Goal: Task Accomplishment & Management: Manage account settings

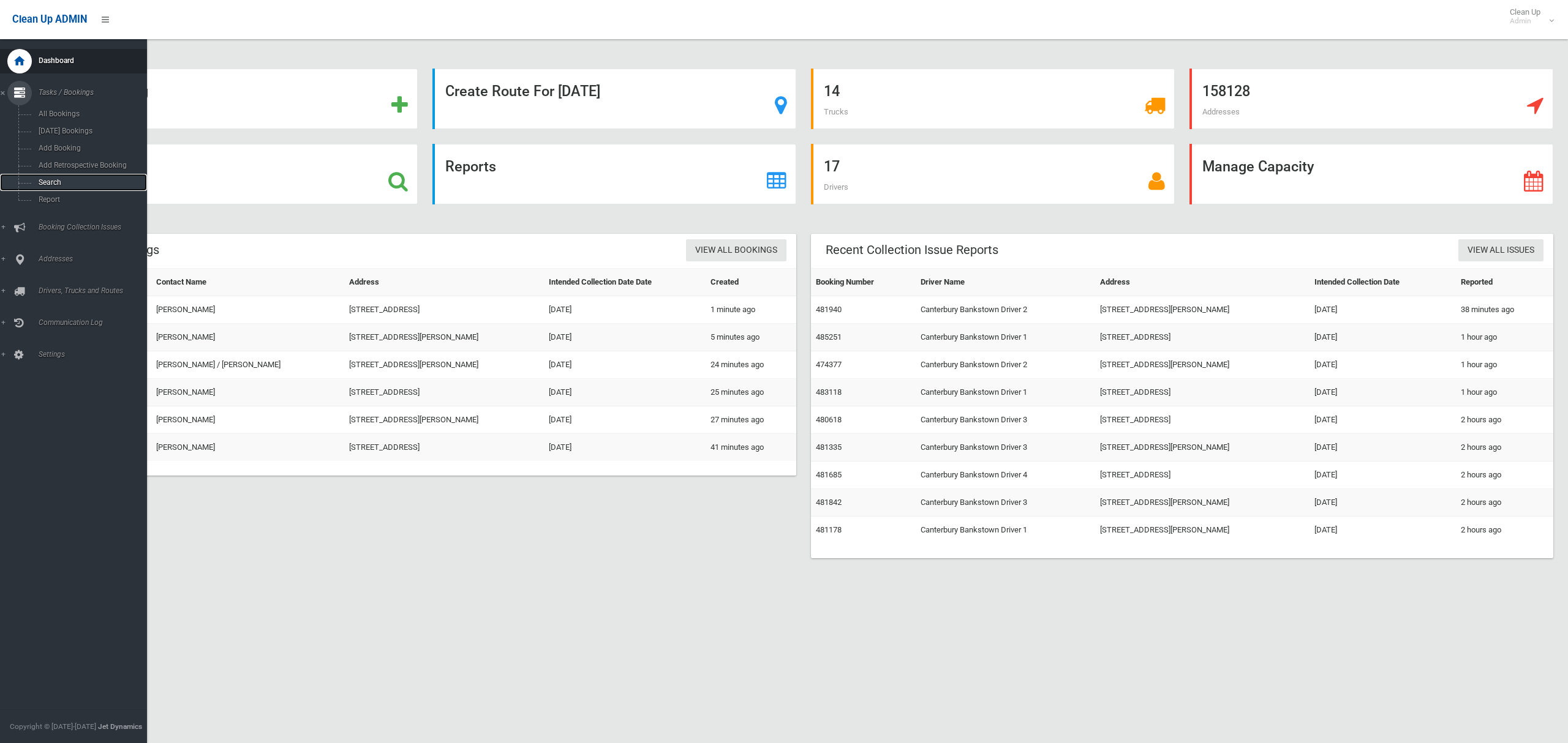
click at [54, 178] on span "Search" at bounding box center [86, 182] width 102 height 9
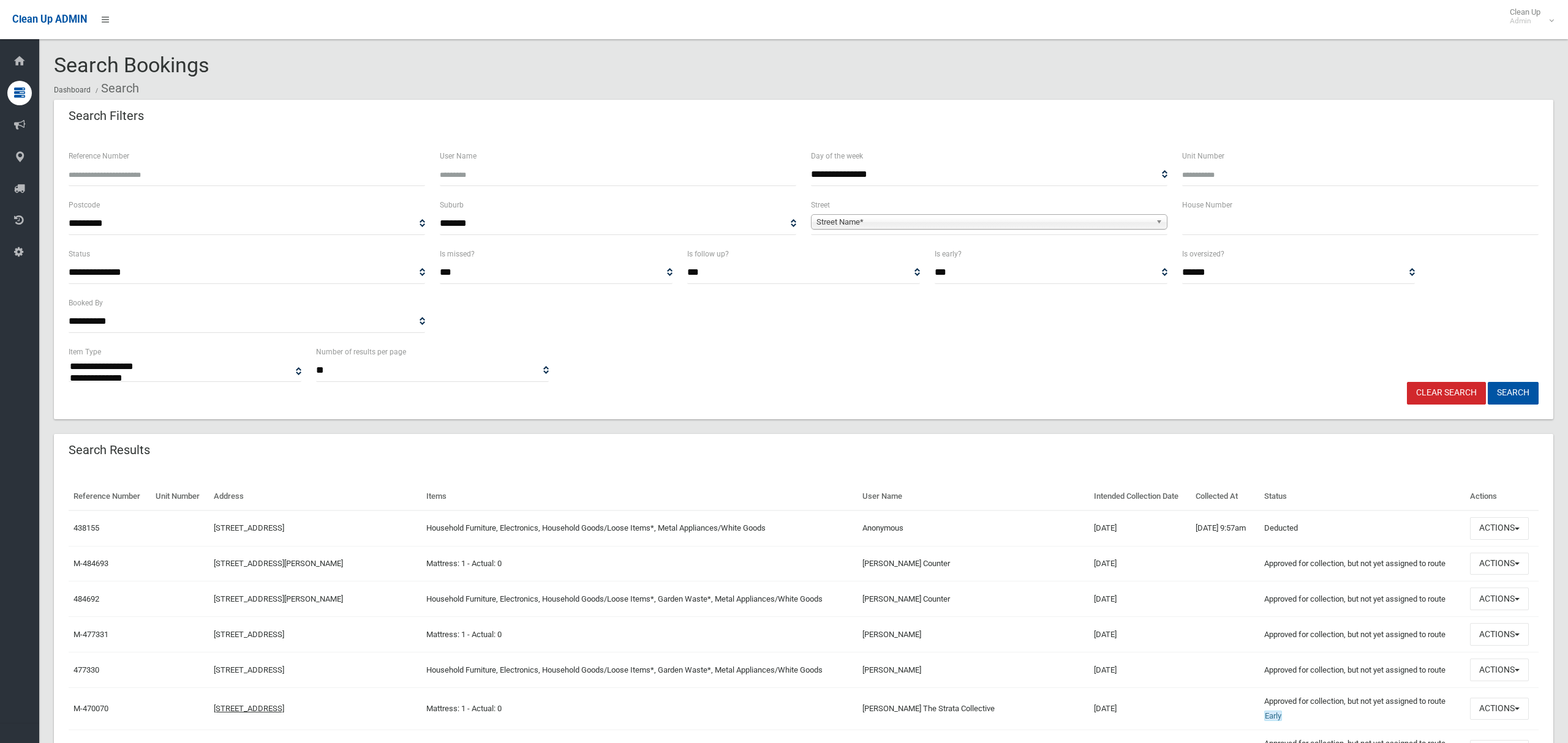
select select
click at [1243, 224] on input "text" at bounding box center [1360, 223] width 356 height 22
type input "*"
click at [833, 221] on span "Street Name*" at bounding box center [983, 222] width 335 height 15
type input "**********"
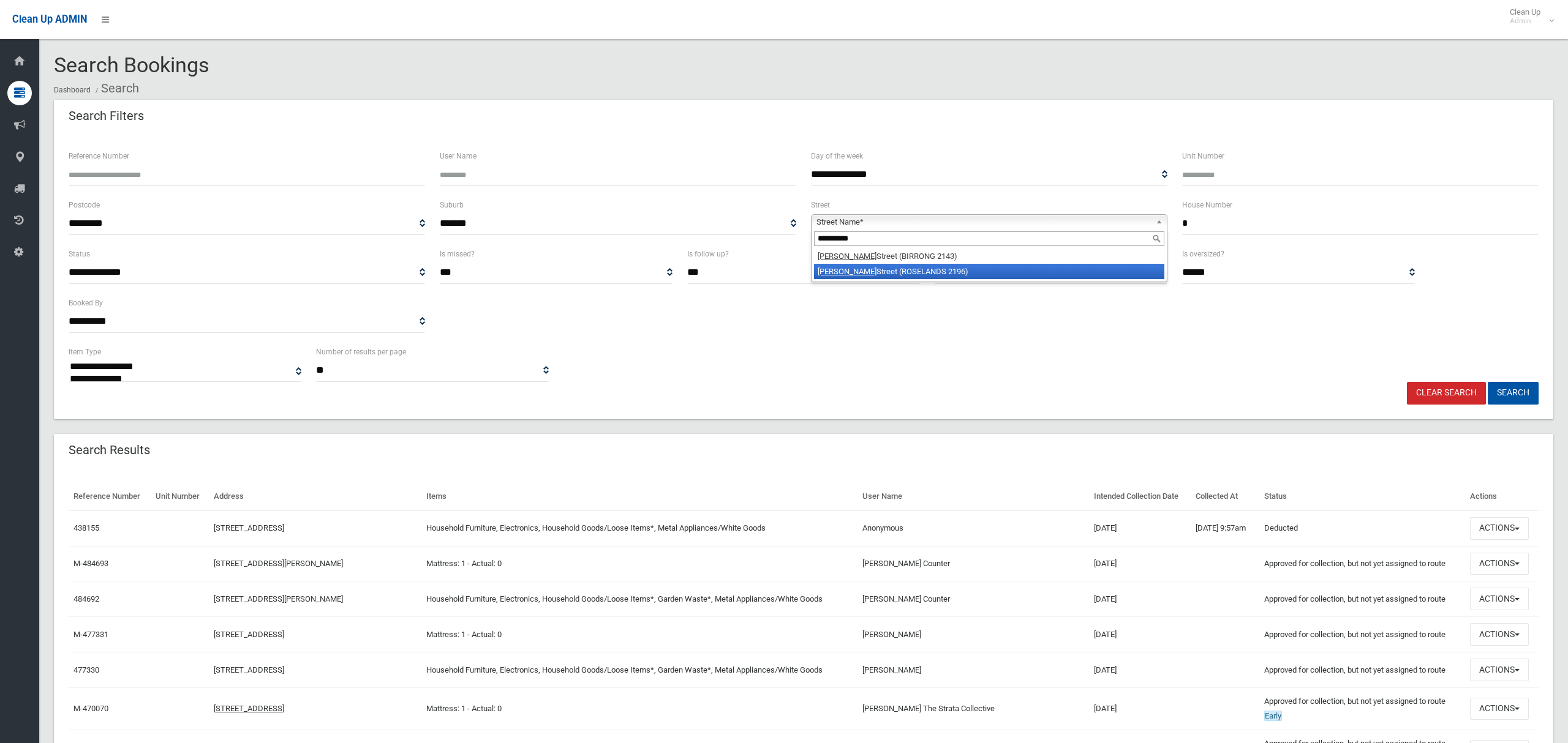
click at [897, 276] on li "Stephenson Street (ROSELANDS 2196)" at bounding box center [989, 271] width 351 height 15
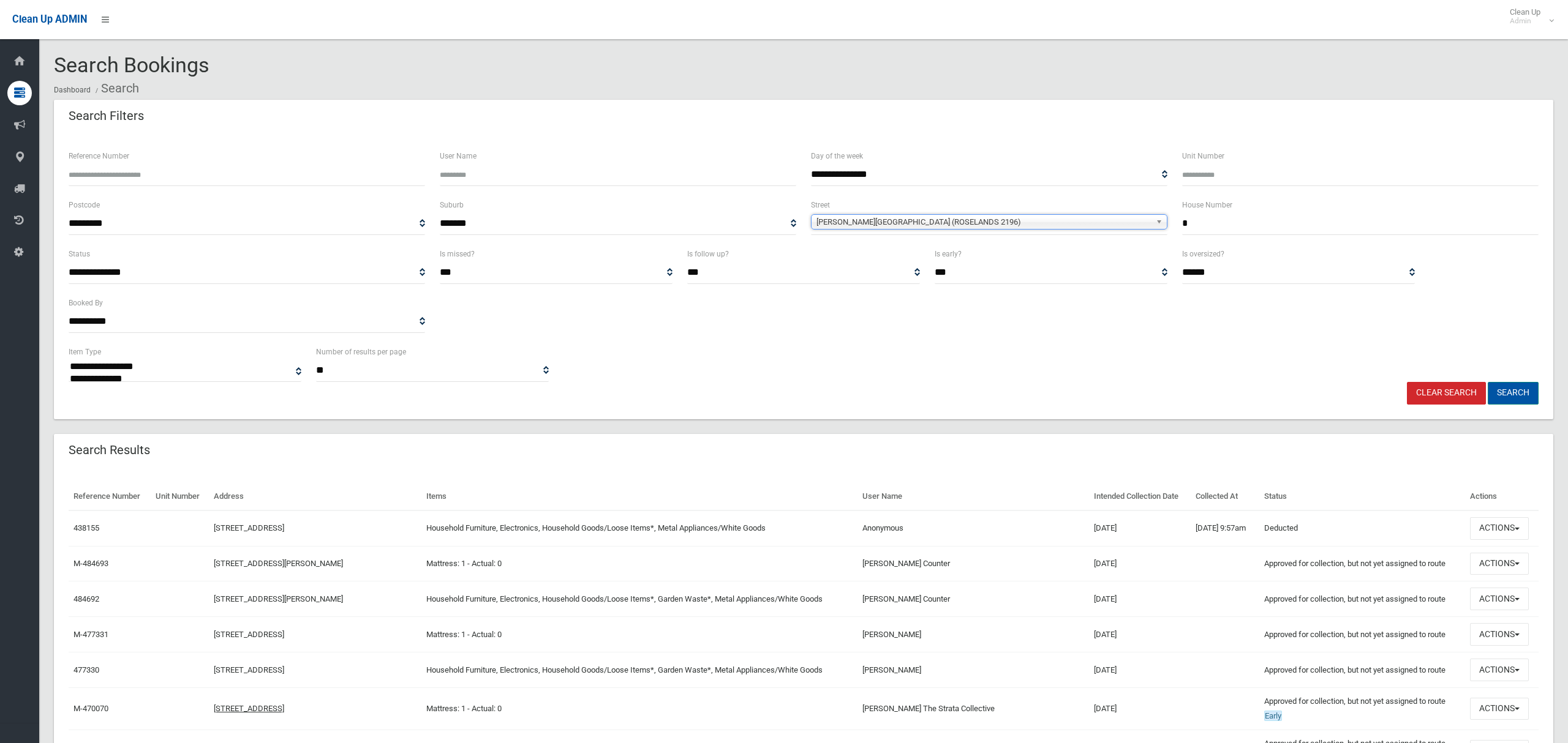
click at [1514, 398] on button "Search" at bounding box center [1512, 393] width 51 height 22
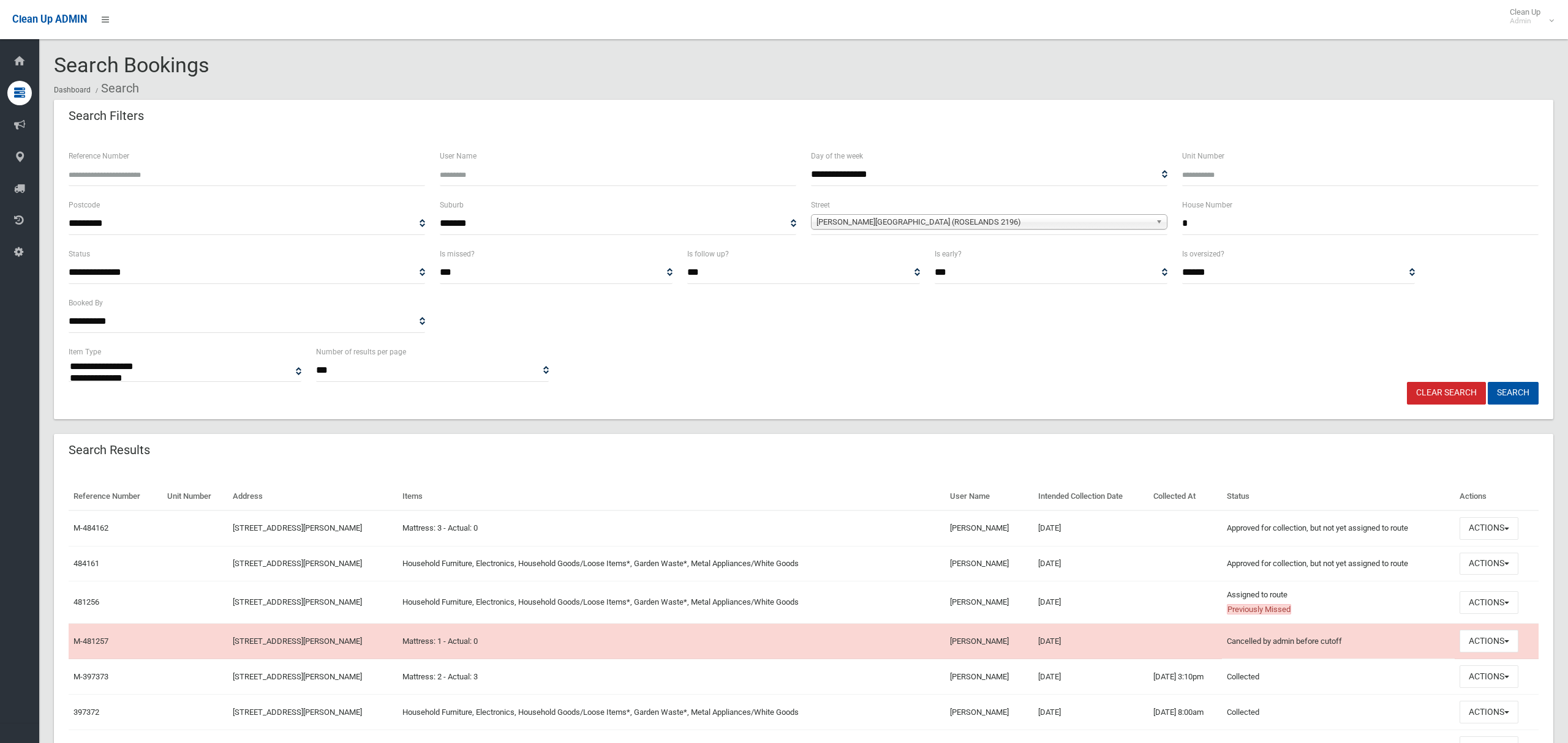
select select
click at [1483, 606] on button "Actions" at bounding box center [1489, 603] width 59 height 22
click at [1402, 414] on link "View Booking" at bounding box center [1448, 410] width 145 height 20
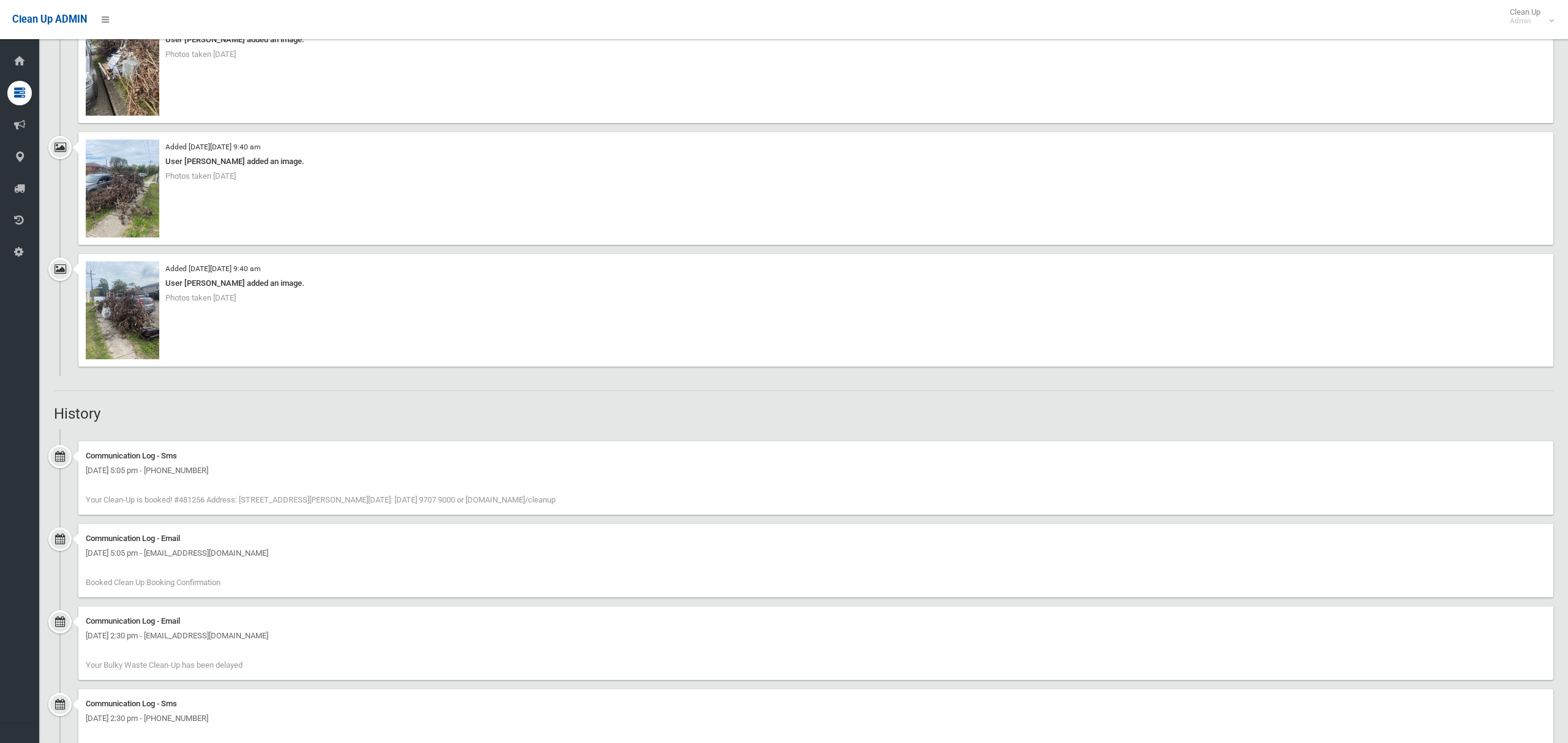
scroll to position [1186, 0]
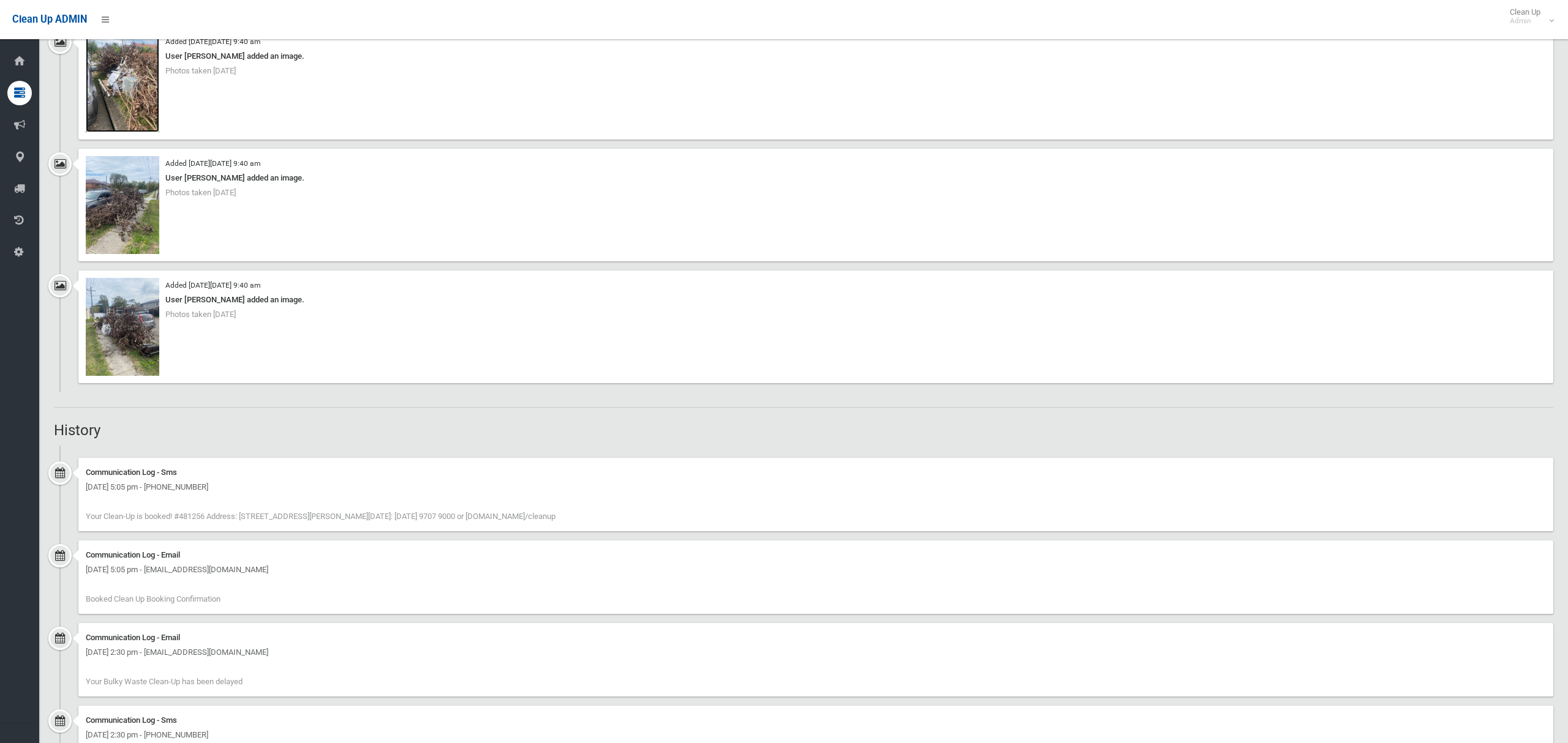
click at [128, 103] on img at bounding box center [122, 83] width 73 height 98
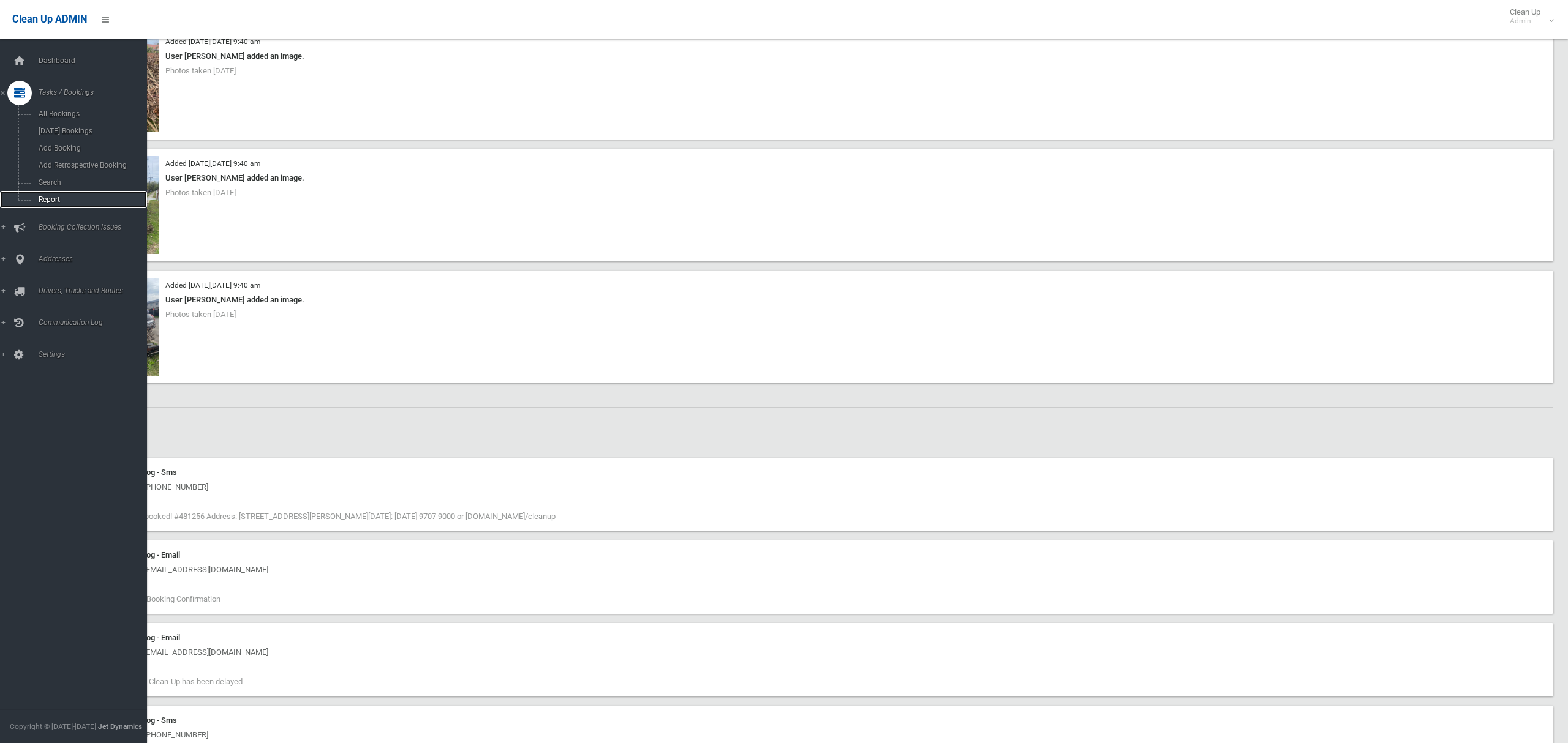
click at [46, 195] on span "Report" at bounding box center [86, 199] width 102 height 9
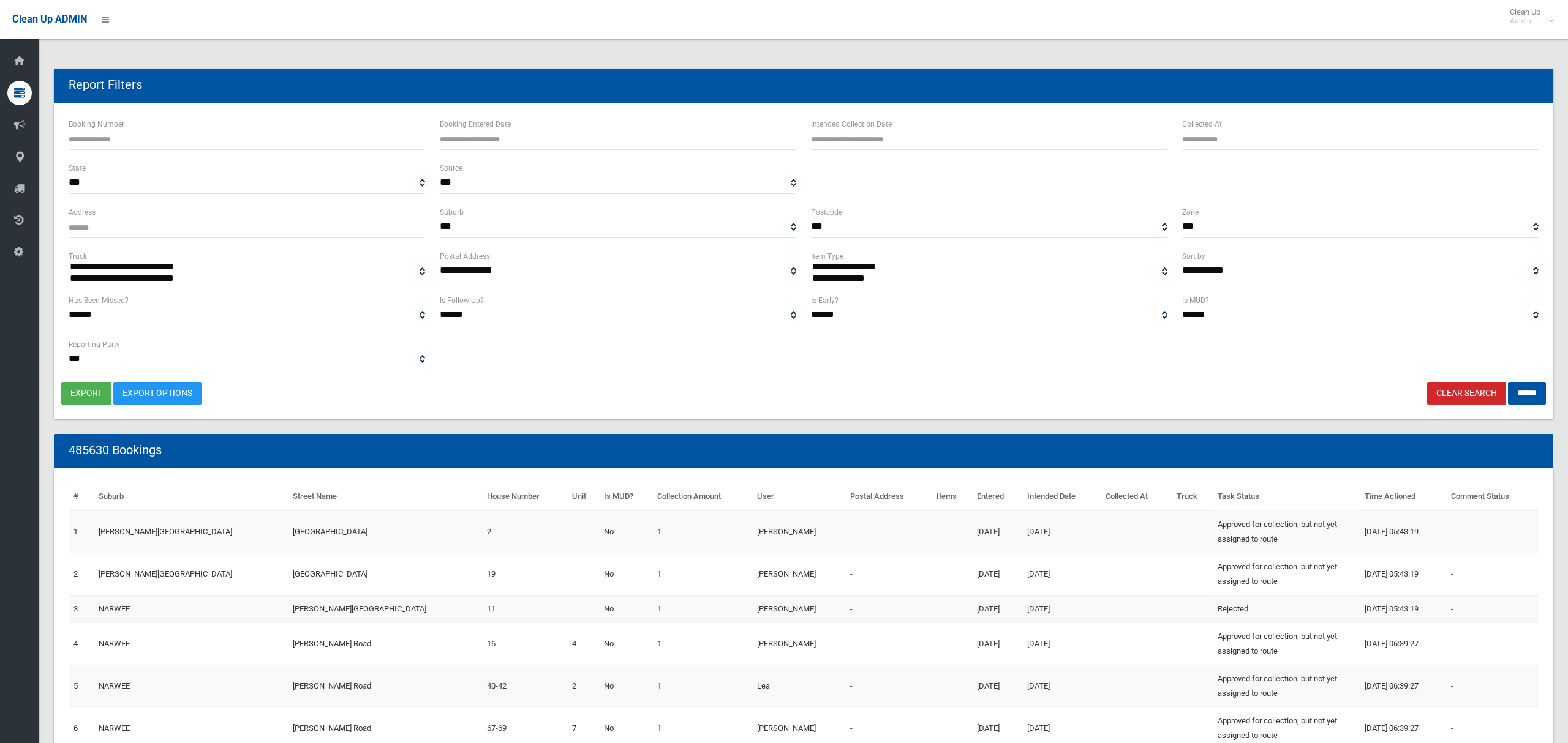
select select
click at [22, 190] on icon at bounding box center [19, 188] width 11 height 24
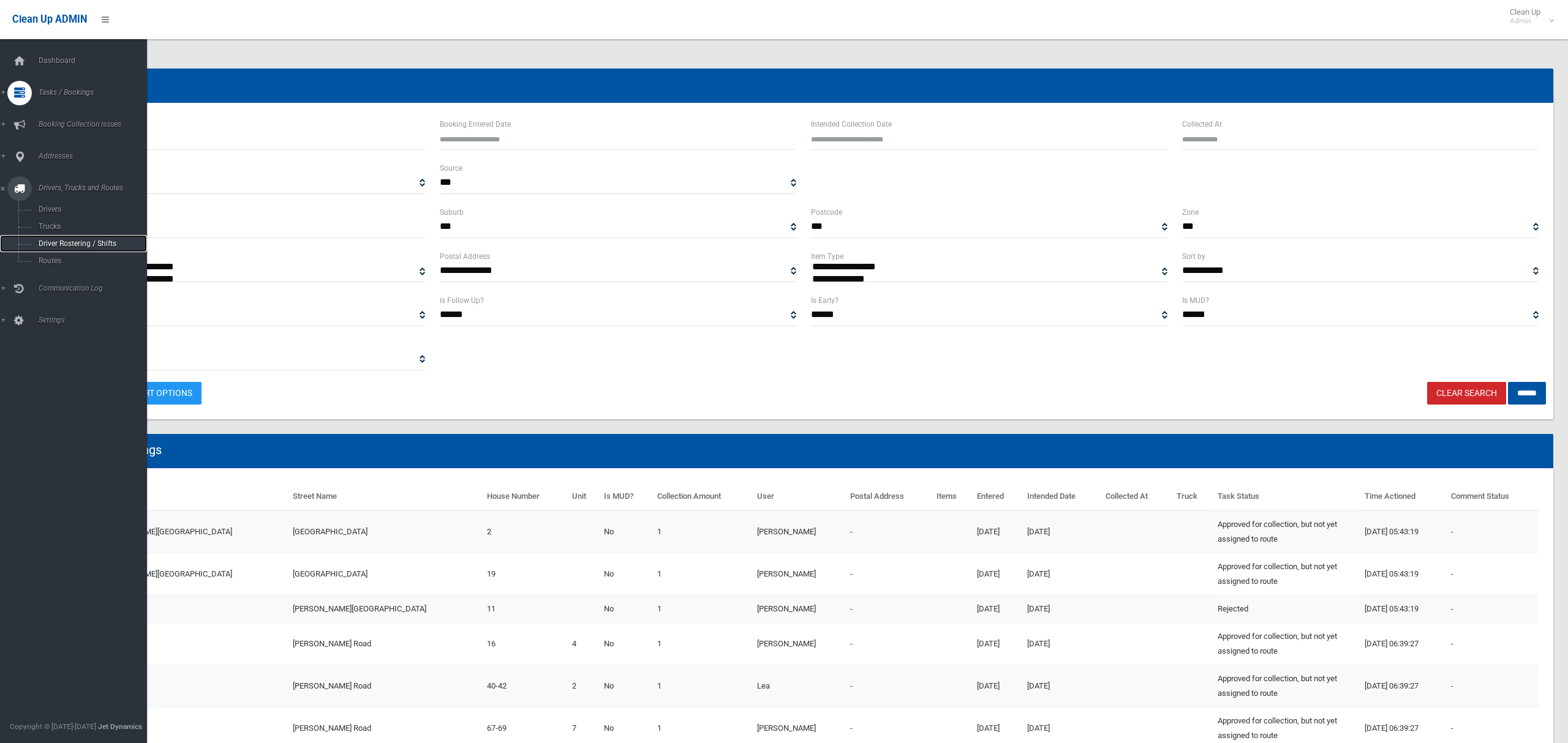
click at [58, 245] on span "Driver Rostering / Shifts" at bounding box center [86, 243] width 102 height 9
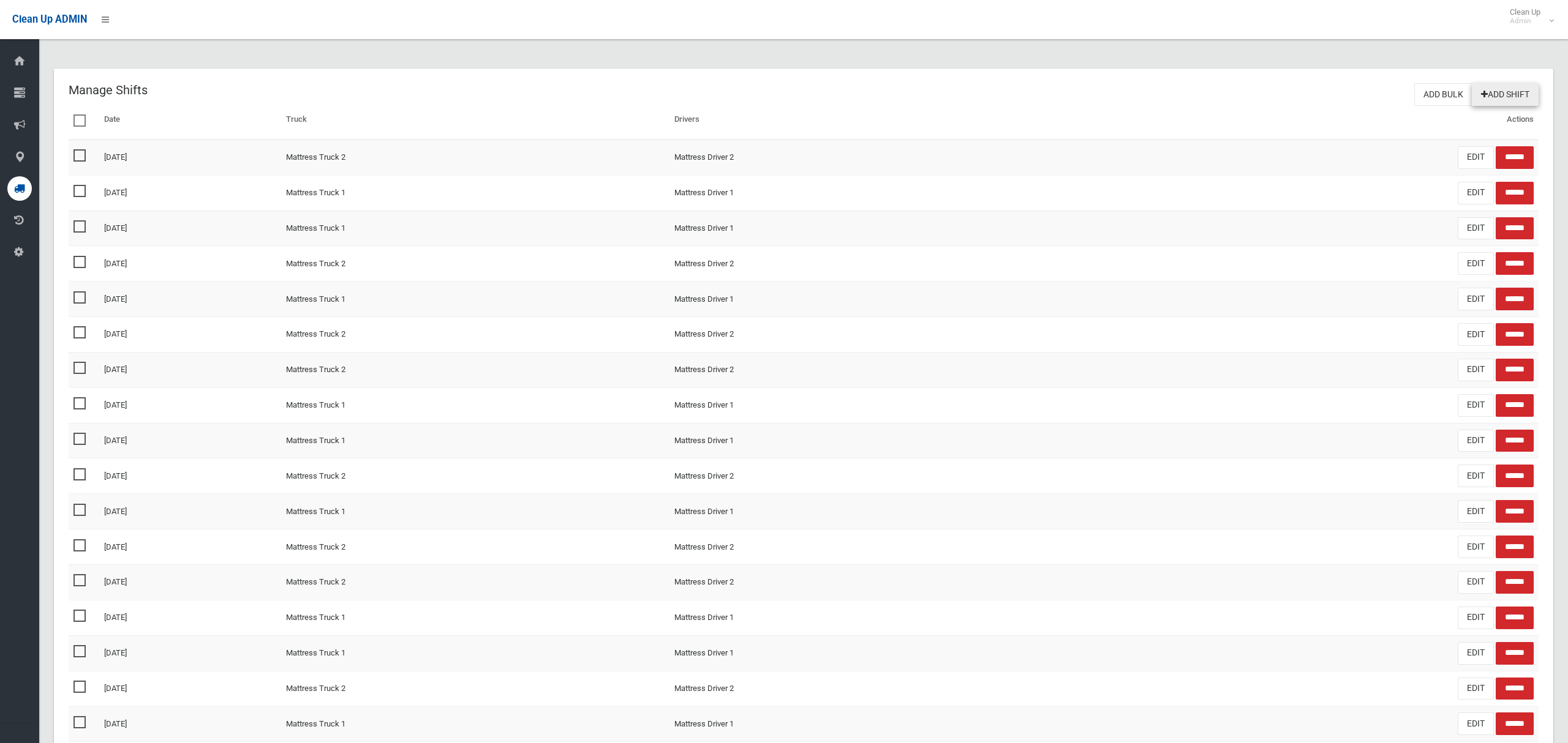
click at [1517, 95] on link "Add Shift" at bounding box center [1505, 95] width 67 height 22
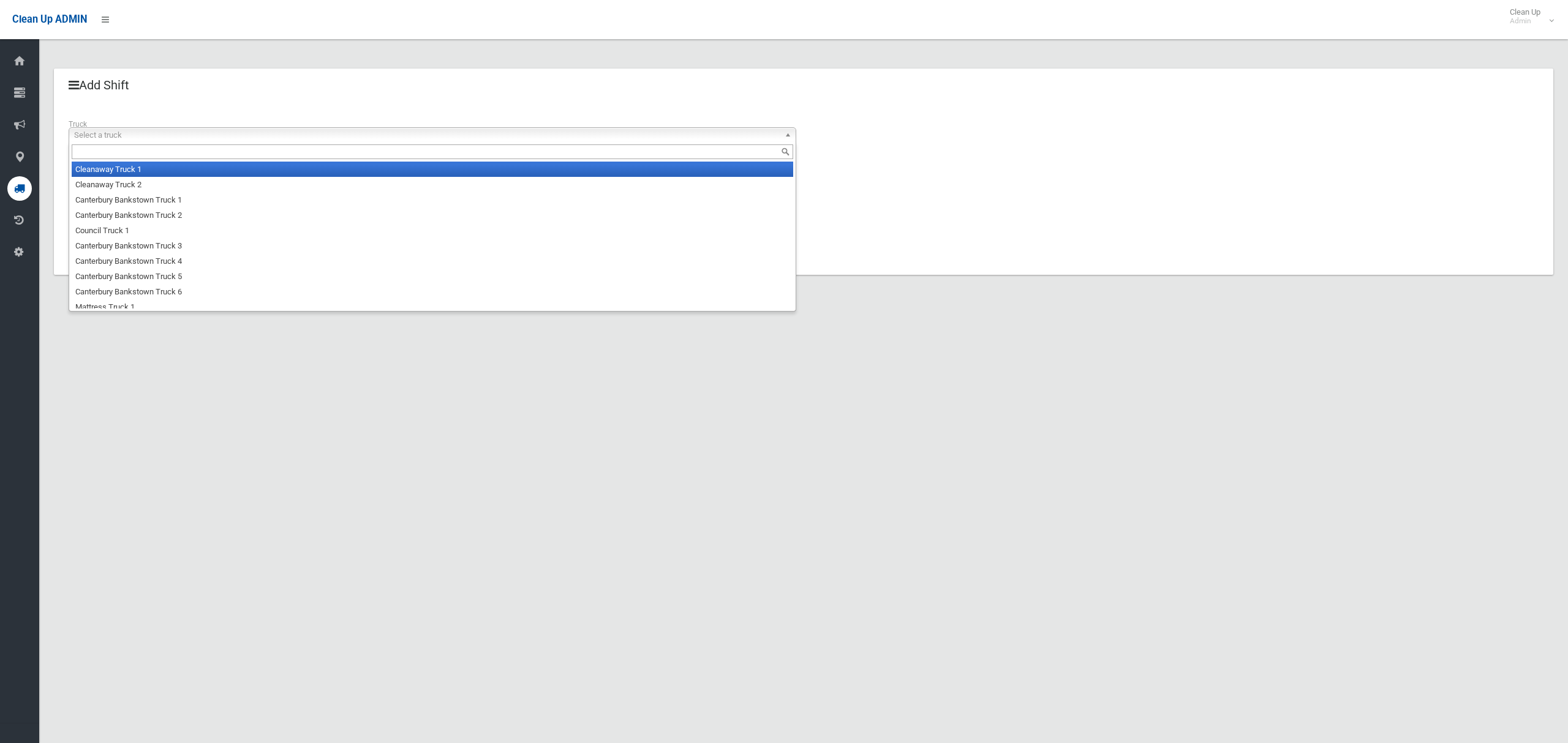
click at [235, 140] on span "Select a truck" at bounding box center [427, 136] width 706 height 15
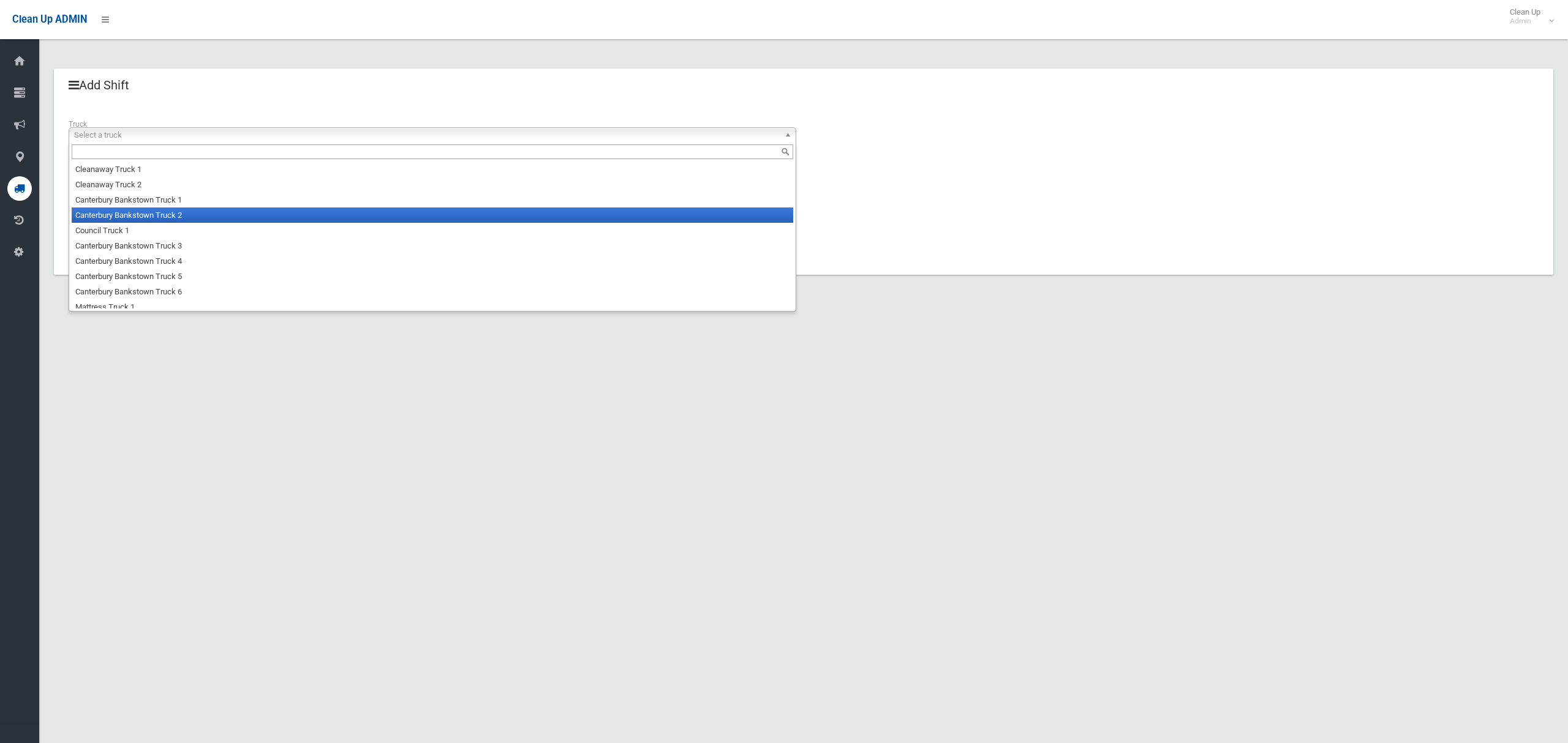
click at [233, 204] on li "Canterbury Bankstown Truck 1" at bounding box center [432, 200] width 722 height 15
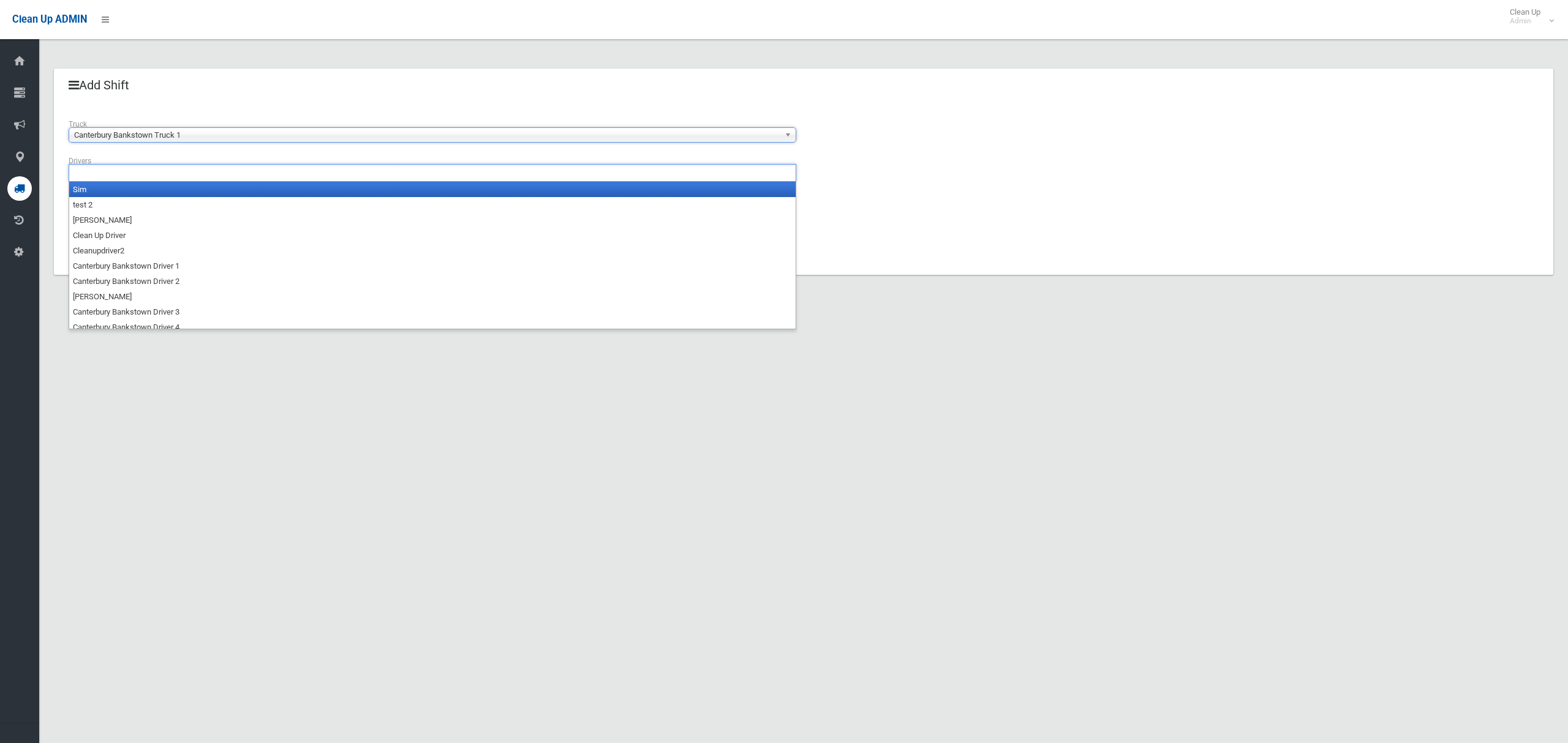
click at [235, 177] on ul at bounding box center [433, 173] width 727 height 18
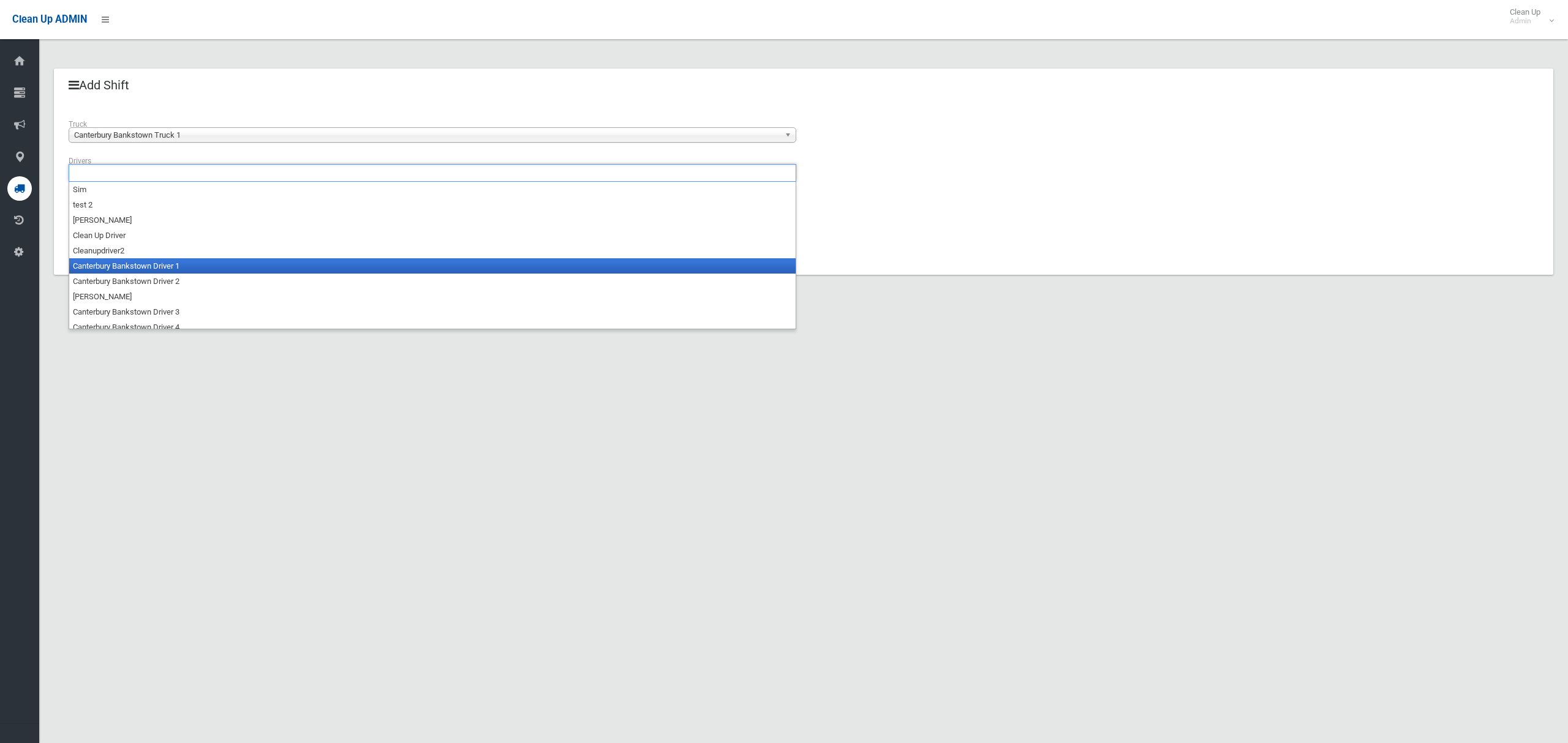
click at [211, 266] on li "Canterbury Bankstown Driver 1" at bounding box center [433, 266] width 726 height 15
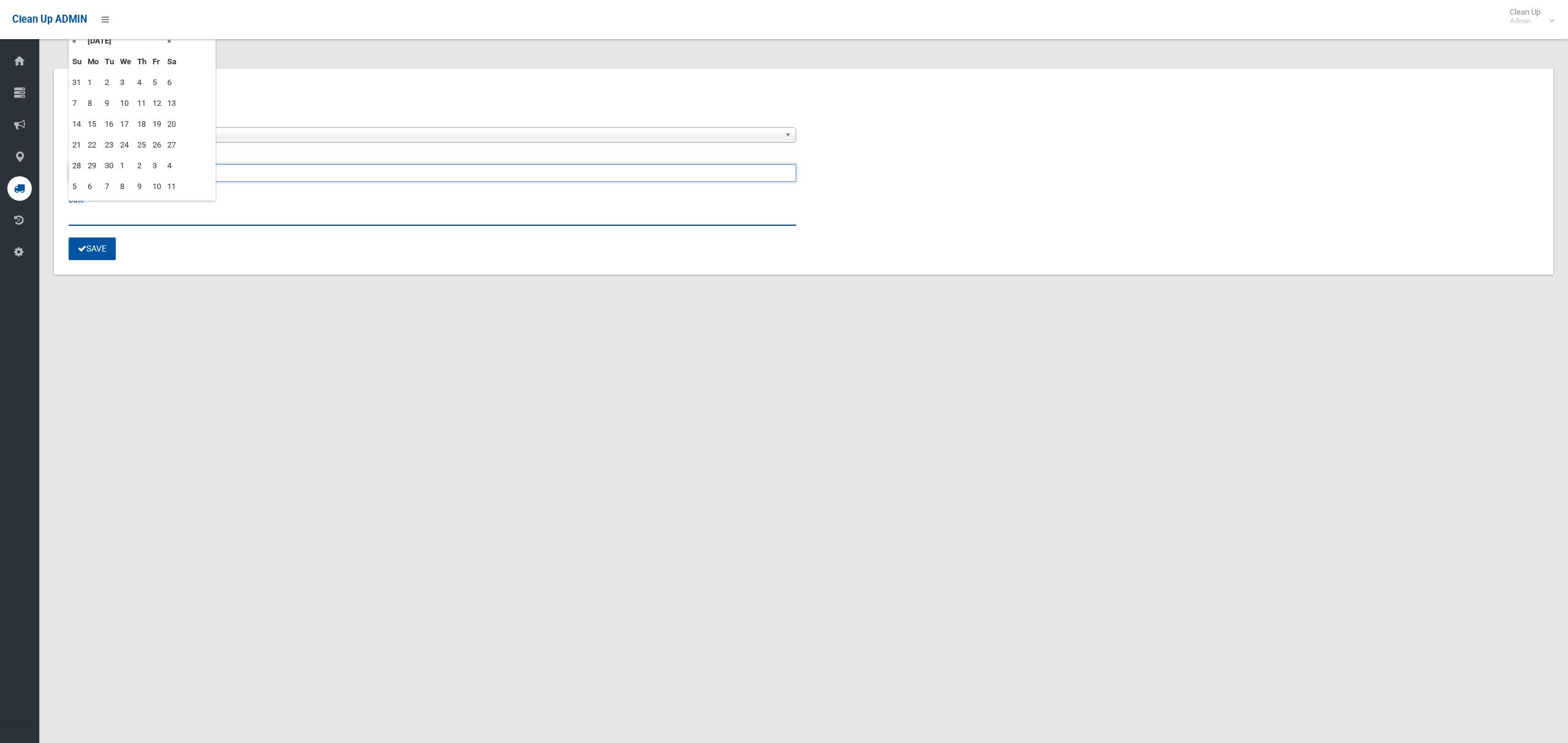
click at [89, 217] on input "text" at bounding box center [433, 214] width 727 height 22
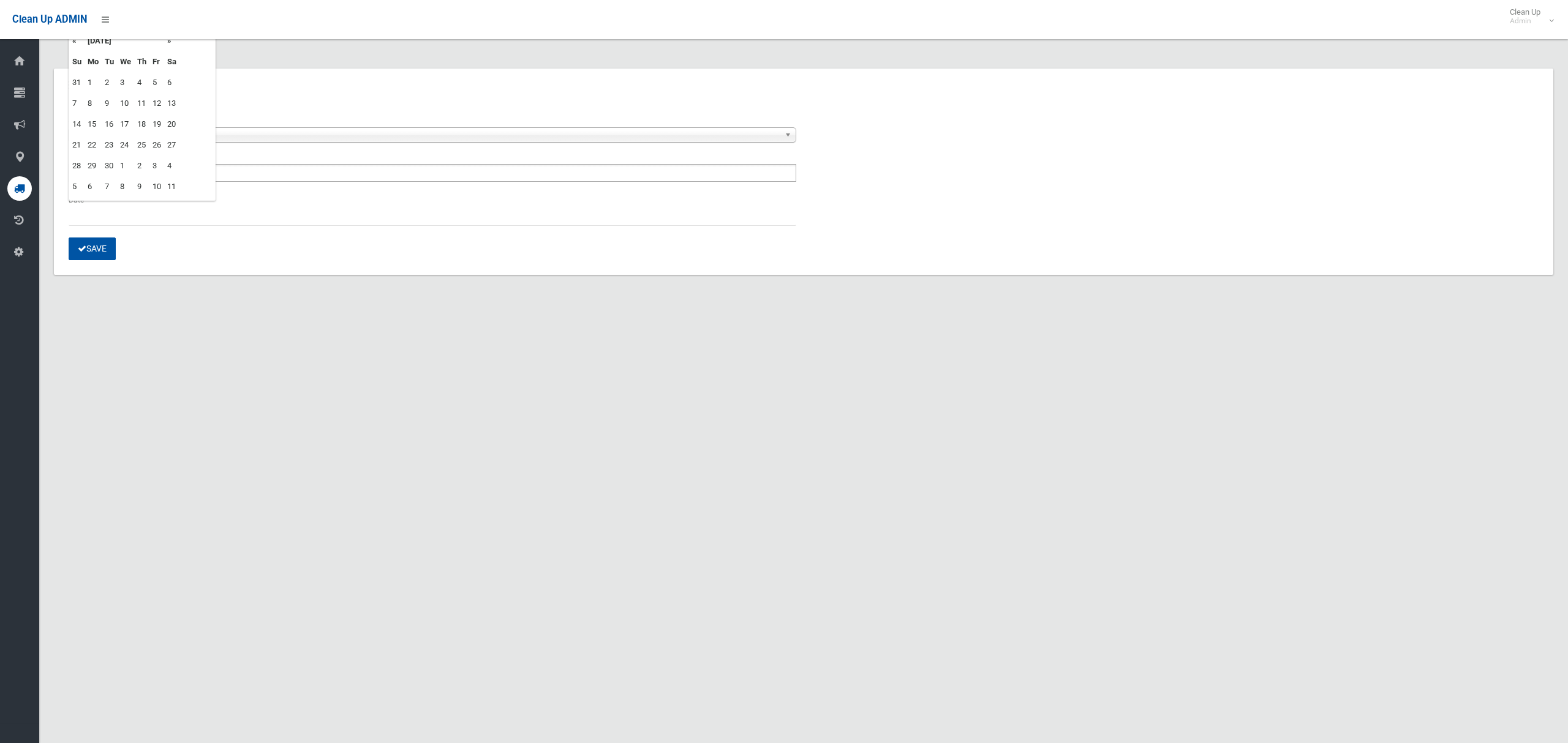
click at [95, 144] on td "22" at bounding box center [93, 145] width 17 height 20
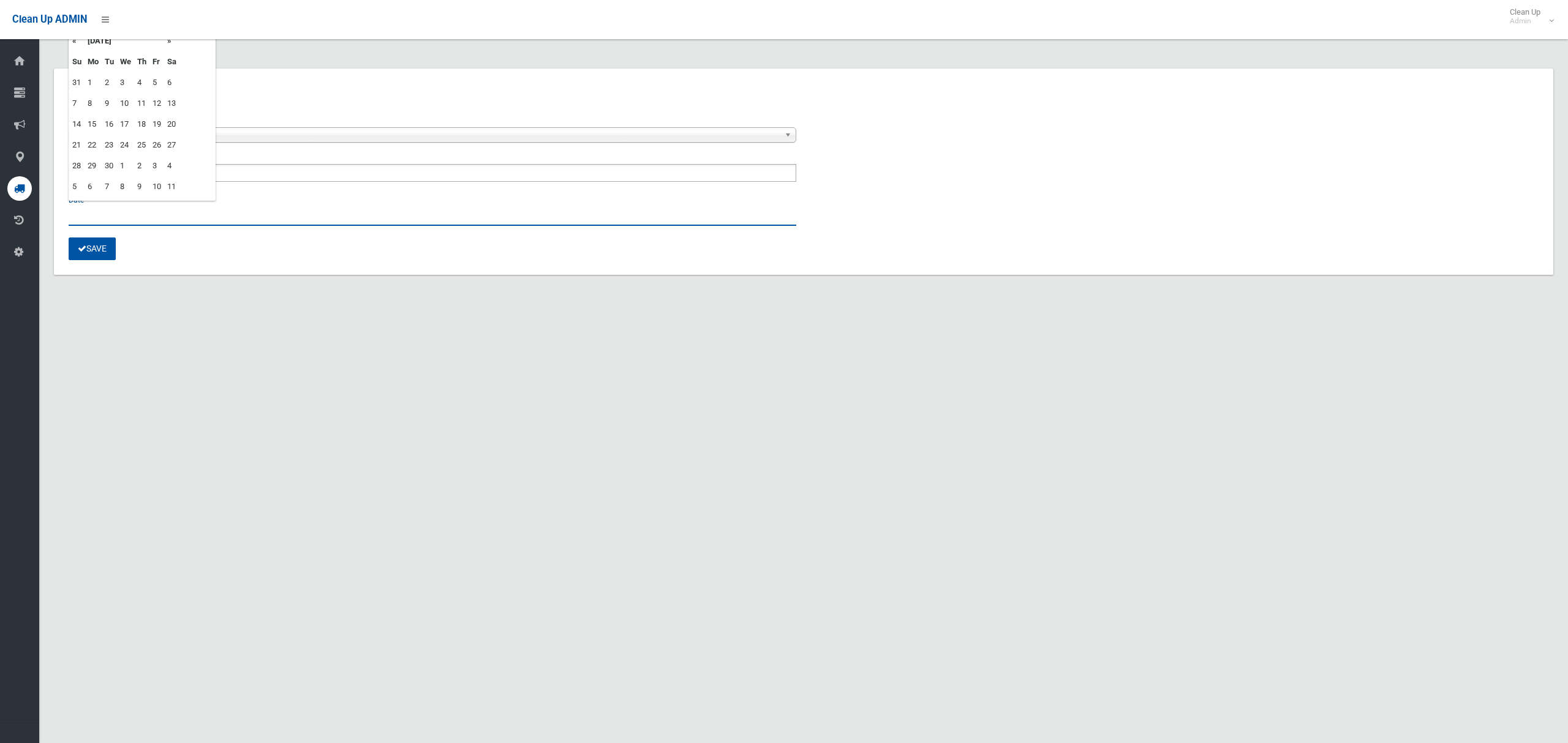
type input "**********"
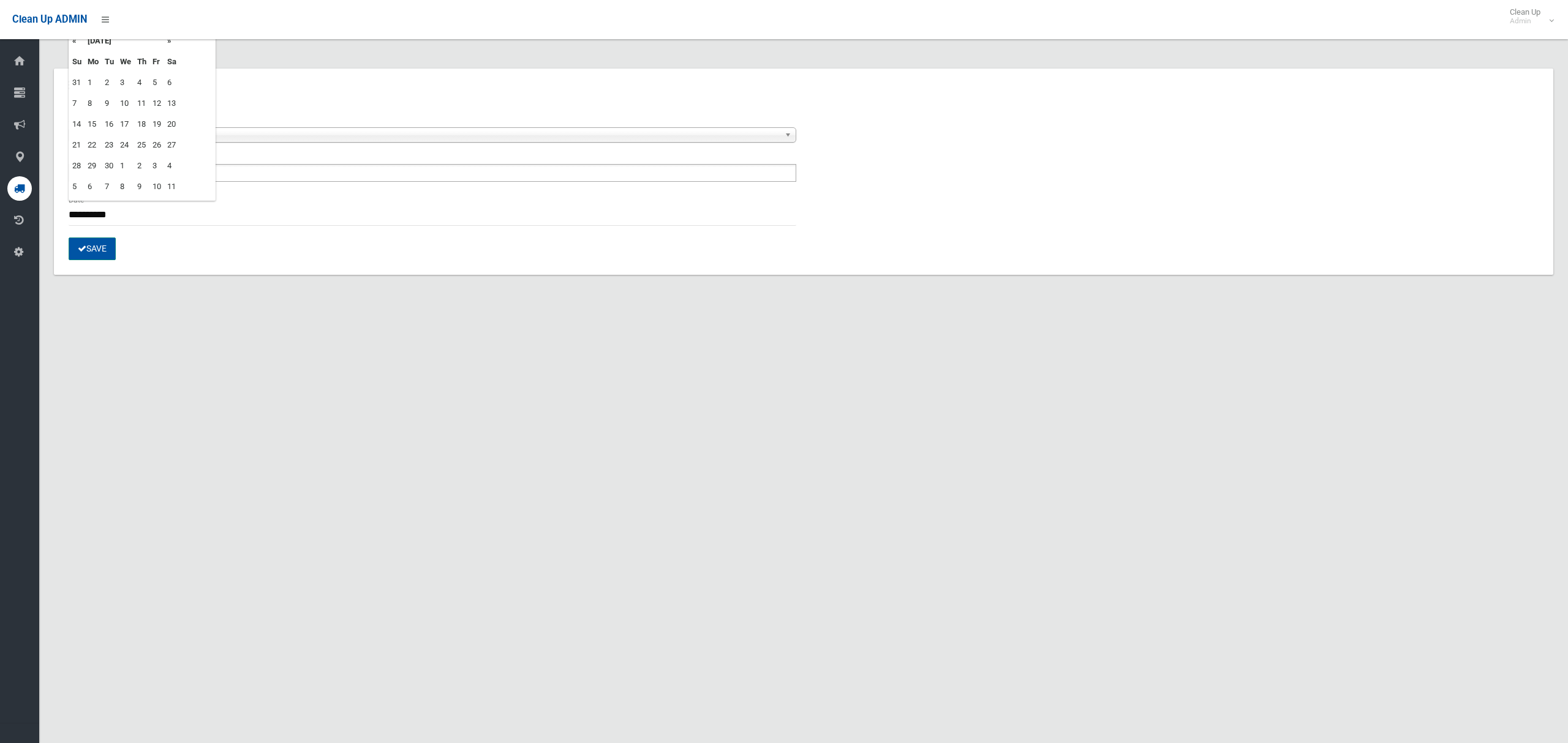
click at [91, 245] on button "Save" at bounding box center [92, 249] width 47 height 22
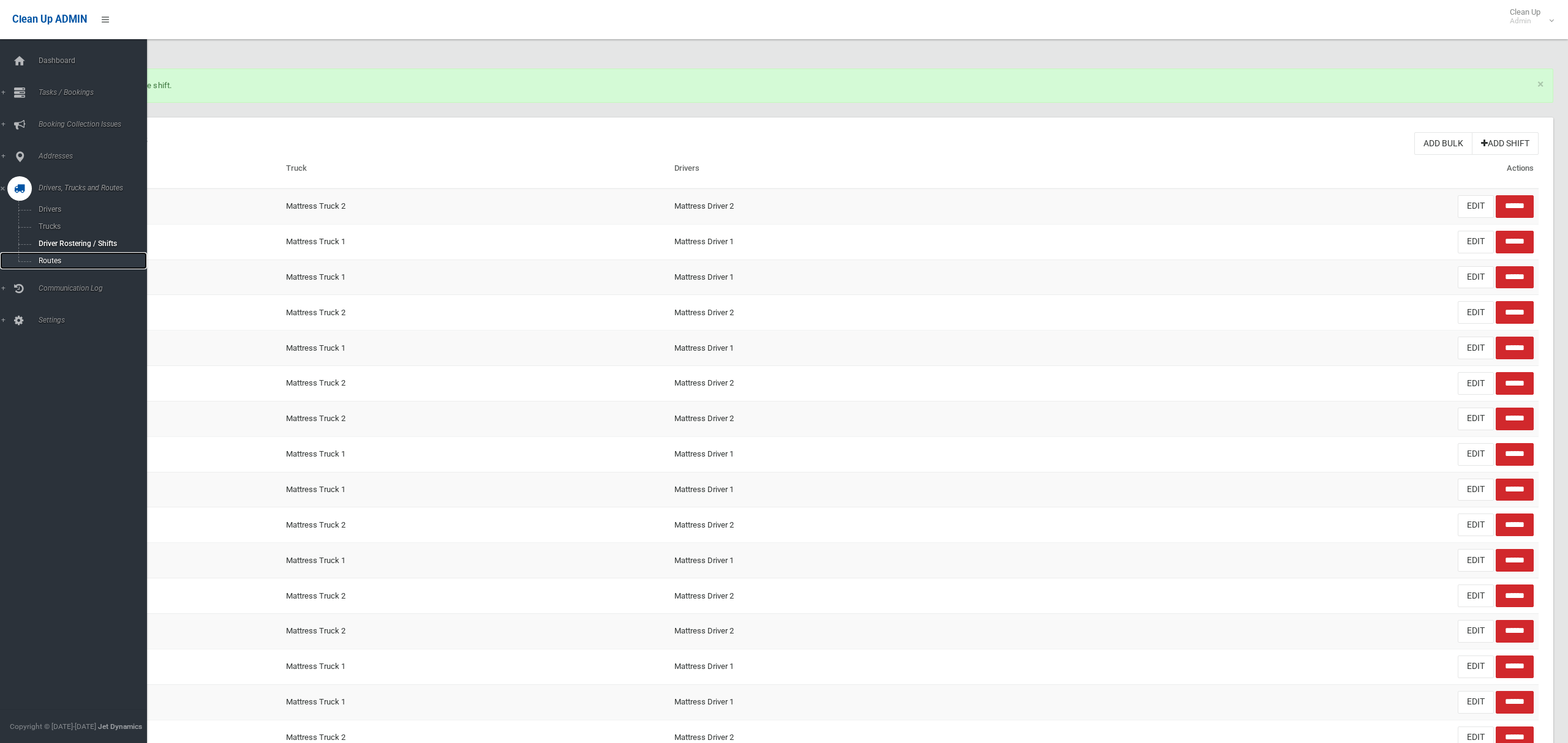
click at [46, 256] on span "Routes" at bounding box center [86, 260] width 102 height 9
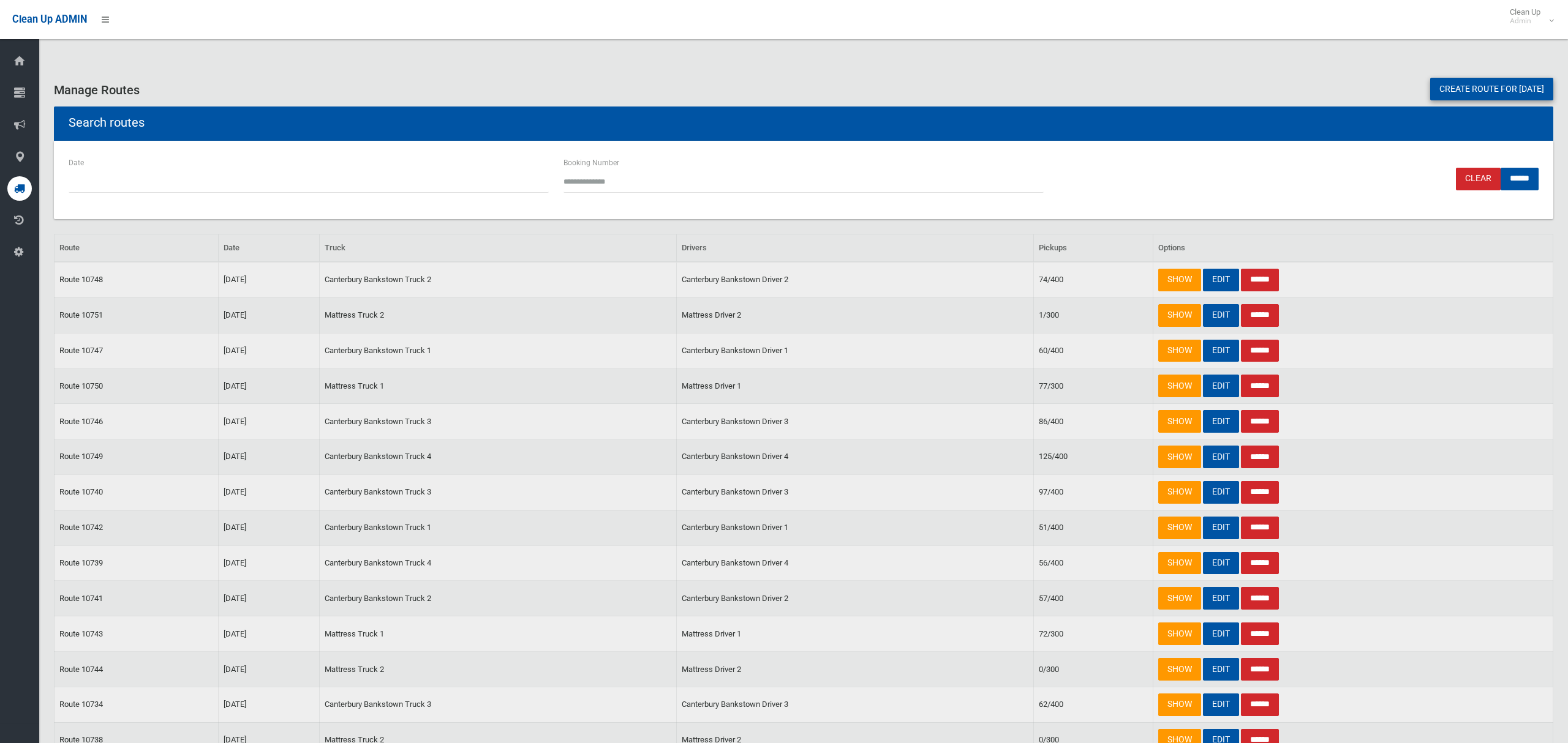
click at [1444, 92] on link "Create route for [DATE]" at bounding box center [1491, 89] width 123 height 22
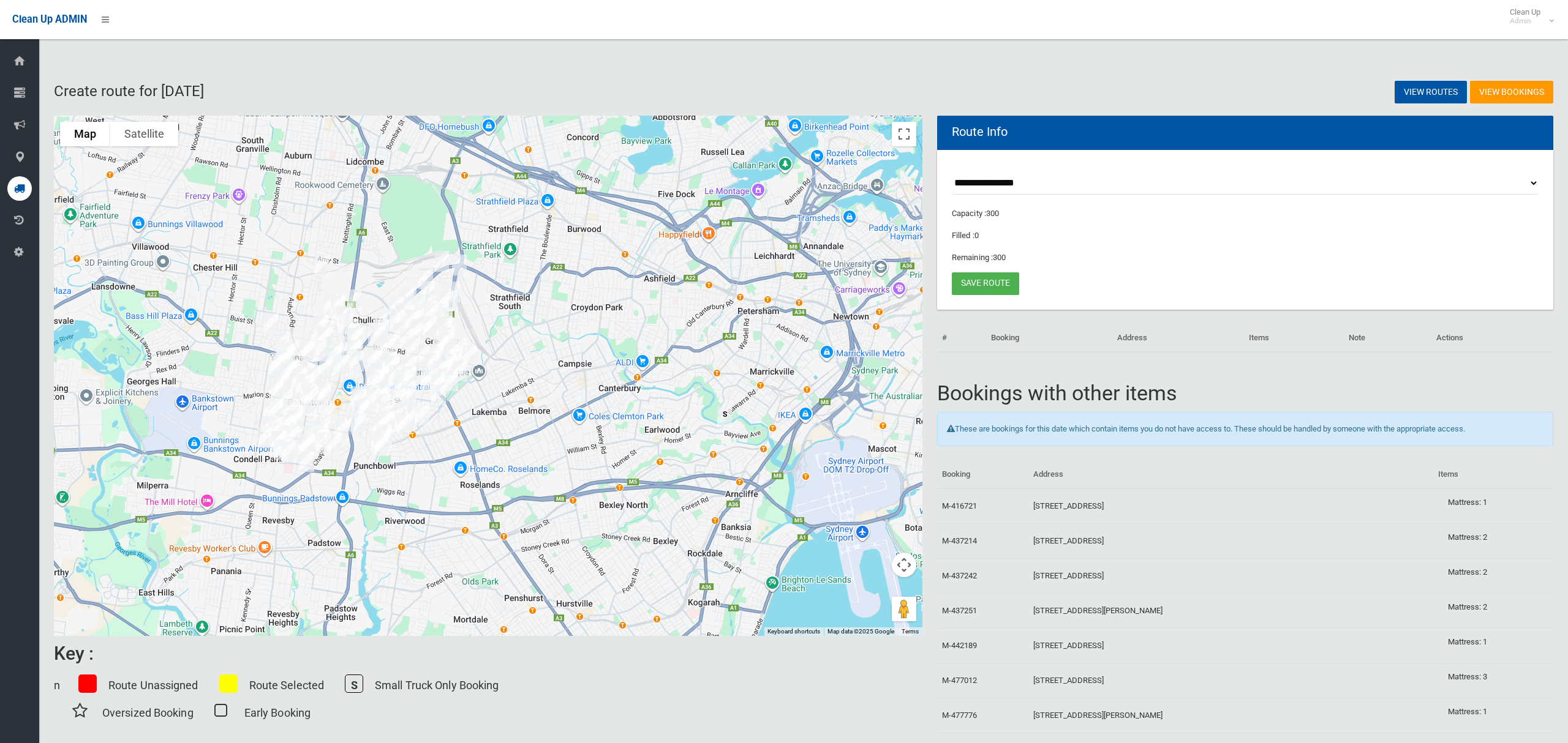
click at [997, 182] on select "**********" at bounding box center [1245, 183] width 587 height 22
select select "*****"
click at [952, 172] on select "**********" at bounding box center [1245, 183] width 587 height 22
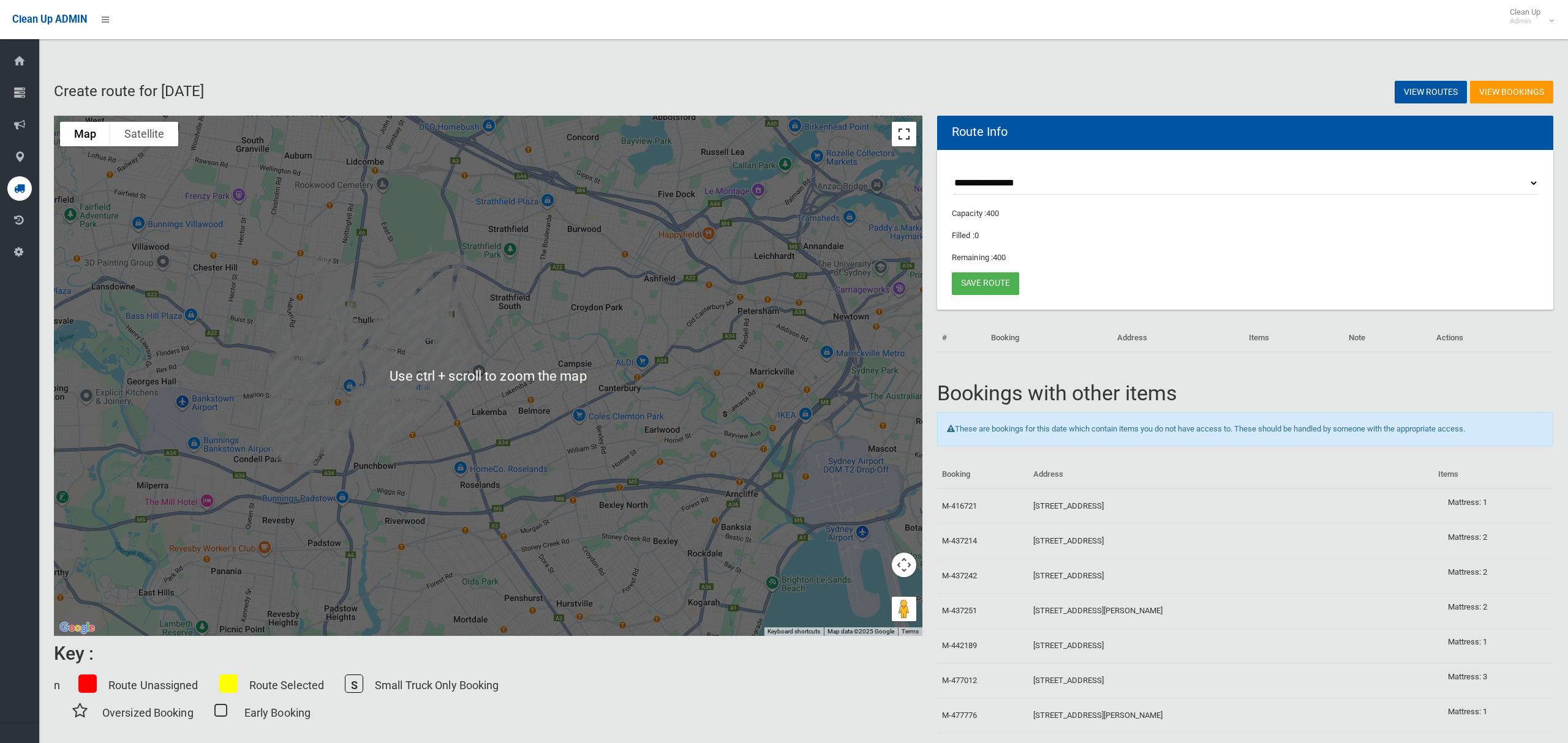
click at [905, 134] on button "Toggle fullscreen view" at bounding box center [903, 134] width 24 height 24
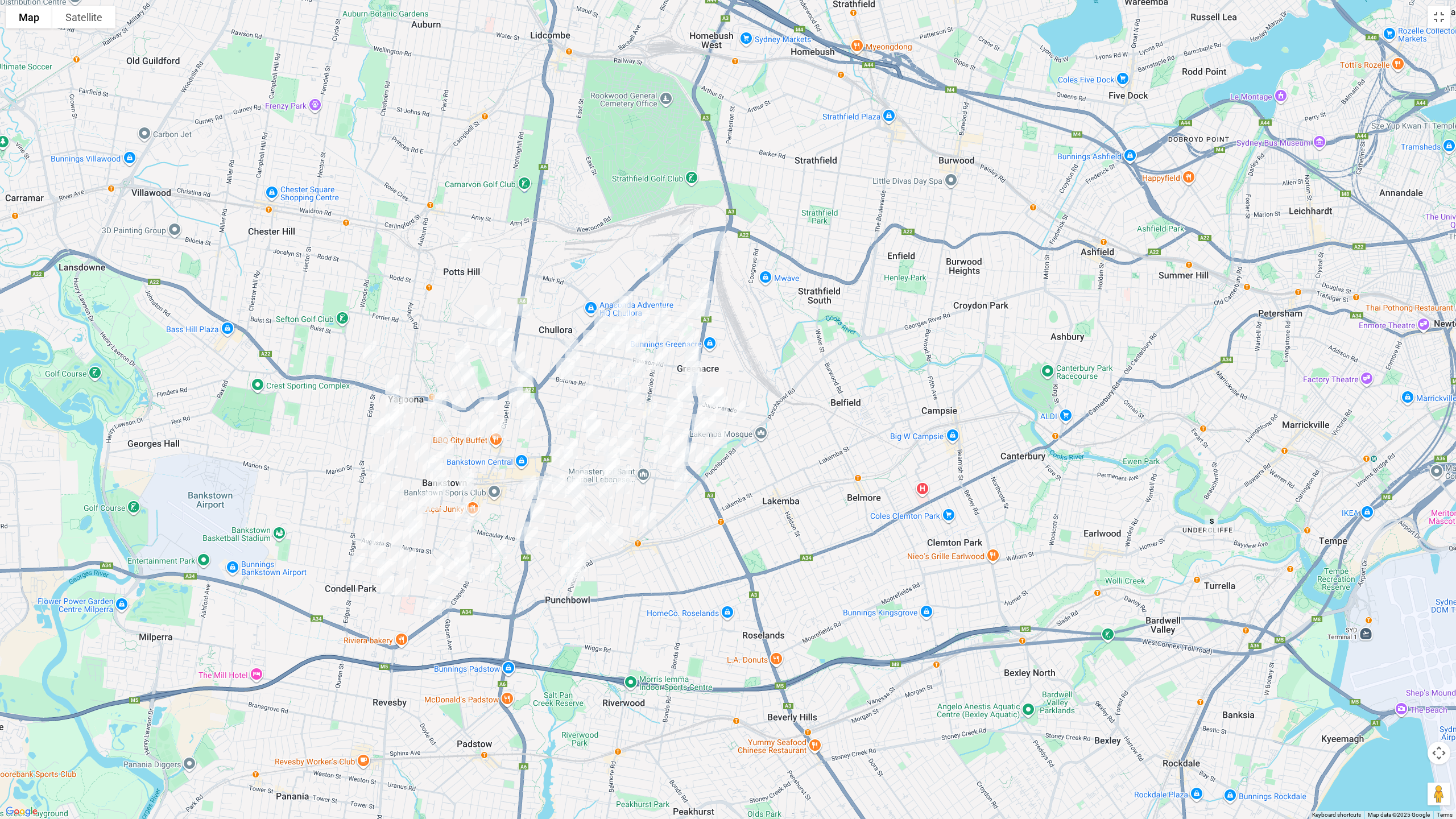
click at [685, 232] on img "1 Robinson Street, GREENACRE NSW 2190" at bounding box center [685, 234] width 23 height 28
click at [720, 246] on img "2 Jean Street, GREENACRE NSW 2190" at bounding box center [718, 241] width 23 height 28
click at [649, 265] on img "25 Como Road, GREENACRE NSW 2190" at bounding box center [656, 266] width 23 height 28
click at [661, 289] on img "8 Solomon Court, GREENACRE NSW 2190" at bounding box center [660, 290] width 23 height 28
click at [709, 286] on img "42 Norfolk Road, GREENACRE NSW 2190" at bounding box center [706, 290] width 23 height 28
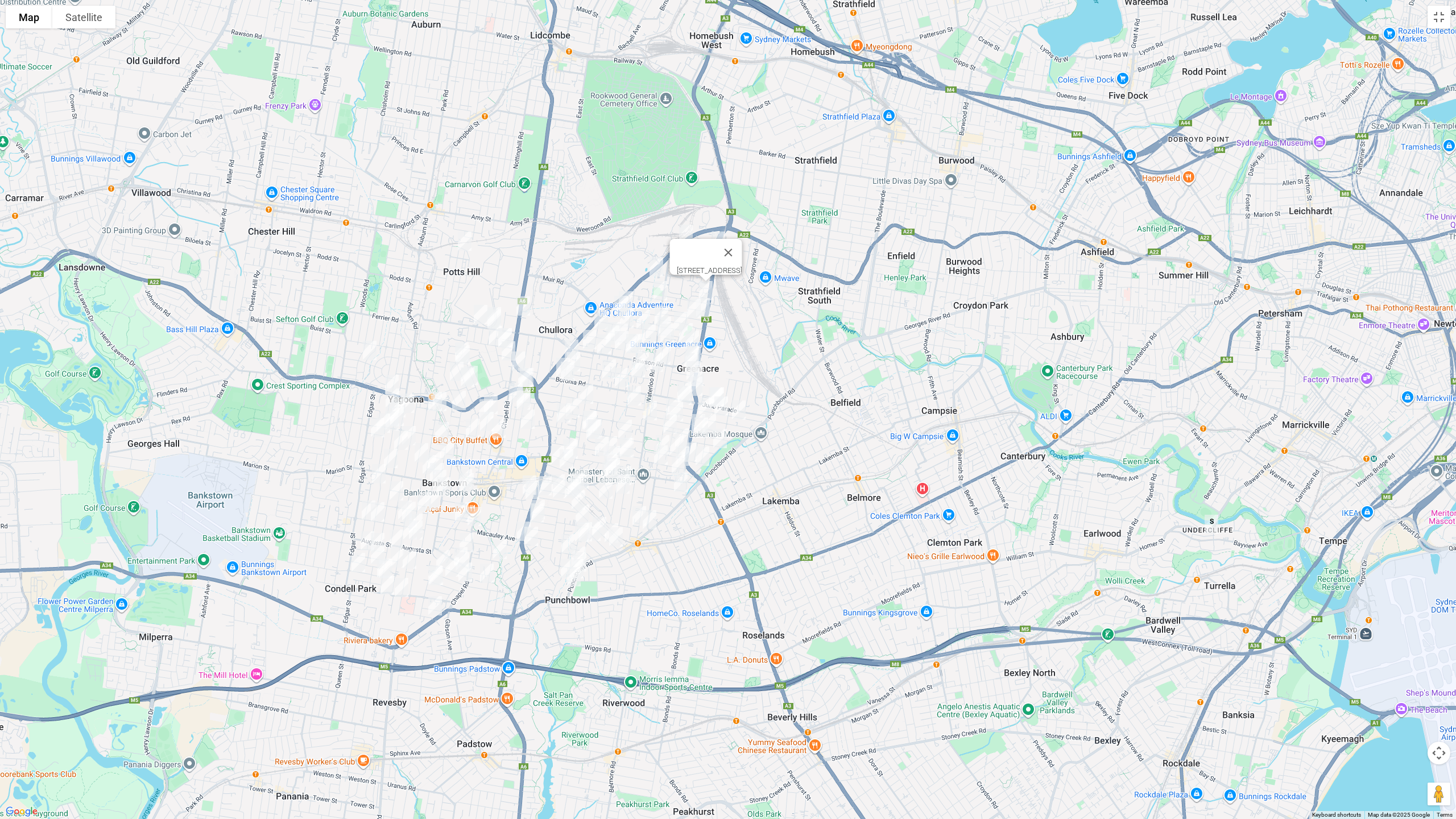
drag, startPoint x: 708, startPoint y: 311, endPoint x: 696, endPoint y: 317, distance: 13.4
click at [708, 311] on img "9 Ivy Street, GREENACRE NSW 2190" at bounding box center [703, 308] width 23 height 28
click at [693, 308] on img "17 Maiden Street, GREENACRE NSW 2190" at bounding box center [693, 308] width 23 height 28
click at [634, 293] on img "6 Peter Crescent, GREENACRE NSW 2190" at bounding box center [625, 301] width 23 height 28
click at [615, 298] on img "23 Peter Crescent, GREENACRE NSW 2190" at bounding box center [621, 305] width 23 height 28
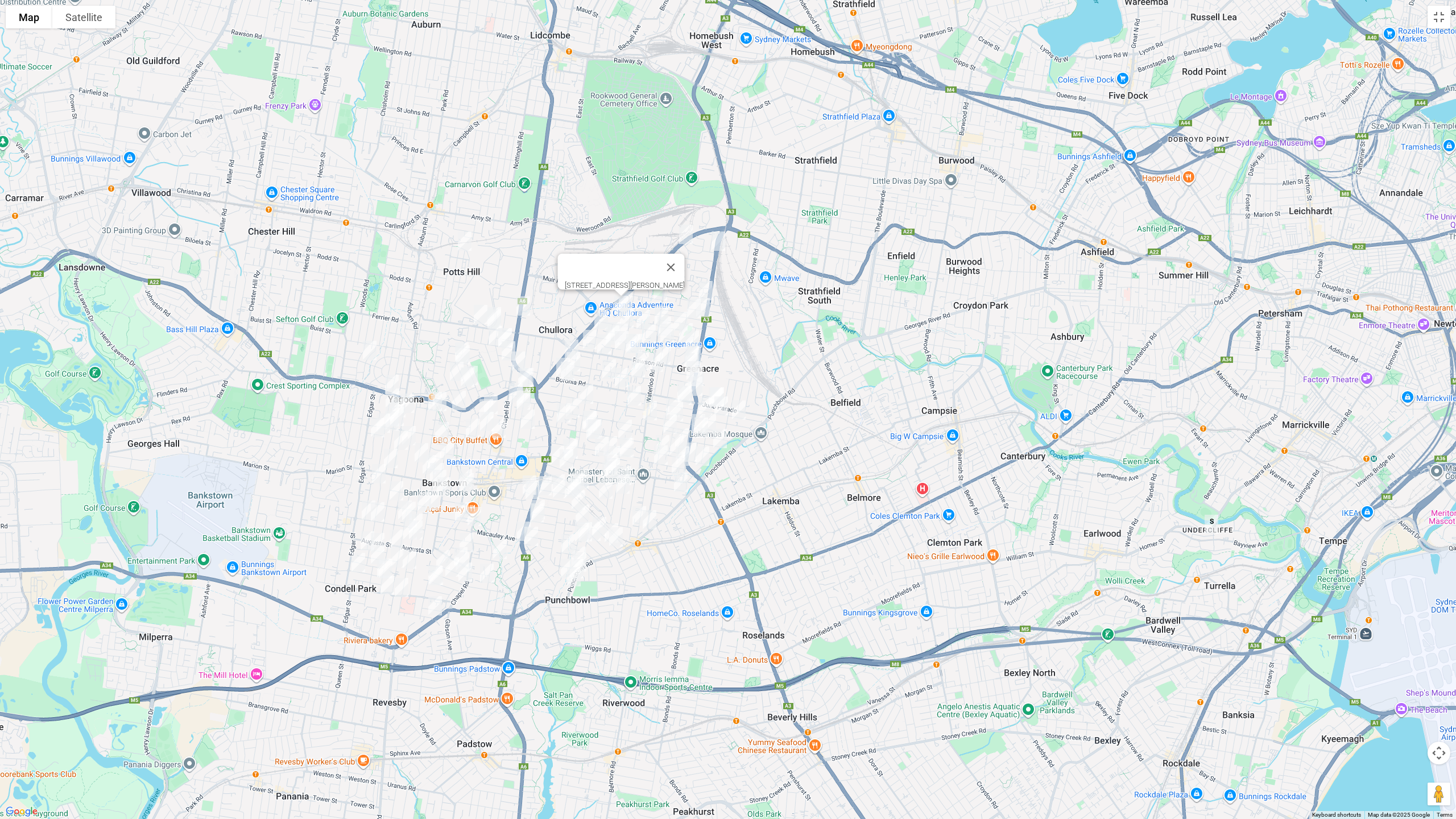
click at [638, 312] on img "11 Narelle Crescent, GREENACRE NSW 2190" at bounding box center [643, 319] width 23 height 28
click at [659, 305] on img "1 Cardigan Road, GREENACRE NSW 2190" at bounding box center [661, 316] width 23 height 28
click at [658, 316] on img "283 Waterloo Road, GREENACRE NSW 2190" at bounding box center [664, 326] width 23 height 28
click at [674, 314] on img "283 Waterloo Road, GREENACRE NSW 2190" at bounding box center [664, 326] width 23 height 28
click at [676, 317] on img "4 Latvia Avenue, GREENACRE NSW 2190" at bounding box center [680, 321] width 23 height 28
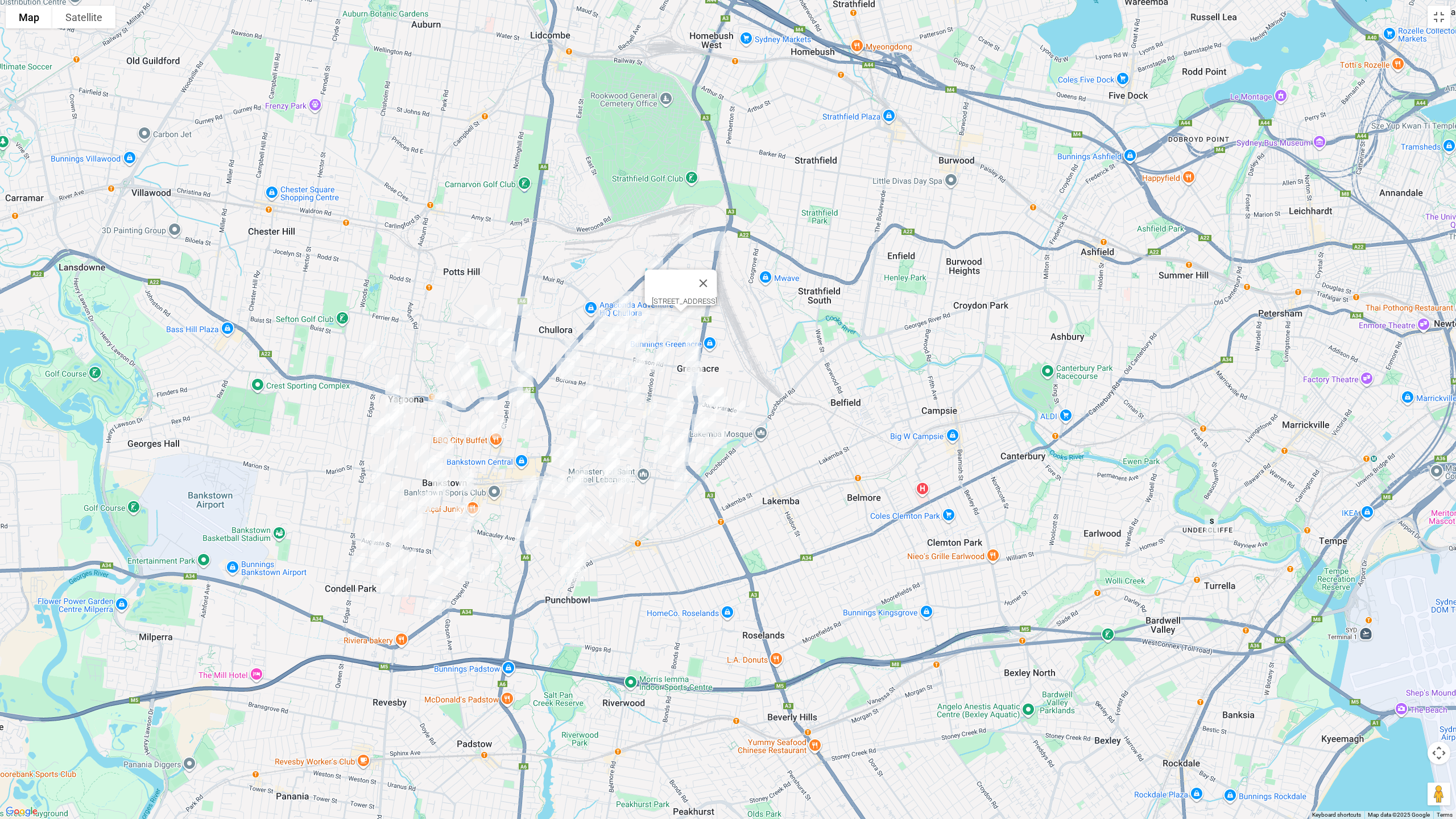
click at [677, 331] on img "16 Pandora Street, GREENACRE NSW 2190" at bounding box center [667, 333] width 23 height 28
drag, startPoint x: 696, startPoint y: 333, endPoint x: 704, endPoint y: 346, distance: 15.3
click at [695, 333] on img "45 Rea Street, GREENACRE NSW 2190" at bounding box center [691, 340] width 23 height 28
click at [704, 351] on img "7 Rawson Road, GREENACRE NSW 2190" at bounding box center [693, 356] width 23 height 28
click at [758, 314] on button "Close" at bounding box center [744, 317] width 27 height 27
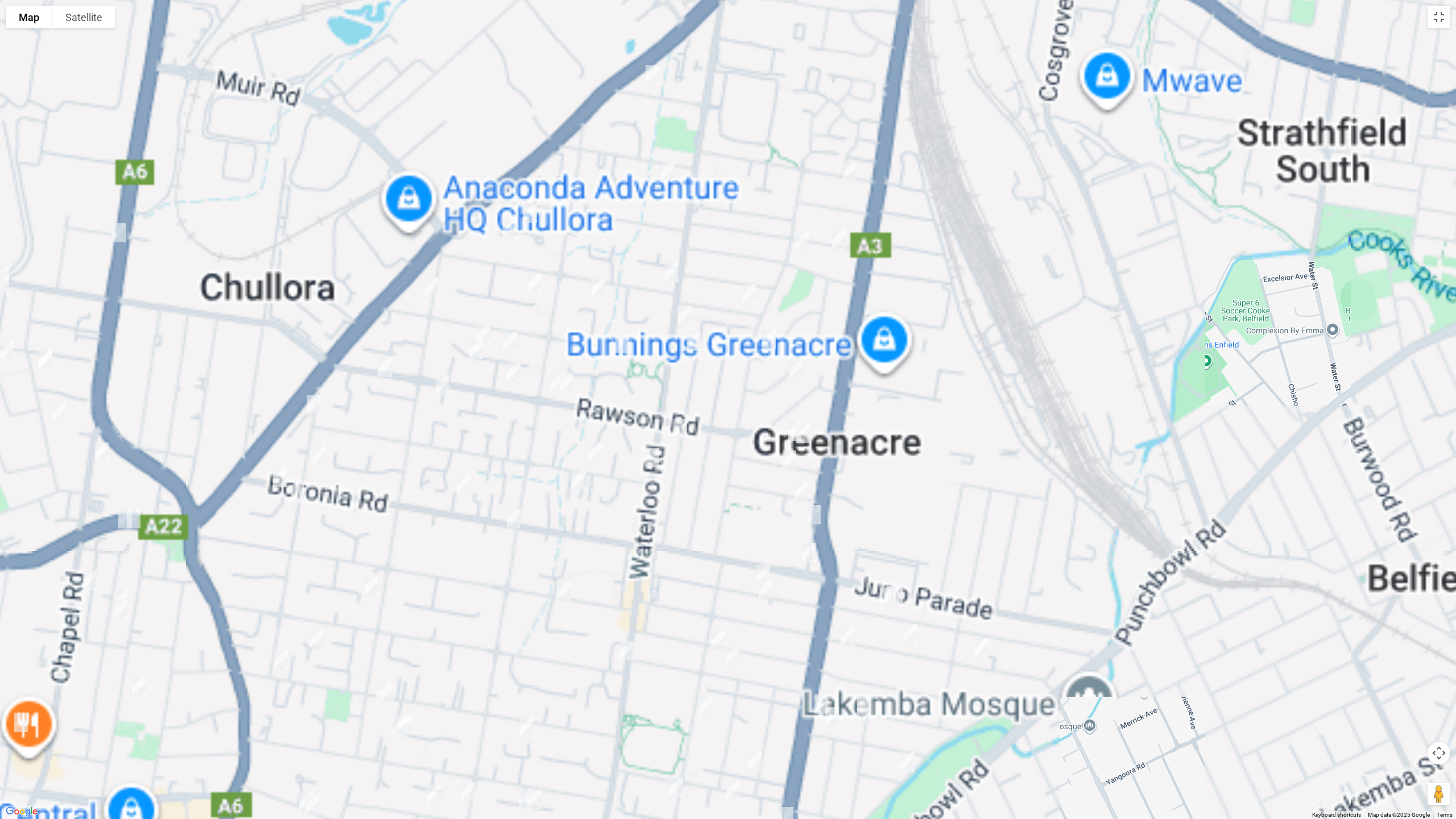
click at [771, 340] on img "32 Cowl Street, GREENACRE NSW 2190" at bounding box center [769, 339] width 23 height 28
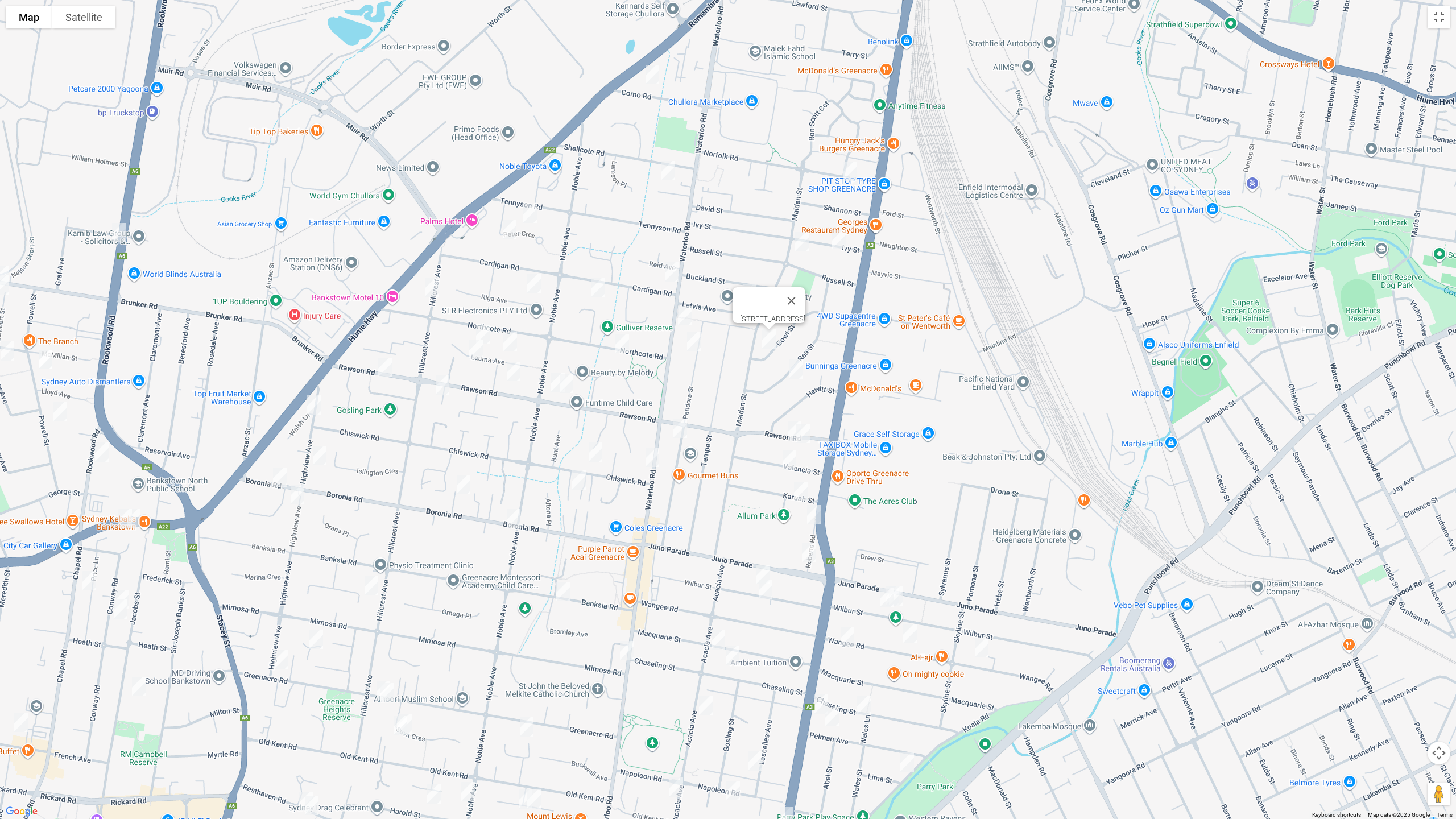
drag, startPoint x: 620, startPoint y: 346, endPoint x: 596, endPoint y: 337, distance: 25.6
click at [620, 345] on img "20A Northcote Road, GREENACRE NSW 2190" at bounding box center [622, 343] width 23 height 28
click at [524, 279] on img "38 Riga Avenue, GREENACRE NSW 2190" at bounding box center [534, 283] width 23 height 28
click at [432, 282] on img "14 Hillcrest Avenue, GREENACRE NSW 2190" at bounding box center [431, 287] width 23 height 28
click at [486, 333] on img "37 Lauma Avenue, GREENACRE NSW 2190" at bounding box center [483, 334] width 23 height 28
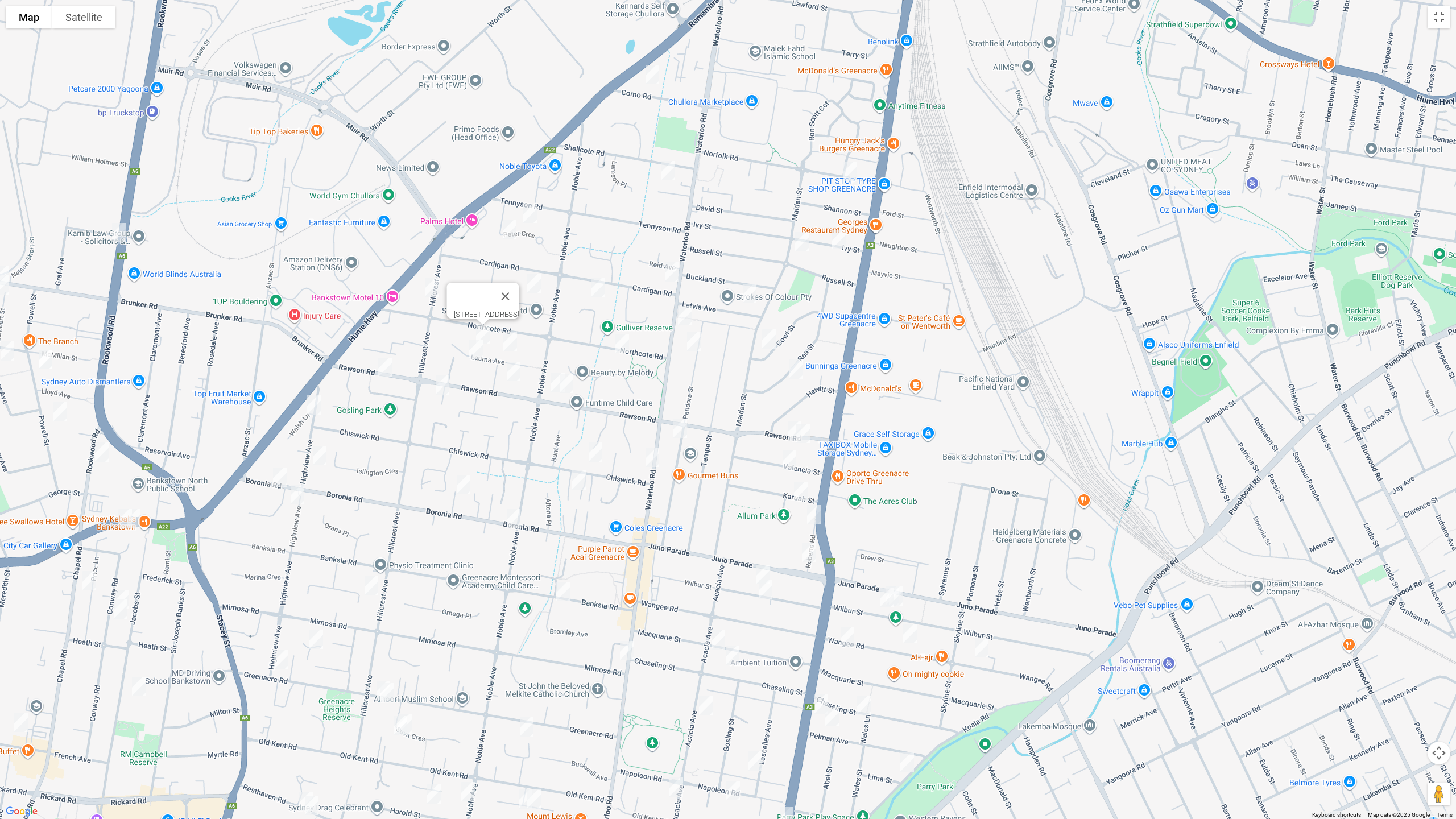
click at [477, 351] on img "13 Lauma Avenue, GREENACRE NSW 2190" at bounding box center [476, 349] width 23 height 28
click at [513, 347] on img "49A Lauma Avenue, GREENACRE NSW 2190" at bounding box center [510, 341] width 23 height 28
click at [513, 373] on img "84A Rawson Road, GREENACRE NSW 2190" at bounding box center [513, 371] width 23 height 28
drag, startPoint x: 384, startPoint y: 372, endPoint x: 431, endPoint y: 388, distance: 49.6
click at [385, 371] on img "137B Rawson Road, GREENACRE NSW 2190" at bounding box center [384, 367] width 23 height 28
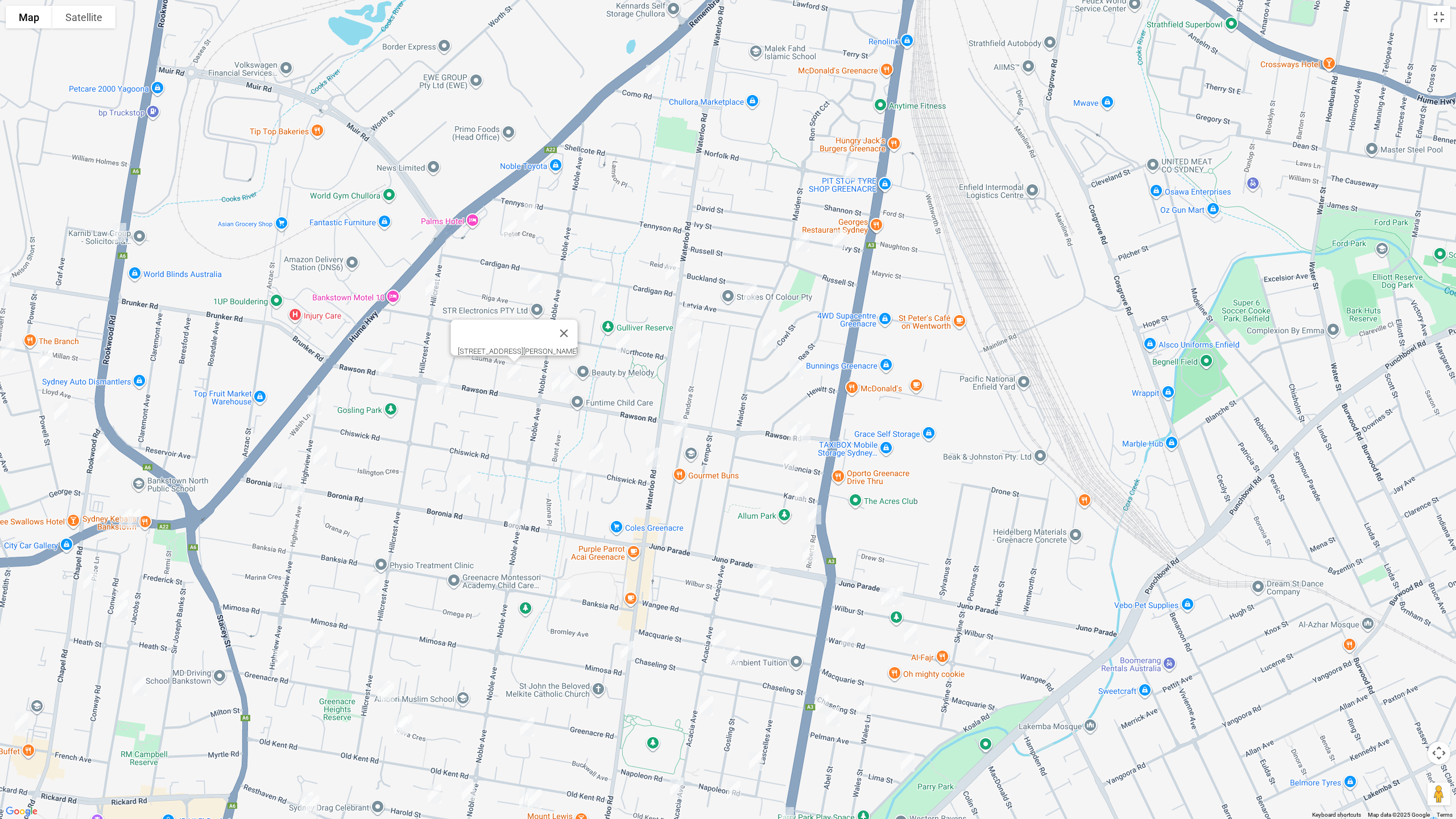
click at [442, 388] on img "3 Action Street, GREENACRE NSW 2190" at bounding box center [443, 385] width 23 height 28
click at [385, 378] on img "137B Rawson Road, GREENACRE NSW 2190" at bounding box center [385, 367] width 23 height 28
click at [316, 408] on img "112A Highview Avenue, GREENACRE NSW 2190" at bounding box center [314, 405] width 23 height 28
click at [321, 457] on img "73D Highview Avenue, GREENACRE NSW 2190" at bounding box center [320, 456] width 23 height 28
click at [280, 480] on img "1/170 Boronia Road, GREENACRE NSW 2190" at bounding box center [280, 477] width 23 height 28
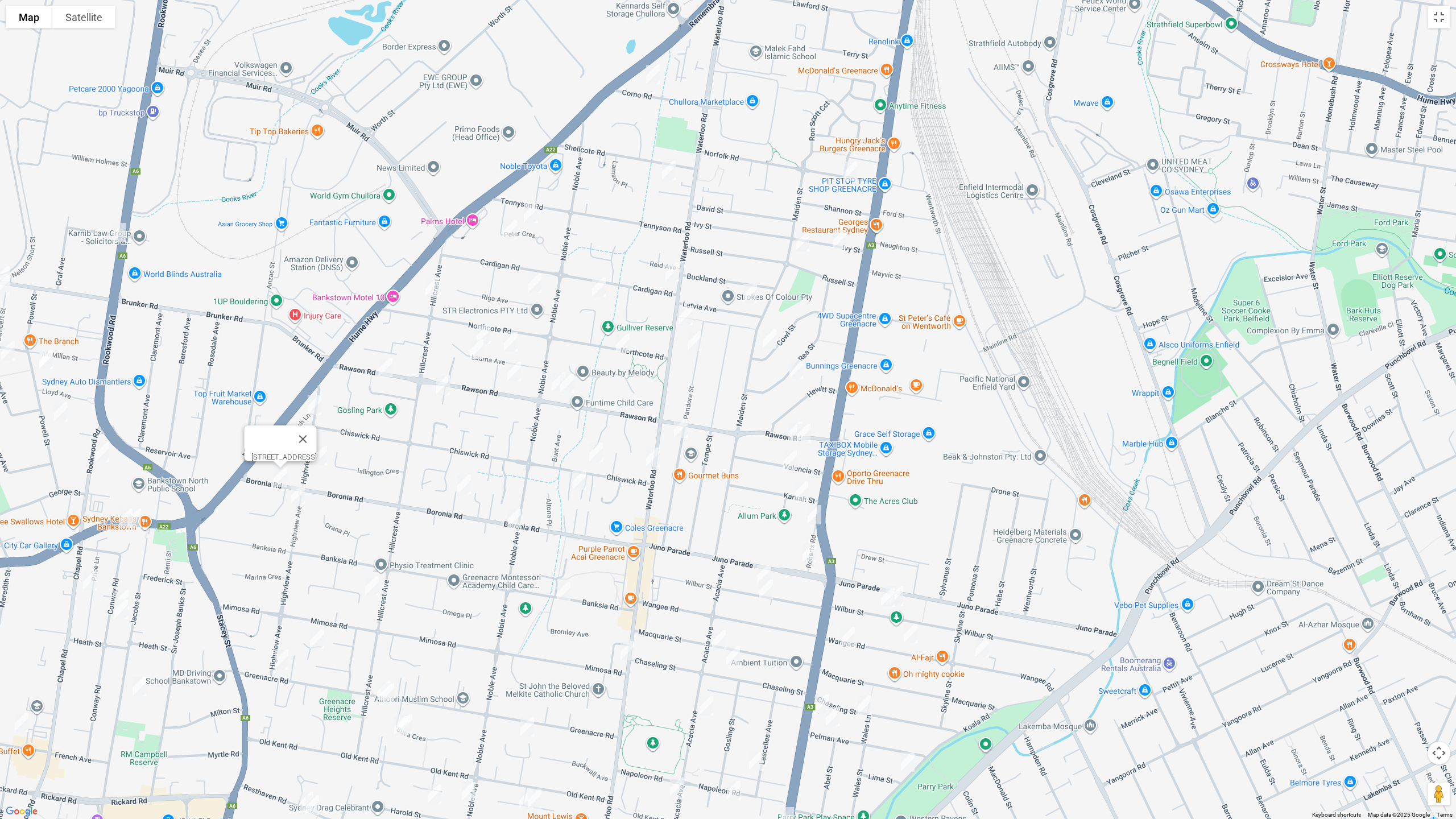
click at [296, 494] on img "72 Highview Avenue, GREENACRE NSW 2190" at bounding box center [298, 494] width 23 height 28
click at [550, 381] on img "70 Rawson Road, GREENACRE NSW 2190" at bounding box center [558, 382] width 23 height 28
click at [568, 382] on img "66B Rawson Road, GREENACRE NSW 2190" at bounding box center [567, 383] width 23 height 28
click at [682, 428] on img "60 Pandora Street, GREENACRE NSW 2190" at bounding box center [680, 428] width 23 height 28
click at [788, 429] on img "11A Rawson Road, GREENACRE NSW 2190" at bounding box center [795, 431] width 23 height 28
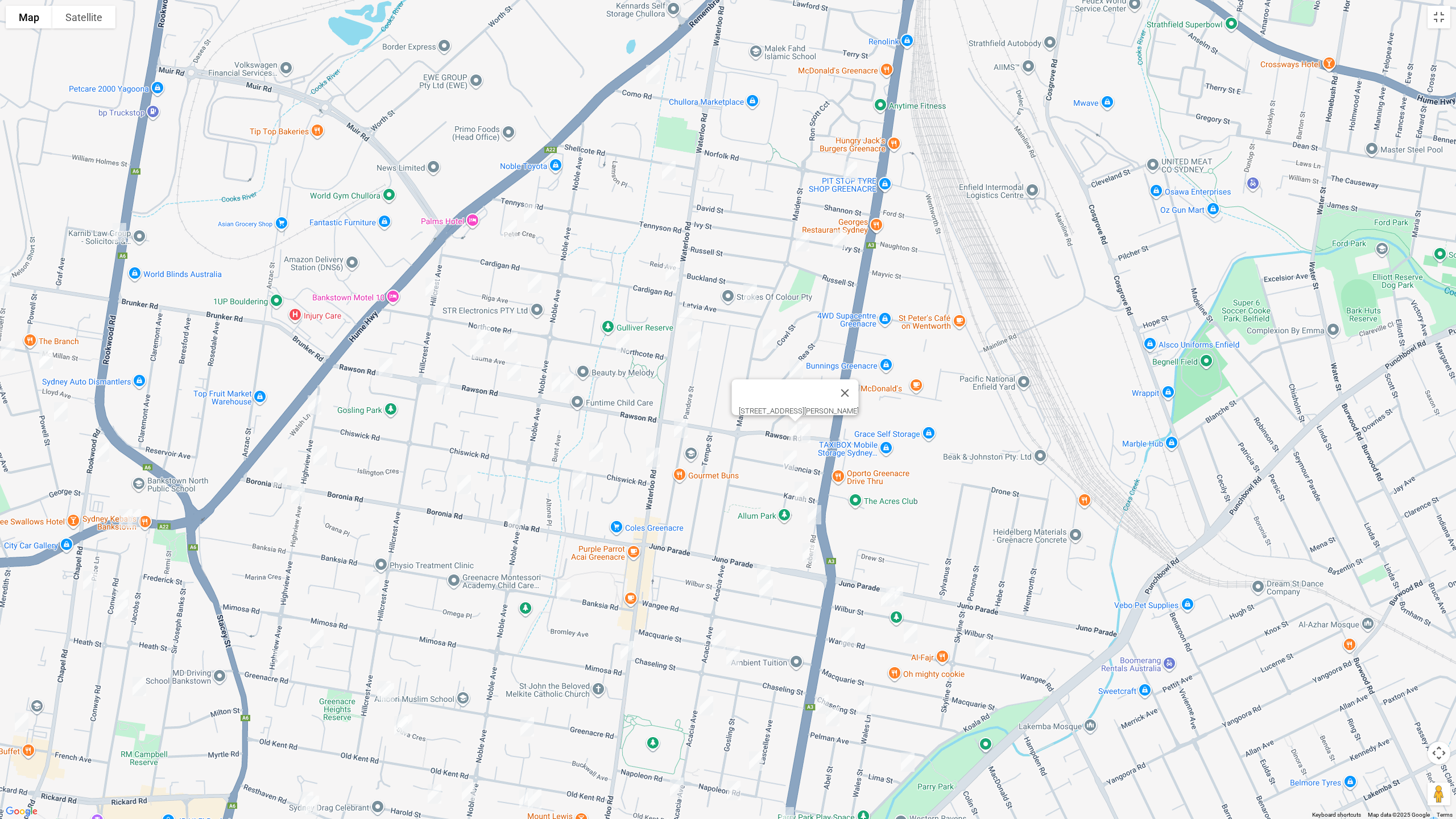
click at [787, 457] on img "15 Valencia Street, GREENACRE NSW 2190" at bounding box center [790, 460] width 23 height 28
click at [798, 492] on img "5 Karuah Street, GREENACRE NSW 2190" at bounding box center [801, 491] width 23 height 28
click at [652, 457] on img "220 Waterloo Road, GREENACRE NSW 2190" at bounding box center [653, 457] width 23 height 28
click at [604, 457] on img "19 Chiswick Road, GREENACRE NSW 2190" at bounding box center [596, 452] width 23 height 28
click at [580, 486] on img "30 Chiswick Road, GREENACRE NSW 2190" at bounding box center [579, 479] width 23 height 28
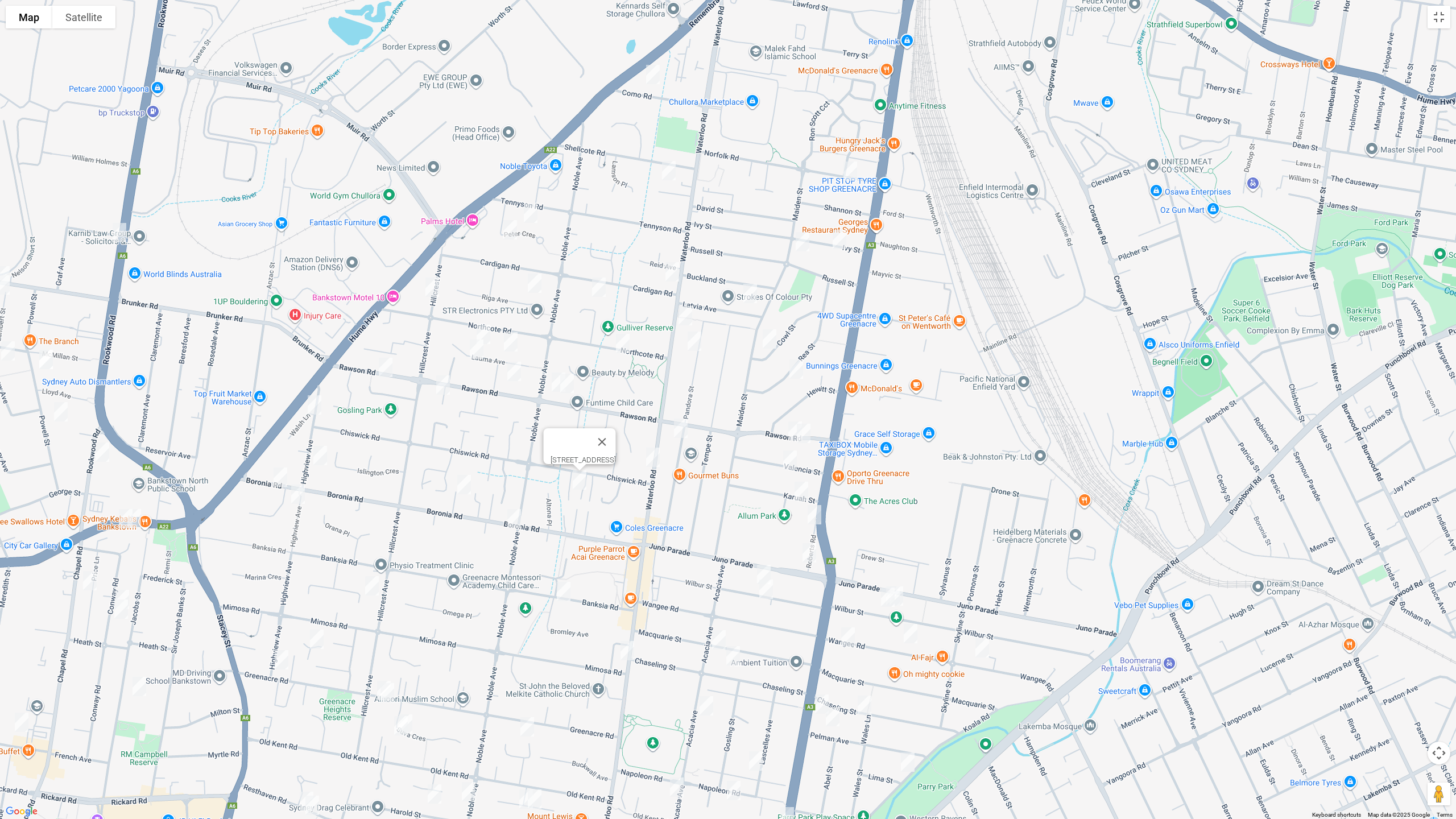
click at [465, 487] on img "95 Boronia Road, GREENACRE NSW 2190" at bounding box center [464, 484] width 23 height 28
click at [518, 519] on img "68 Boronia Road, GREENACRE NSW 2190" at bounding box center [514, 518] width 23 height 28
click at [563, 595] on img "32 Banksia Road, GREENACRE NSW 2190" at bounding box center [563, 591] width 23 height 28
click at [621, 651] on img "102 Waterloo Road, GREENACRE NSW 2190" at bounding box center [627, 650] width 23 height 28
click at [812, 510] on img "216 Roberts Road, GREENACRE NSW 2190" at bounding box center [814, 514] width 23 height 28
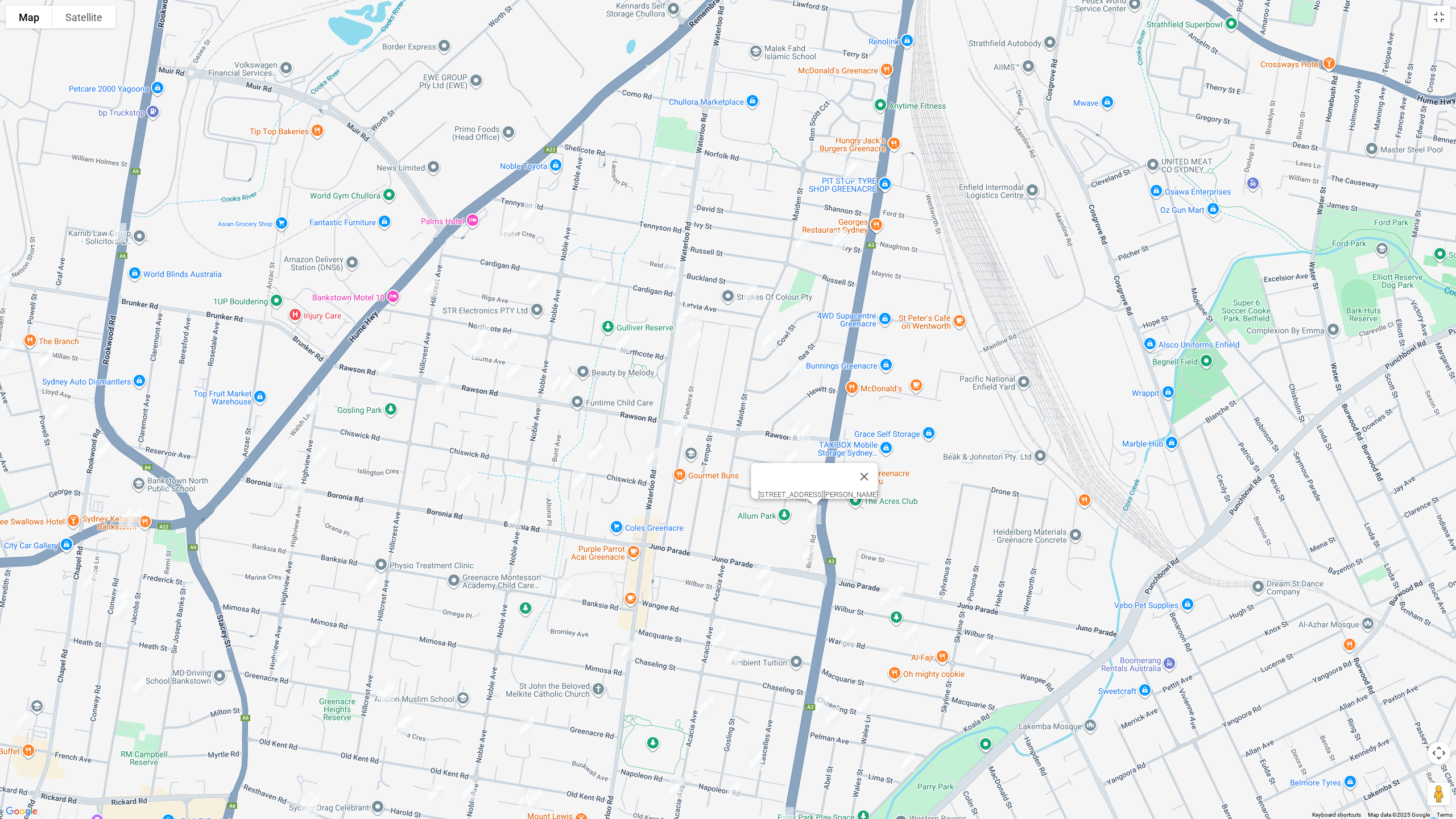
click at [811, 550] on img "177 Juno Parade, GREENACRE NSW 2190" at bounding box center [809, 553] width 23 height 28
click at [758, 565] on img "154 Wilbur Street, GREENACRE NSW 2190" at bounding box center [763, 574] width 23 height 28
click at [760, 591] on img "139 Wilbur Street, GREENACRE NSW 2190" at bounding box center [766, 589] width 23 height 28
drag, startPoint x: 879, startPoint y: 596, endPoint x: 901, endPoint y: 607, distance: 24.6
click at [879, 597] on img "104 Wilbur Street, GREENACRE NSW 2190" at bounding box center [887, 597] width 23 height 28
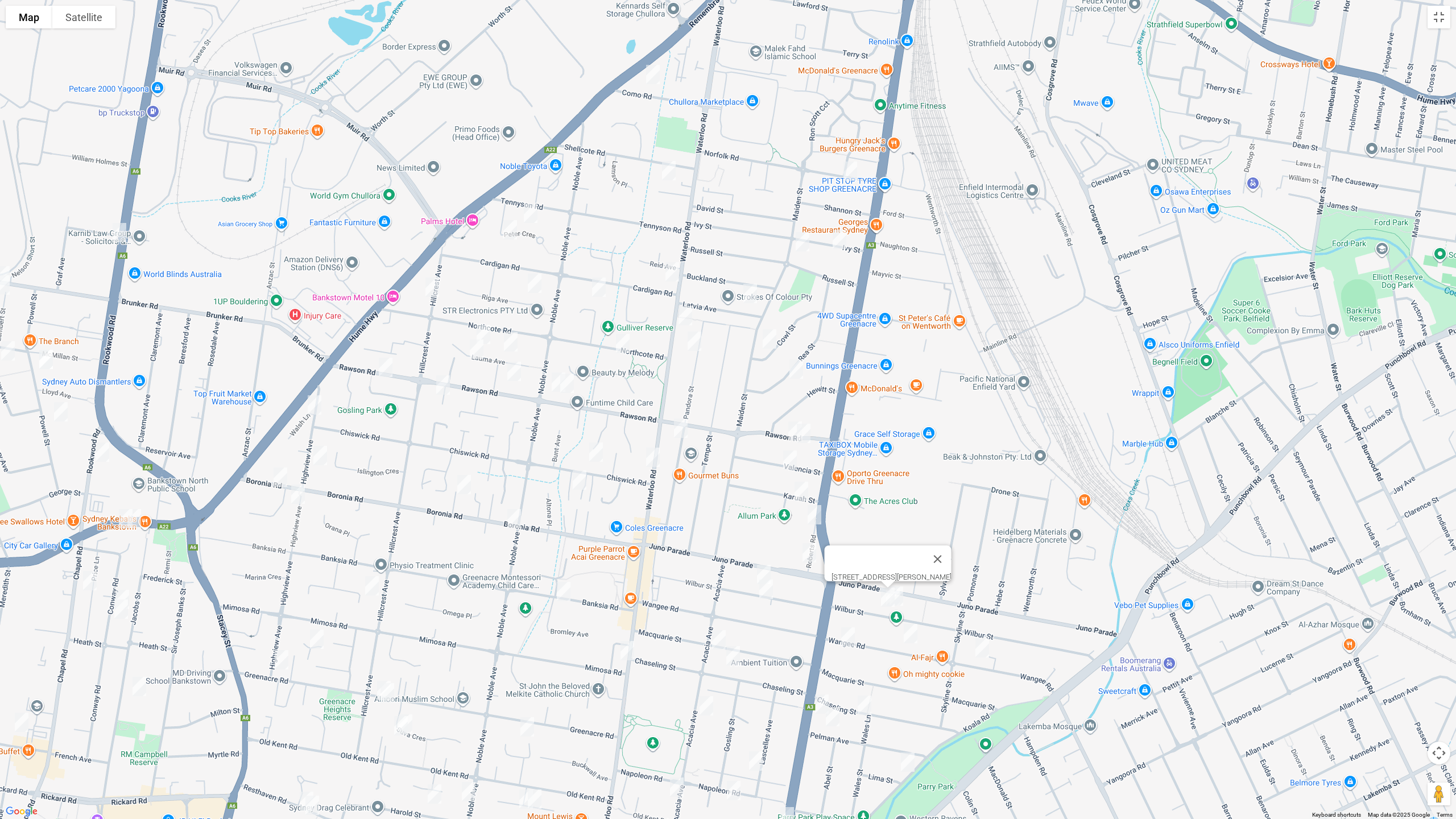
click at [901, 598] on img "100 Wilbur Street, GREENACRE NSW 2190" at bounding box center [896, 596] width 23 height 28
click at [911, 632] on img "165 Wangee Road, GREENACRE NSW 2190" at bounding box center [910, 633] width 23 height 28
click at [981, 652] on img "131 Wangee Road, GREENACRE NSW 2190" at bounding box center [982, 648] width 23 height 28
click at [844, 640] on img "208 Wangee Road, GREENACRE NSW 2190" at bounding box center [847, 637] width 23 height 28
click at [817, 689] on img "281 Roberts Road, GREENACRE NSW 2190" at bounding box center [822, 704] width 23 height 28
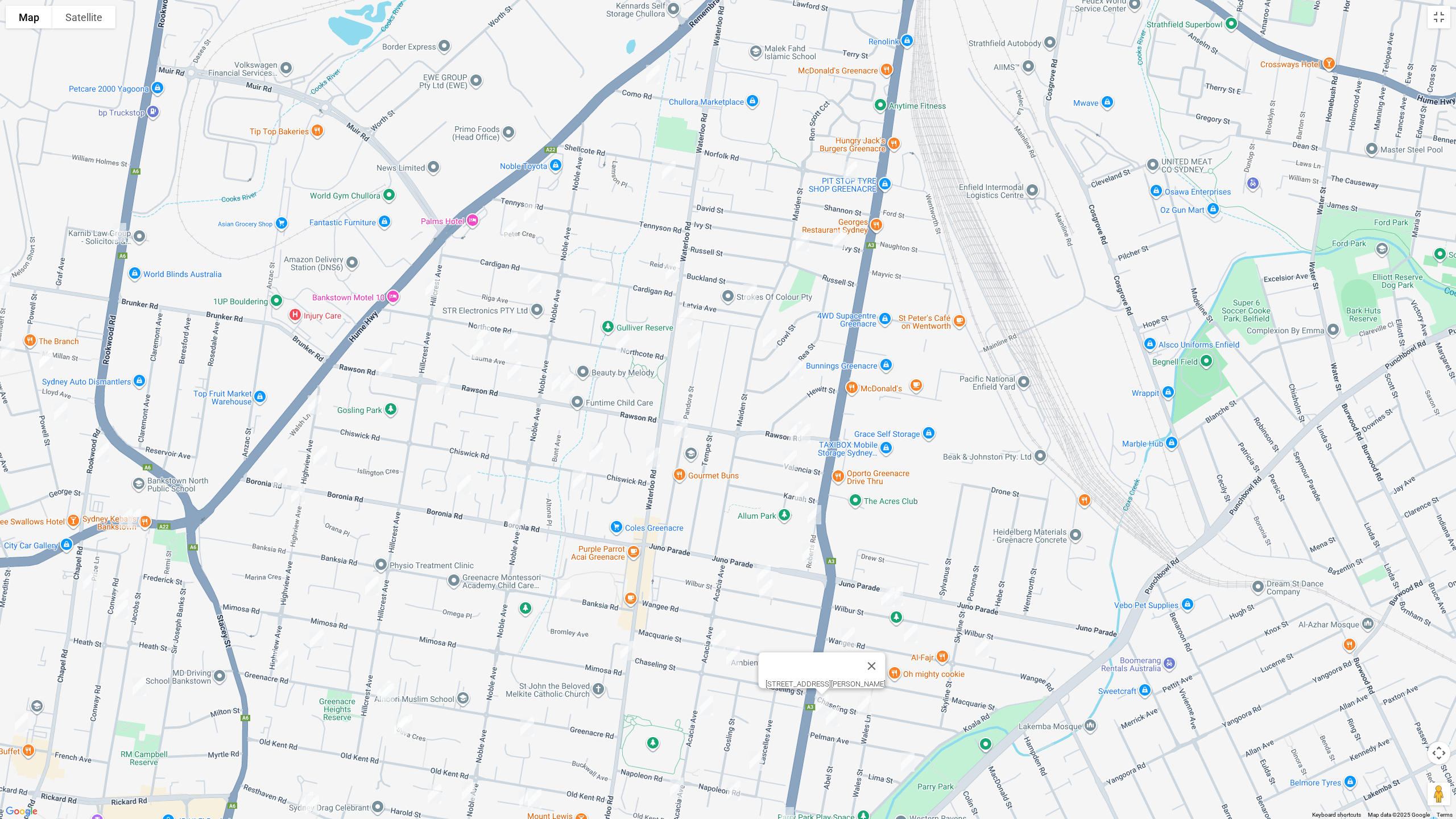
drag, startPoint x: 872, startPoint y: 710, endPoint x: 833, endPoint y: 716, distance: 39.5
click at [868, 689] on img "40 Chaseling Street, GREENACRE NSW 2190" at bounding box center [864, 705] width 23 height 28
click at [830, 689] on img "55 Pelman Avenue, GREENACRE NSW 2190" at bounding box center [830, 716] width 23 height 28
click at [898, 689] on img "1 Lima Street, GREENACRE NSW 2190" at bounding box center [906, 762] width 23 height 28
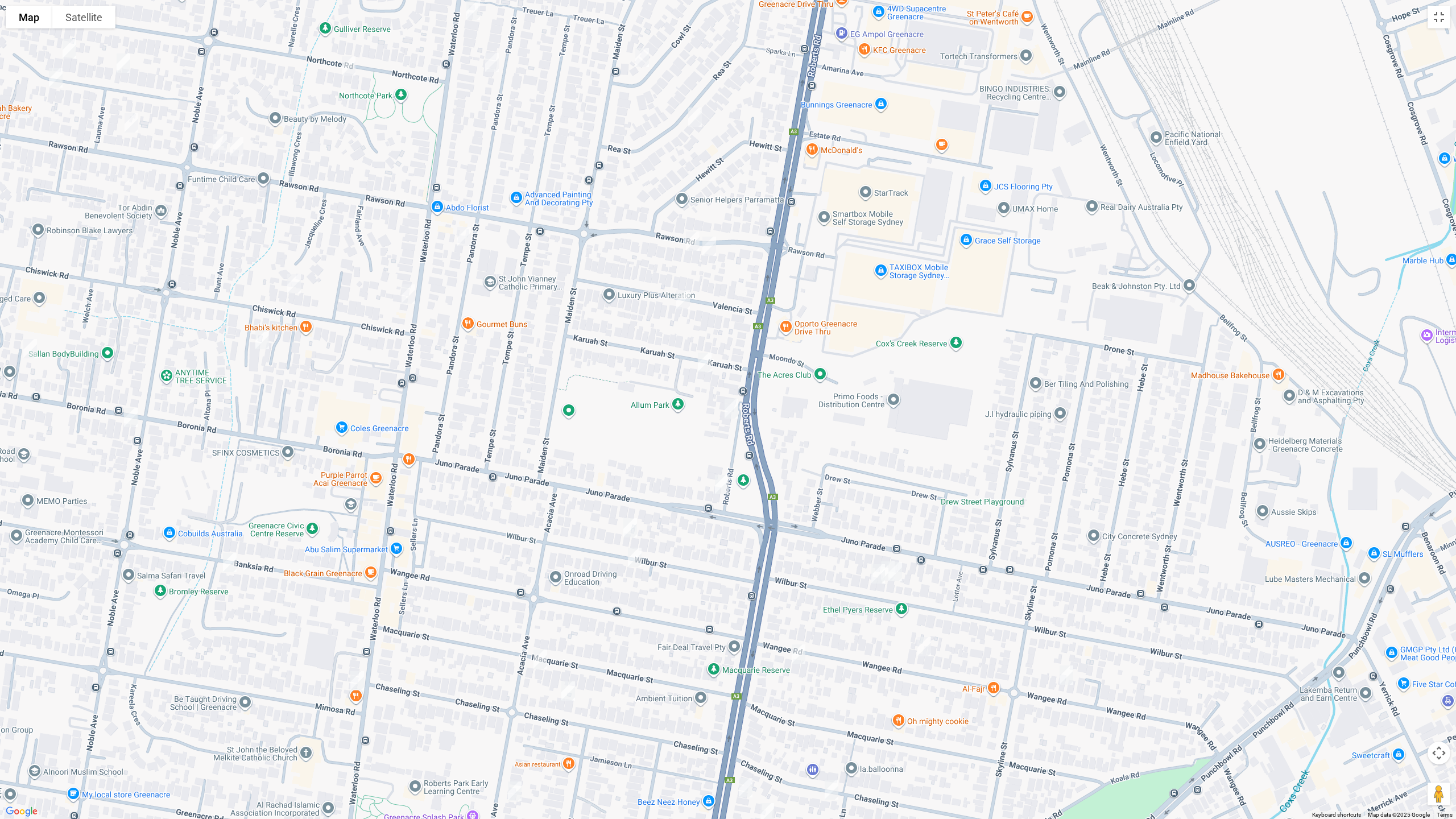
drag, startPoint x: 888, startPoint y: 579, endPoint x: 887, endPoint y: 624, distance: 45.0
click at [887, 580] on img "104 Wilbur Street, GREENACRE NSW 2190" at bounding box center [878, 573] width 23 height 28
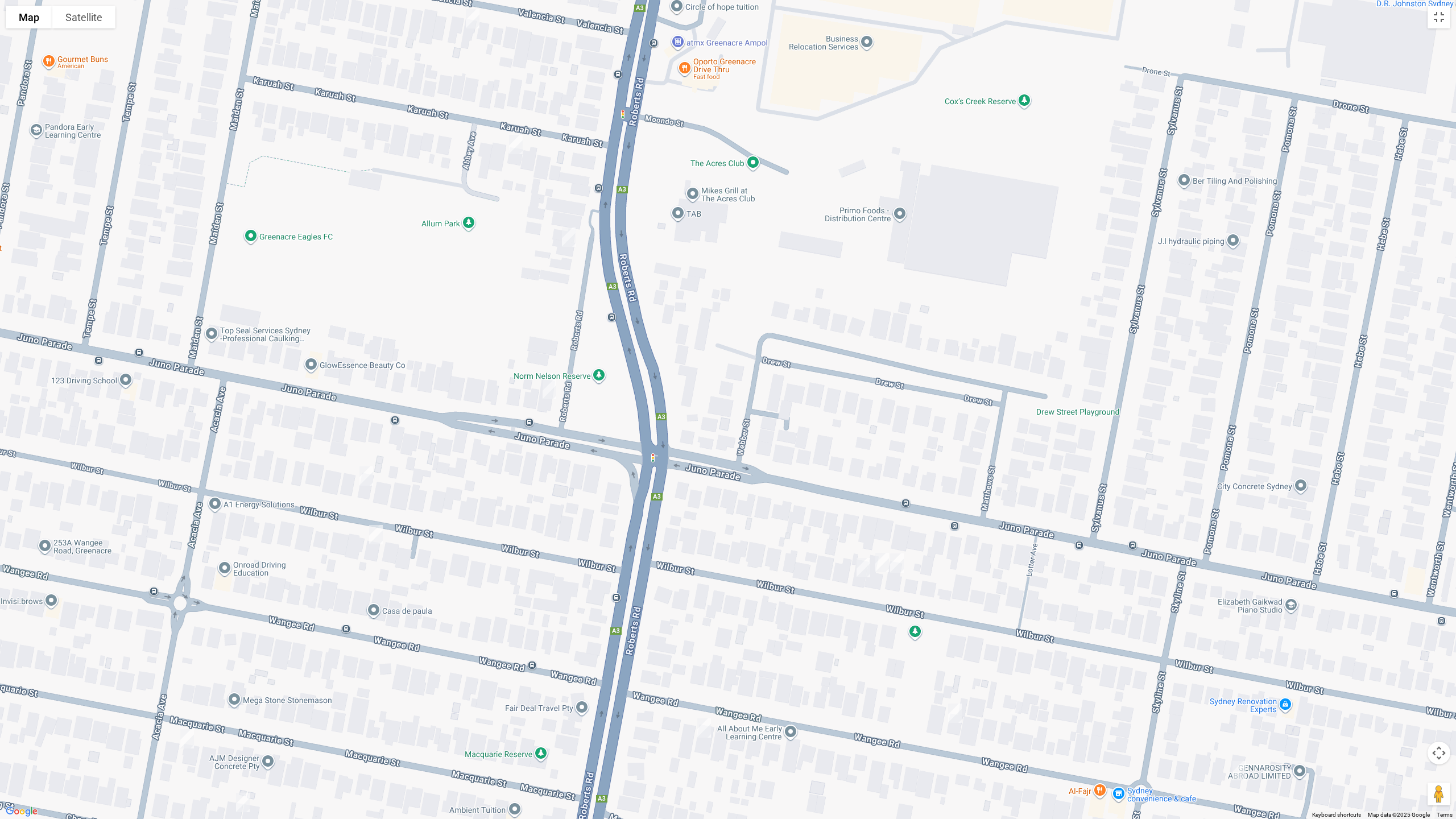
click at [882, 566] on img "102a Wilbur Street, GREENACRE NSW 2190" at bounding box center [882, 562] width 23 height 28
click at [884, 378] on div "[STREET_ADDRESS][PERSON_NAME]" at bounding box center [728, 410] width 1456 height 819
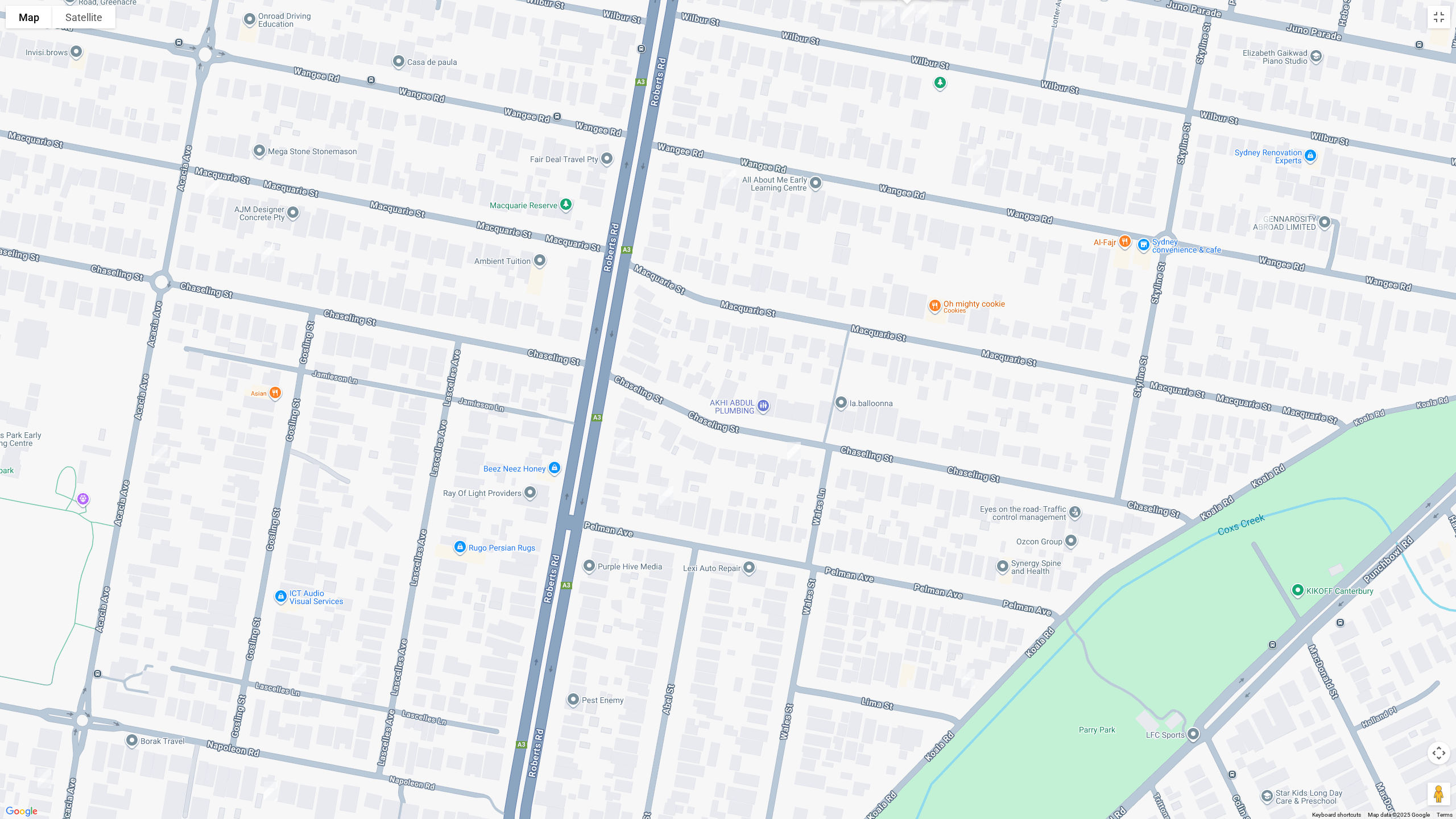
click at [799, 452] on img "40 Chaseling Street, GREENACRE NSW 2190" at bounding box center [793, 451] width 23 height 28
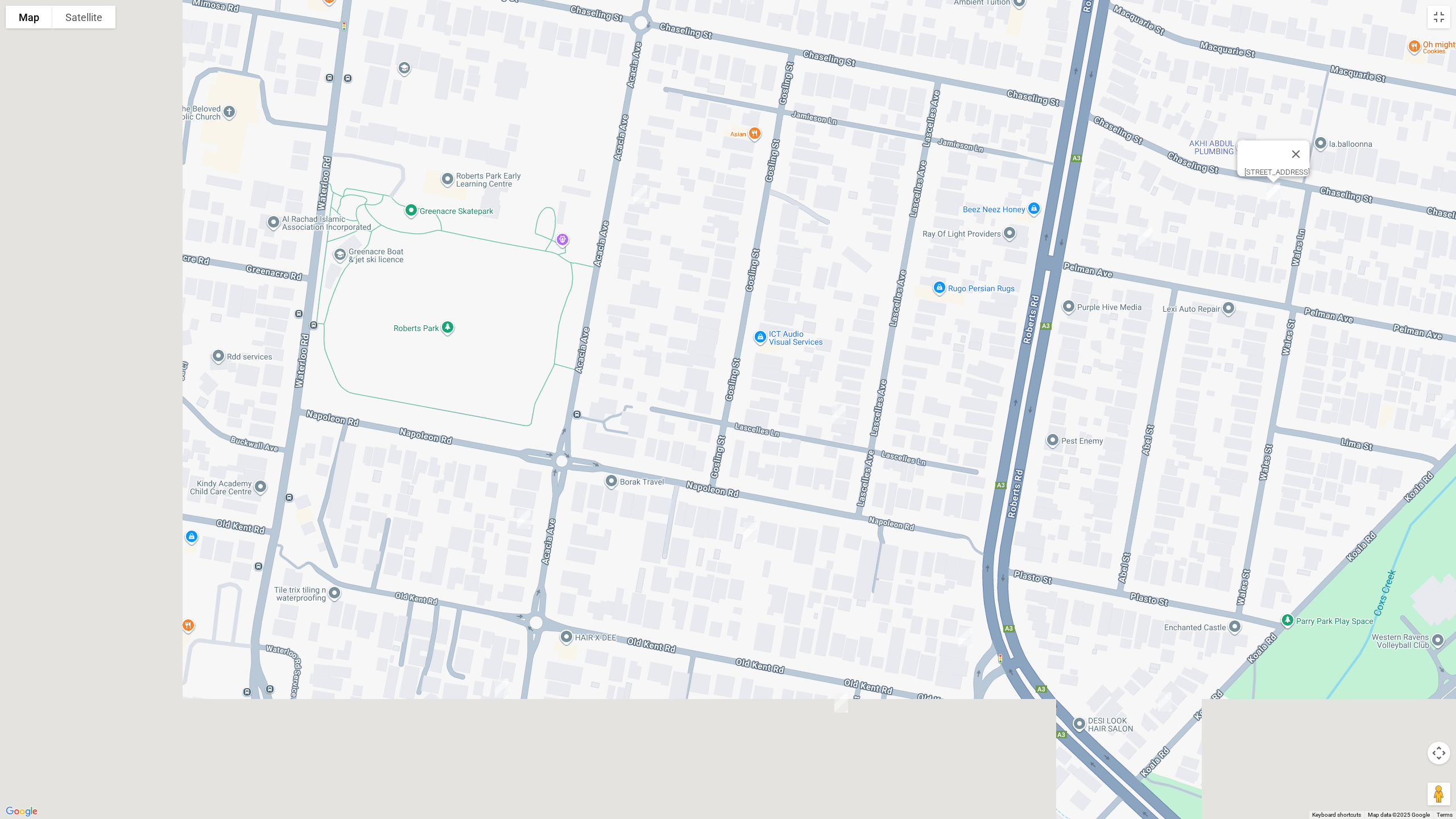
drag, startPoint x: 817, startPoint y: 533, endPoint x: 808, endPoint y: 243, distance: 290.1
click at [1162, 350] on div "[STREET_ADDRESS]" at bounding box center [728, 410] width 1456 height 819
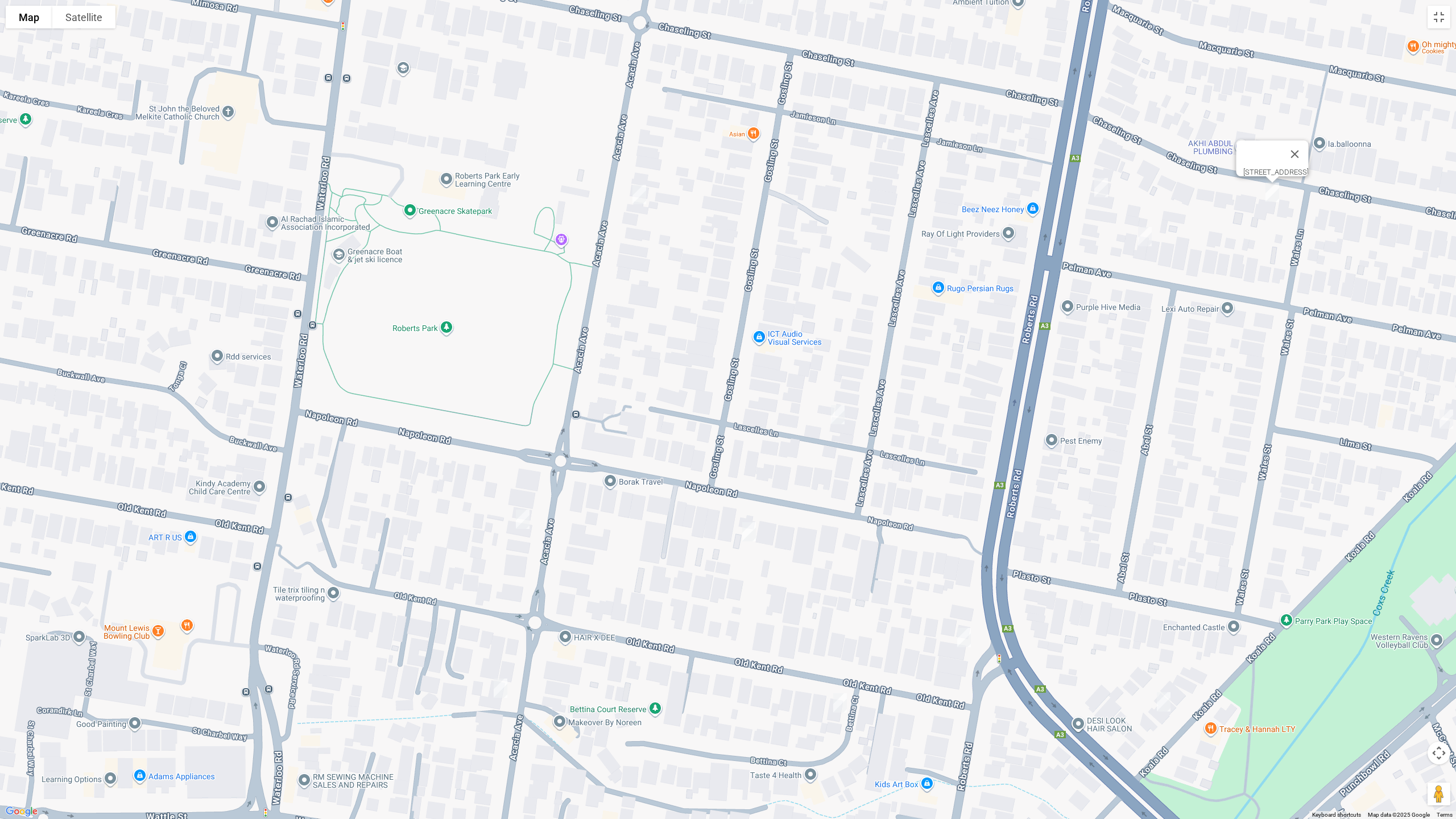
click at [643, 196] on img "151 Acacia Avenue, GREENACRE NSW 2190" at bounding box center [639, 195] width 23 height 28
click at [839, 414] on img "5B Lascelles Lane, GREENACRE NSW 2190" at bounding box center [838, 414] width 23 height 28
click at [749, 536] on img "32 Napoleon Road, GREENACRE NSW 2190" at bounding box center [749, 532] width 23 height 28
click at [972, 641] on img "332 Roberts Road, GREENACRE NSW 2190" at bounding box center [964, 637] width 23 height 28
click at [1166, 689] on img "1/28 Koala Road, GREENACRE NSW 2190" at bounding box center [1163, 702] width 23 height 28
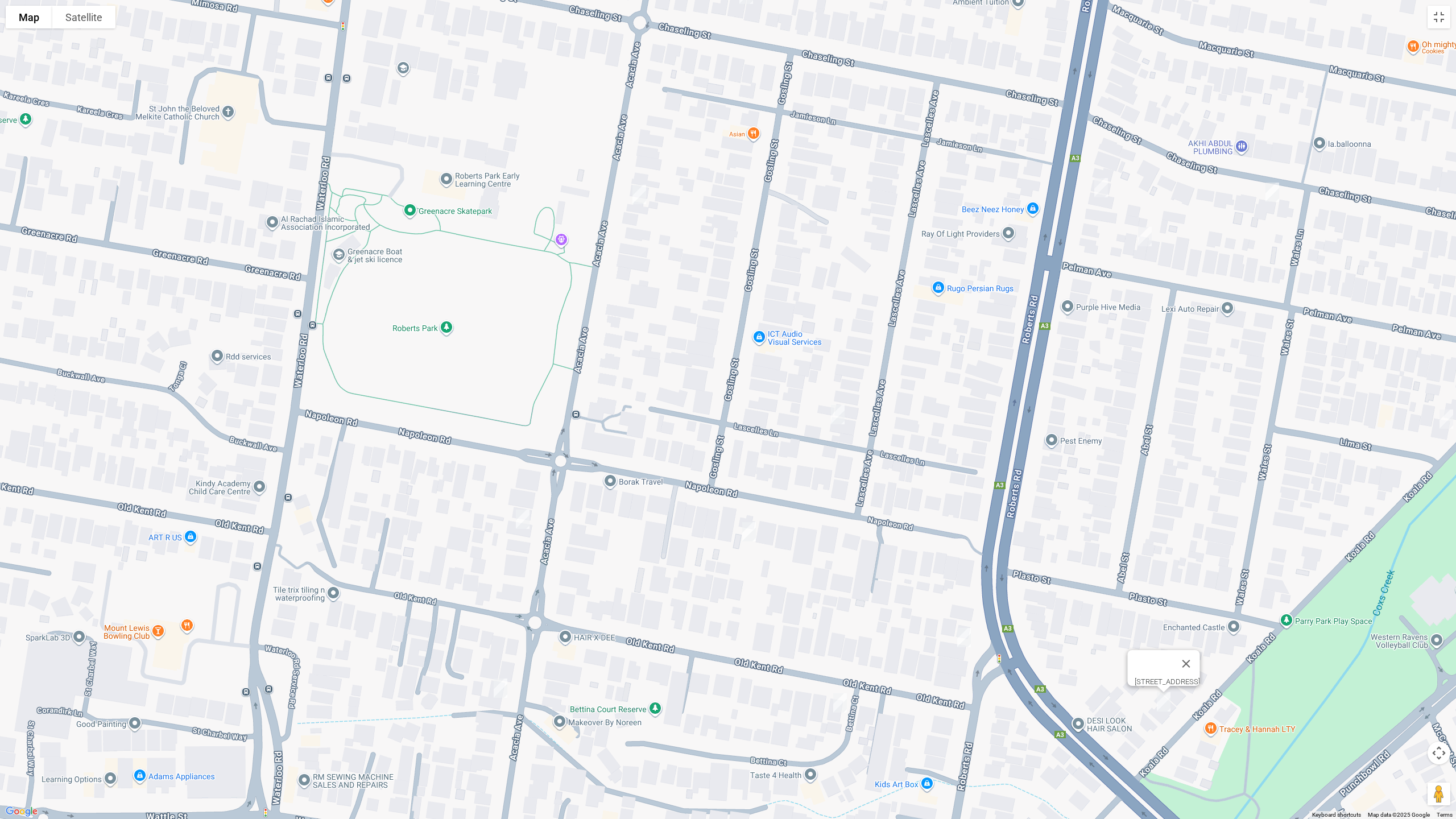
click at [841, 689] on img "8 Old Kent Road, GREENACRE NSW 2190" at bounding box center [839, 702] width 23 height 28
click at [524, 523] on img "124 Acacia Avenue, GREENACRE NSW 2190" at bounding box center [523, 519] width 23 height 28
click at [496, 689] on img "114 Acacia Avenue, GREENACRE NSW 2190" at bounding box center [500, 688] width 23 height 28
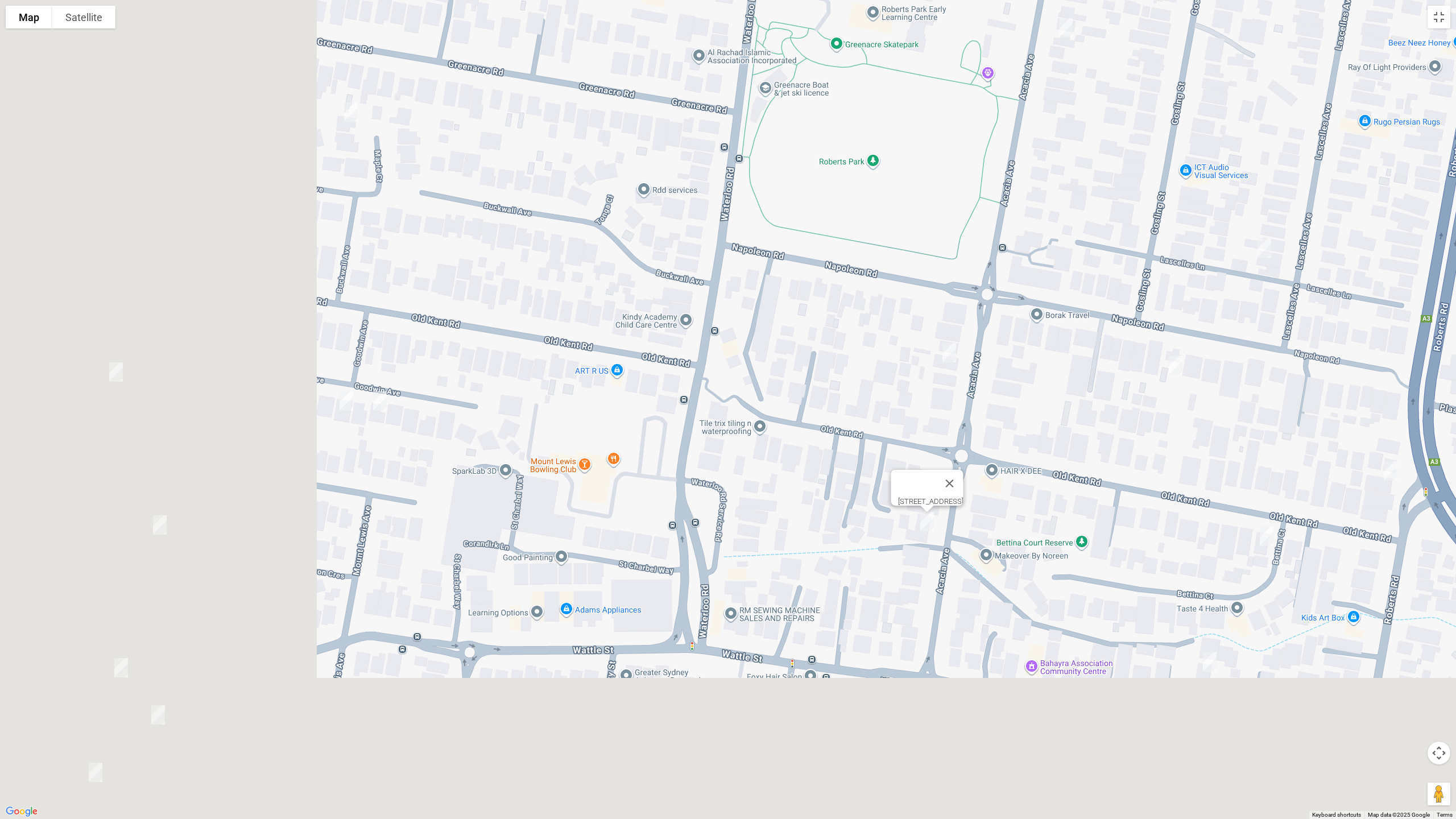
drag, startPoint x: 151, startPoint y: 596, endPoint x: 650, endPoint y: 389, distance: 540.2
click at [650, 389] on div "[STREET_ADDRESS]" at bounding box center [728, 410] width 1456 height 819
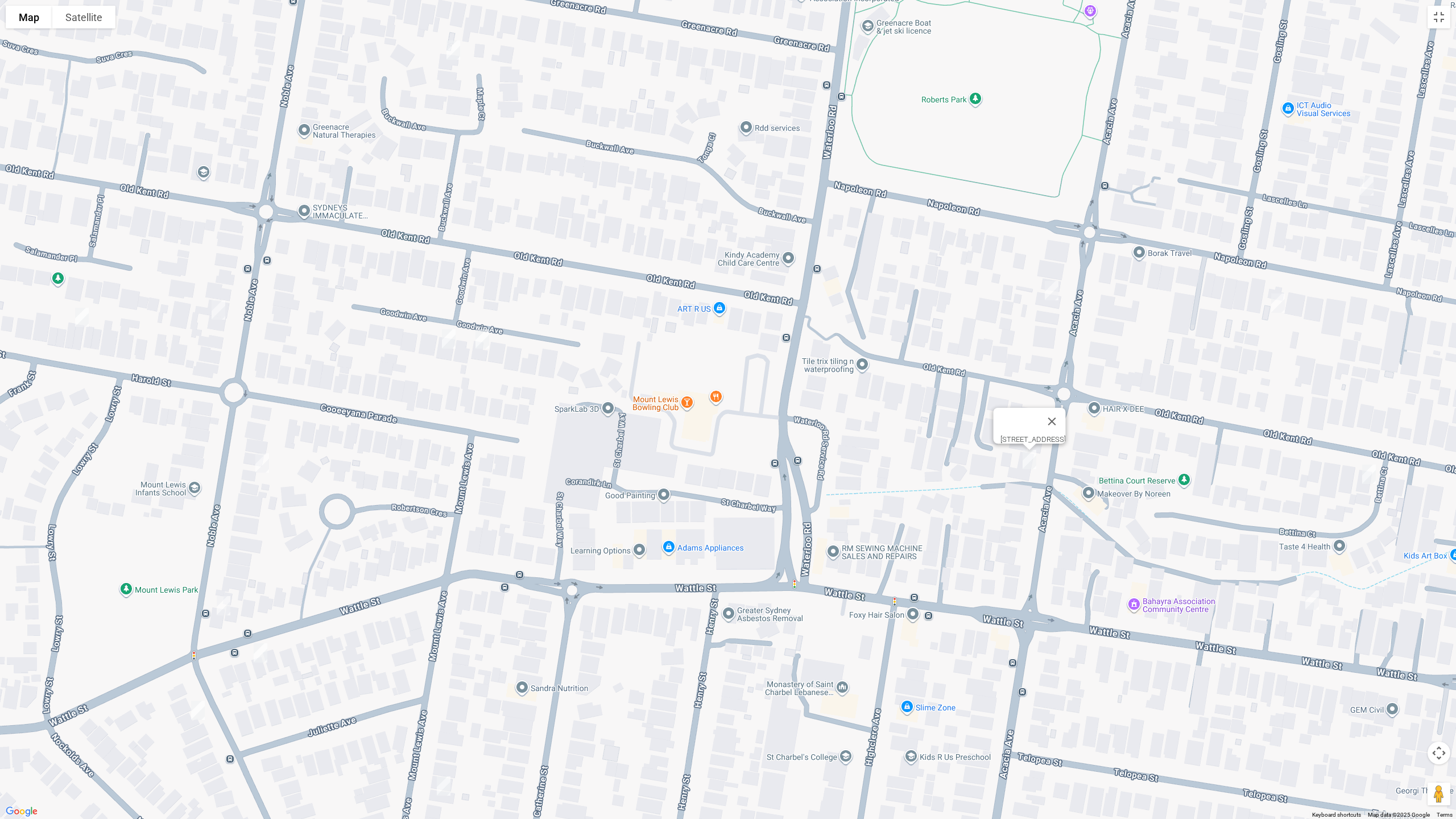
click at [452, 335] on img "11 Goodwin Avenue, MOUNT LEWIS NSW 2190" at bounding box center [448, 339] width 23 height 28
drag, startPoint x: 487, startPoint y: 335, endPoint x: 488, endPoint y: 318, distance: 17.0
click at [488, 335] on img "9 Goodwin Avenue, MOUNT LEWIS NSW 2190" at bounding box center [482, 339] width 23 height 28
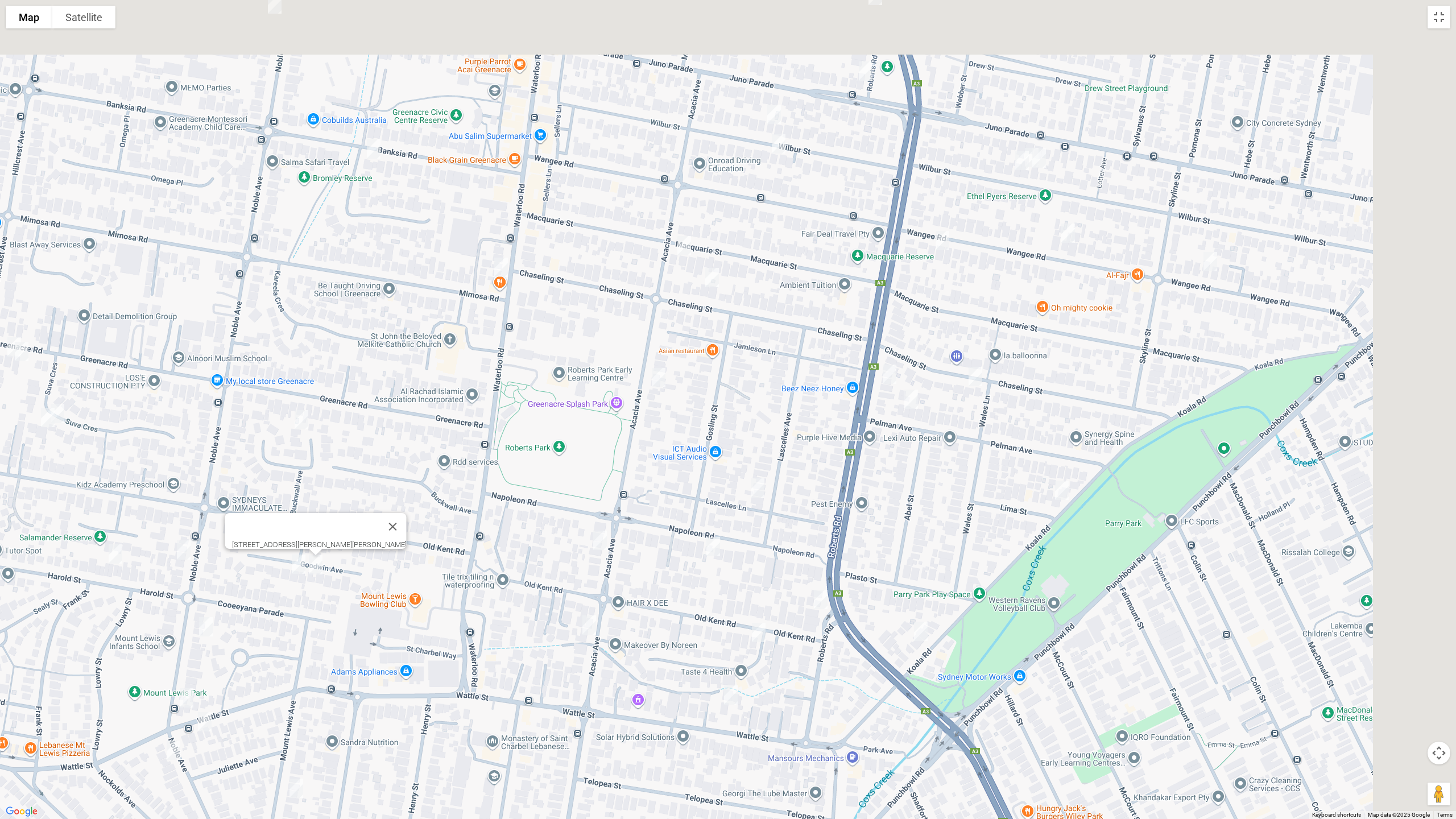
drag, startPoint x: 734, startPoint y: 210, endPoint x: 519, endPoint y: 424, distance: 303.3
click at [519, 426] on div "[STREET_ADDRESS][PERSON_NAME][PERSON_NAME]" at bounding box center [728, 410] width 1456 height 819
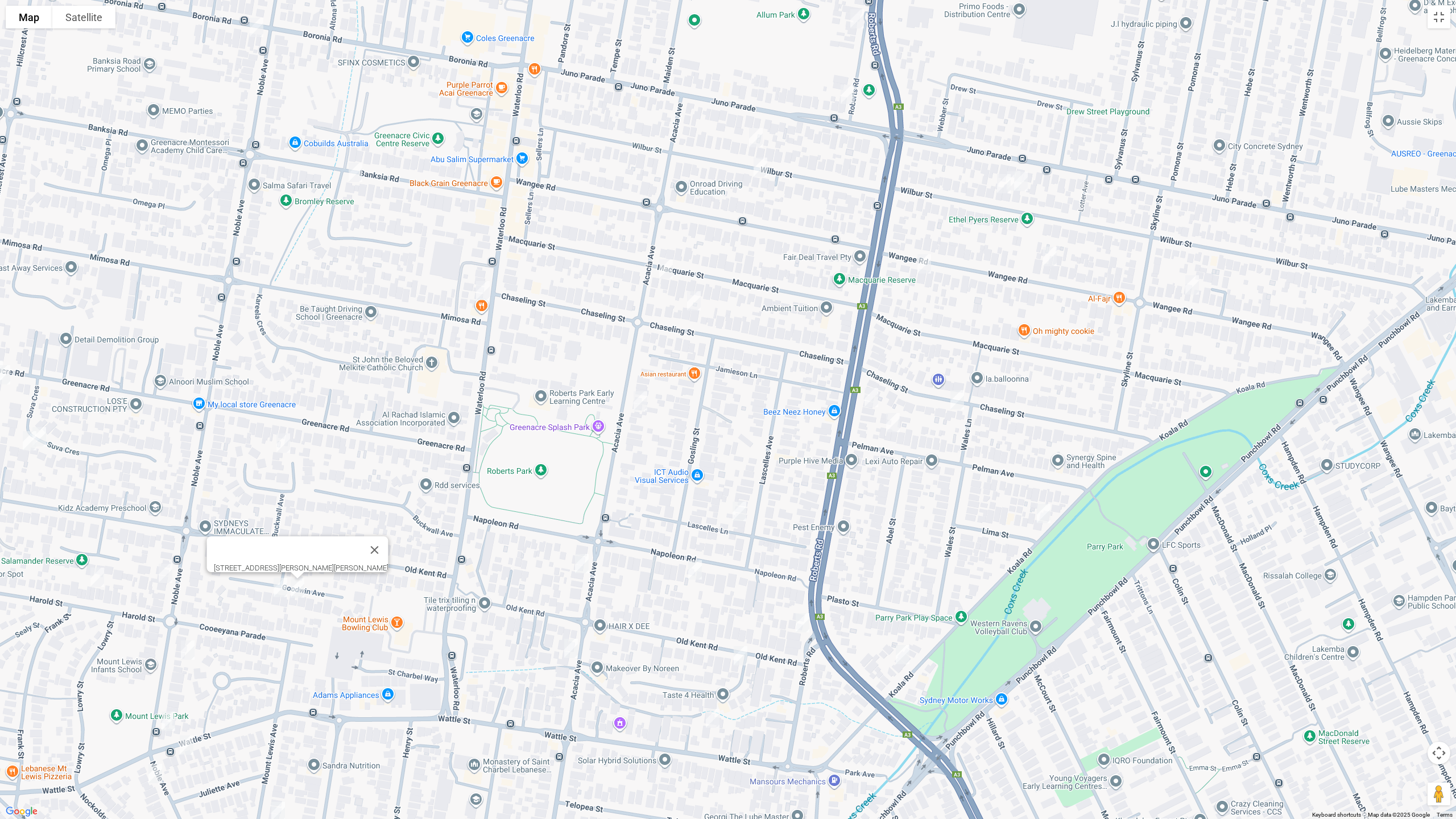
drag, startPoint x: 667, startPoint y: 265, endPoint x: 688, endPoint y: 291, distance: 33.4
click at [667, 265] on img "98A Macquarie Street, GREENACRE NSW 2190" at bounding box center [666, 269] width 23 height 28
click at [697, 296] on img "75 Chaseling Street, GREENACRE NSW 2190" at bounding box center [693, 301] width 23 height 28
click at [285, 440] on img "2 Maple Court, GREENACRE NSW 2190" at bounding box center [283, 443] width 23 height 28
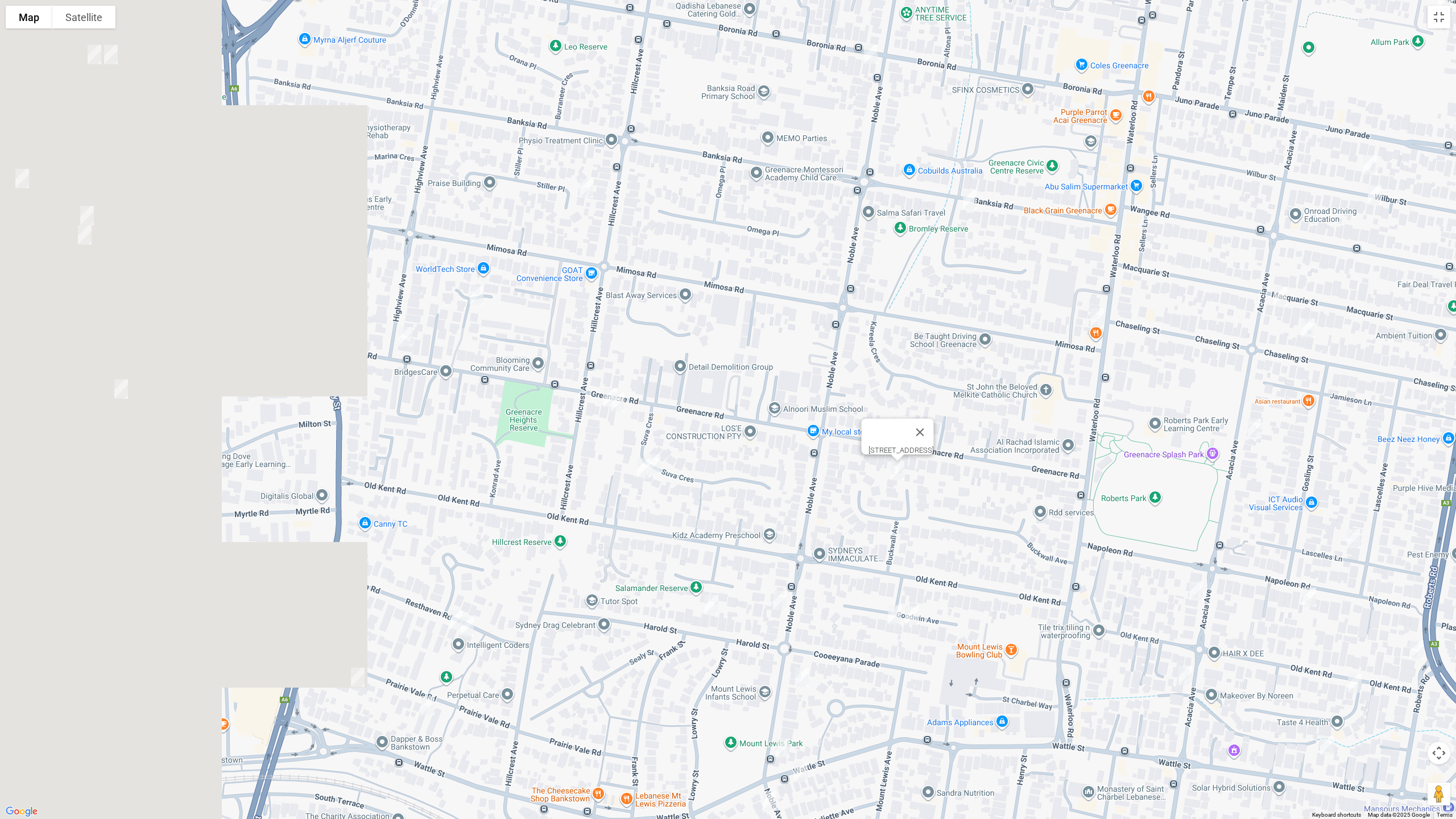
drag, startPoint x: 294, startPoint y: 281, endPoint x: 932, endPoint y: 316, distance: 639.0
click at [932, 316] on div "[STREET_ADDRESS]" at bounding box center [728, 410] width 1456 height 819
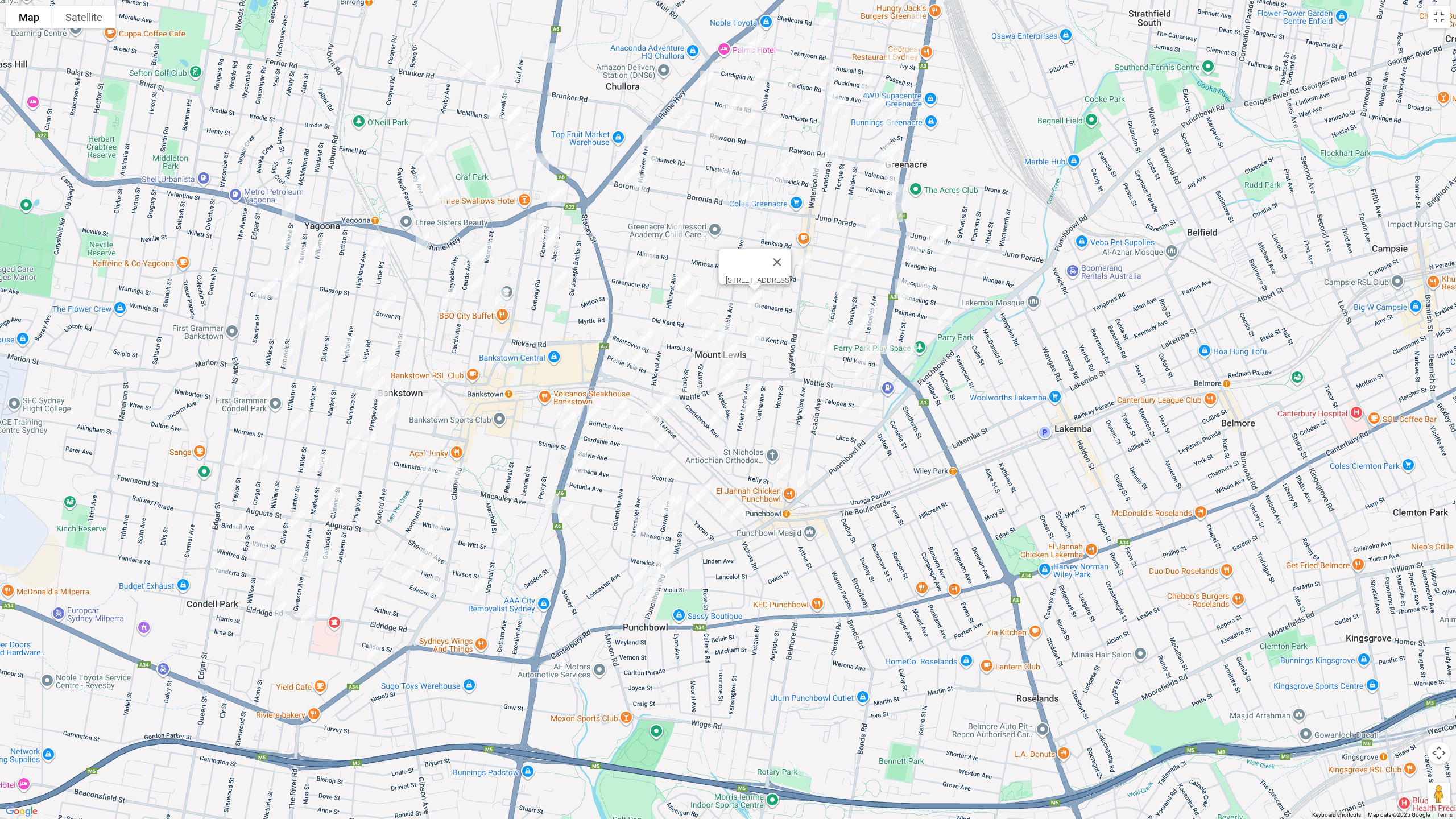
click at [548, 53] on img "1/28 Rookwood Road, YAGOONA NSW 2199" at bounding box center [550, 53] width 23 height 28
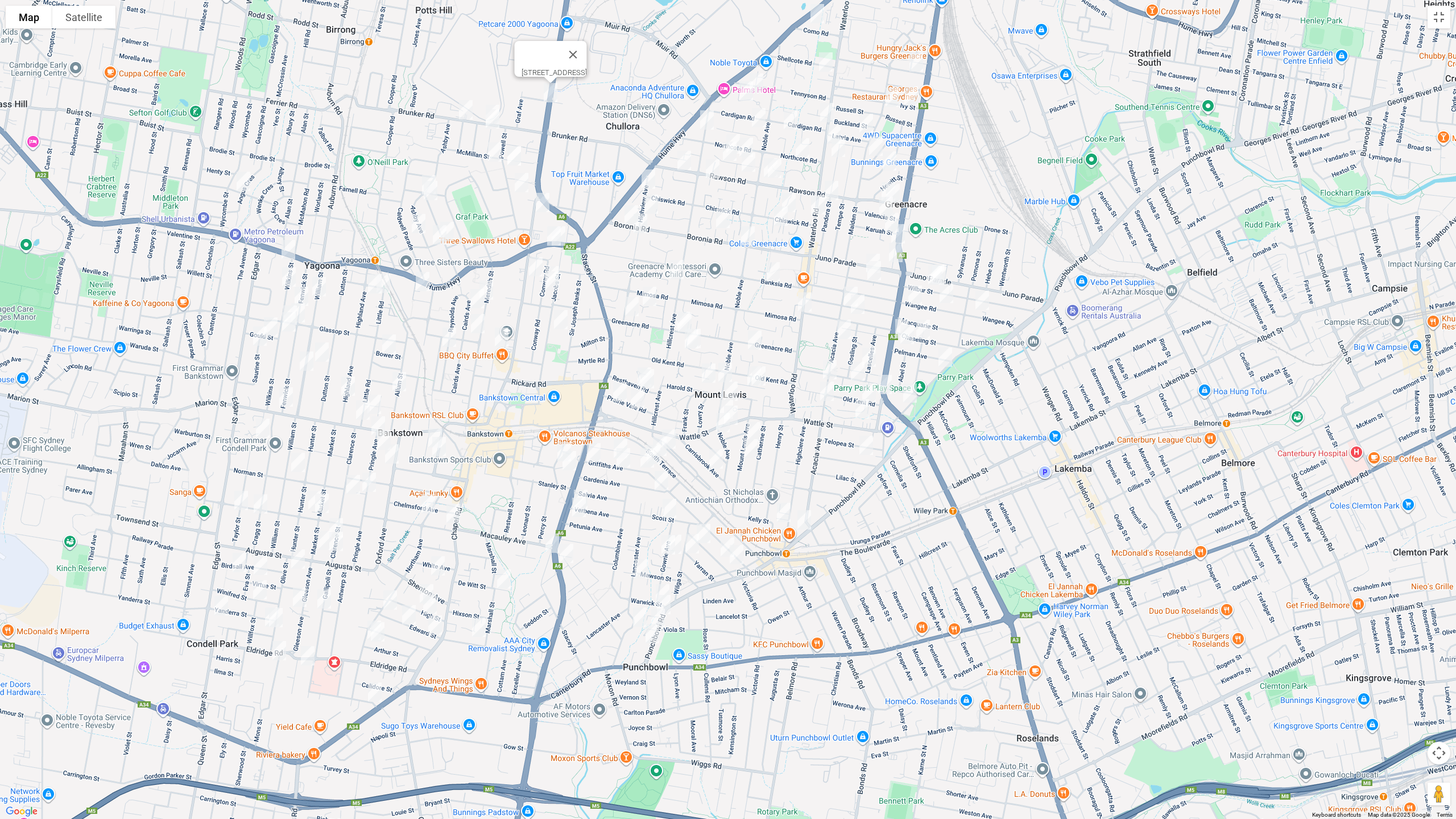
click at [493, 102] on img "1/69 Brunker Road, YAGOONA NSW 2199" at bounding box center [492, 114] width 23 height 28
click at [462, 113] on img "2A Sutherland Street, YAGOONA NSW 2199" at bounding box center [465, 110] width 23 height 28
click at [493, 124] on img "2 Lambert Street, YAGOONA NSW 2199" at bounding box center [492, 118] width 23 height 28
click at [494, 154] on img "3 Lithgow Avenue, YAGOONA NSW 2199" at bounding box center [494, 152] width 23 height 28
click at [515, 156] on img "27 Powell Street, YAGOONA NSW 2199" at bounding box center [514, 156] width 23 height 28
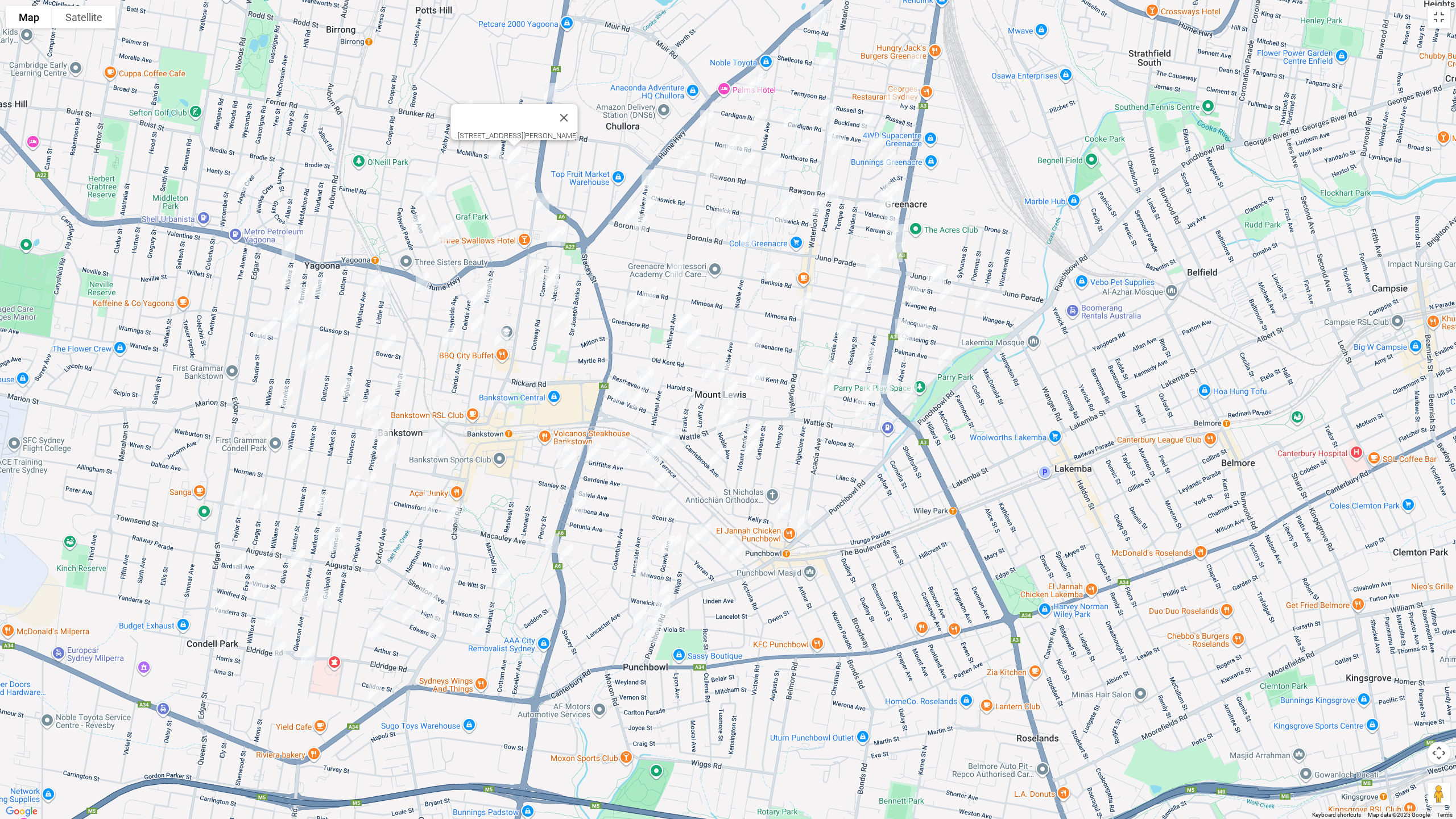
click at [518, 179] on img "41 Powell Street, YAGOONA NSW 2199" at bounding box center [521, 182] width 23 height 28
click at [546, 198] on img "21 Rookwood Road, YAGOONA NSW 2199" at bounding box center [542, 203] width 23 height 28
click at [567, 230] on img "331 Hume Highway, BANKSTOWN NSW 2200" at bounding box center [558, 236] width 23 height 28
click at [547, 238] on img "335 Hume Highway, BANKSTOWN NSW 2200" at bounding box center [553, 236] width 23 height 28
click at [425, 168] on div "[STREET_ADDRESS][PERSON_NAME]" at bounding box center [728, 410] width 1456 height 819
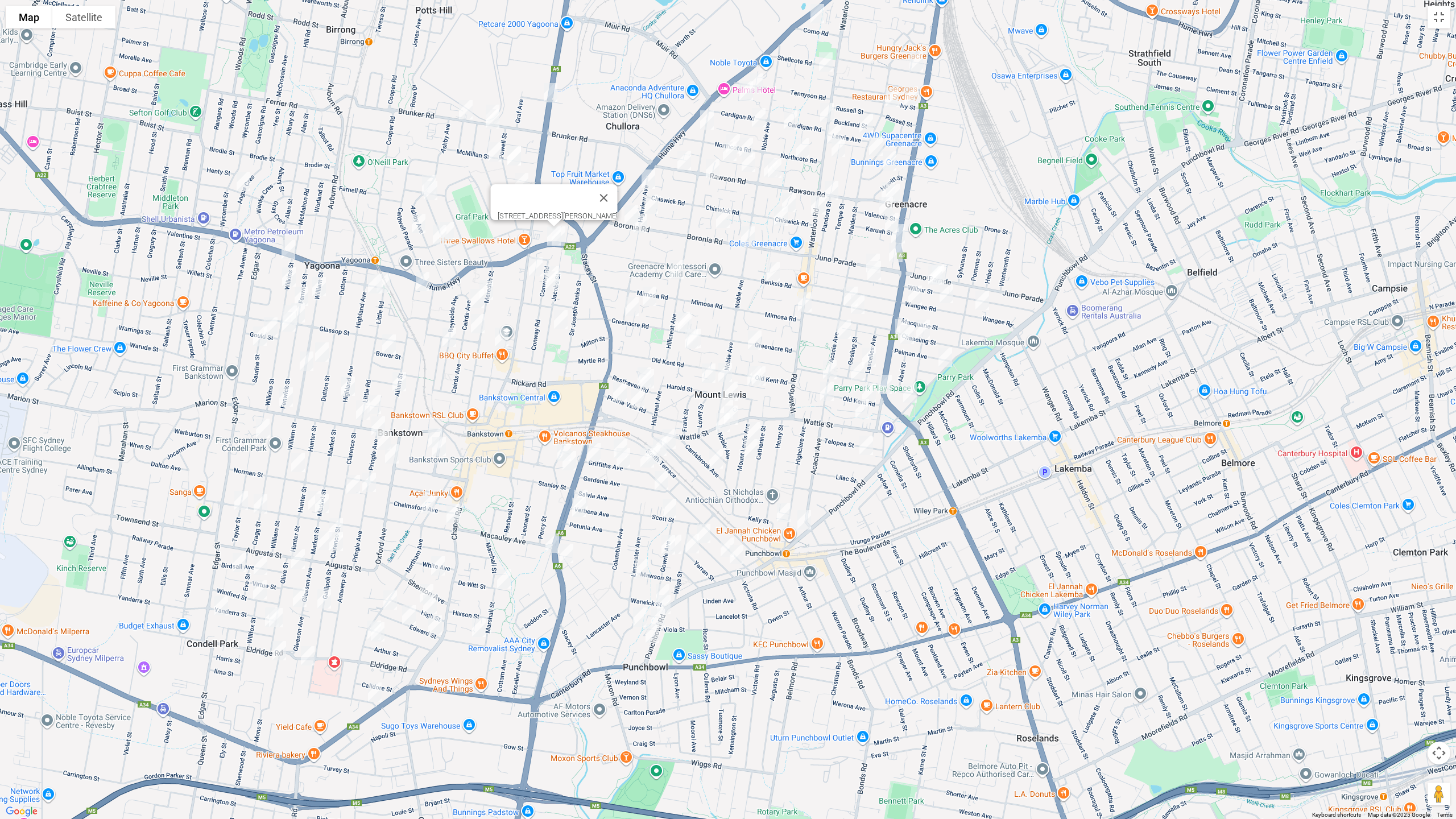
click at [426, 171] on img "47B Ashby Avenue, YAGOONA NSW 2199" at bounding box center [429, 185] width 23 height 28
click at [434, 193] on img "6 Woodbine Street, YAGOONA NSW 2199" at bounding box center [430, 190] width 23 height 28
click at [418, 219] on img "61 Caldwell Parade, YAGOONA NSW 2199" at bounding box center [418, 223] width 23 height 28
click at [456, 225] on img "54 Woodbine Street, YAGOONA NSW 2199" at bounding box center [446, 231] width 23 height 28
click at [434, 236] on img "97 Ashby Avenue, YAGOONA NSW 2199" at bounding box center [439, 235] width 23 height 28
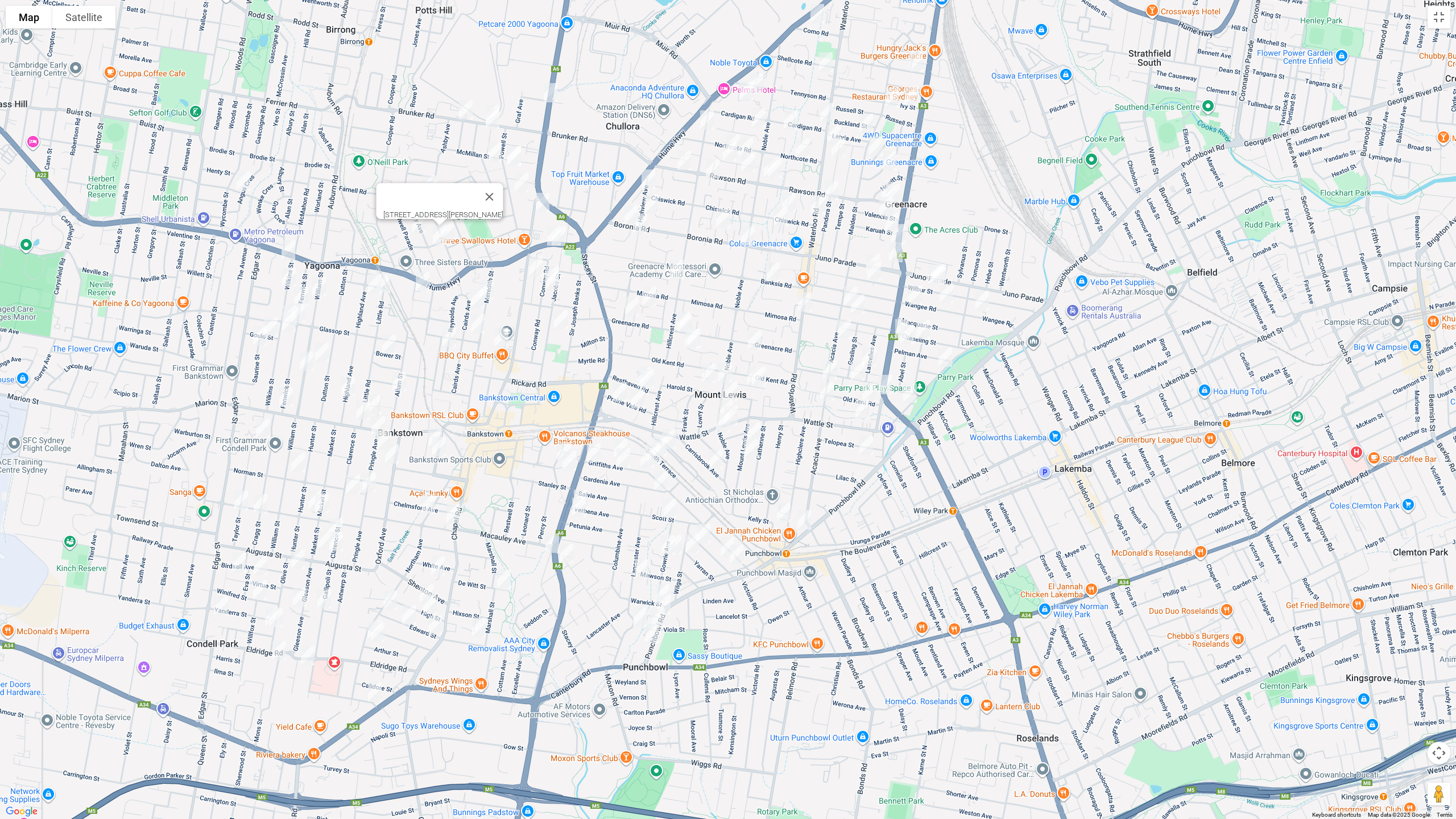
click at [247, 183] on img "42 Angus Crescent, YAGOONA NSW 2199" at bounding box center [243, 181] width 23 height 28
click at [289, 250] on img "4 Wilkins Street, YAGOONA NSW 2199" at bounding box center [288, 249] width 23 height 28
click at [289, 279] on img "26 Wilkins Street, YAGOONA NSW 2199" at bounding box center [289, 277] width 23 height 28
click at [322, 284] on img "222 William Street, YAGOONA NSW 2199" at bounding box center [319, 287] width 23 height 28
click at [302, 287] on img "30 Fenwick Street, YAGOONA NSW 2199" at bounding box center [301, 296] width 23 height 28
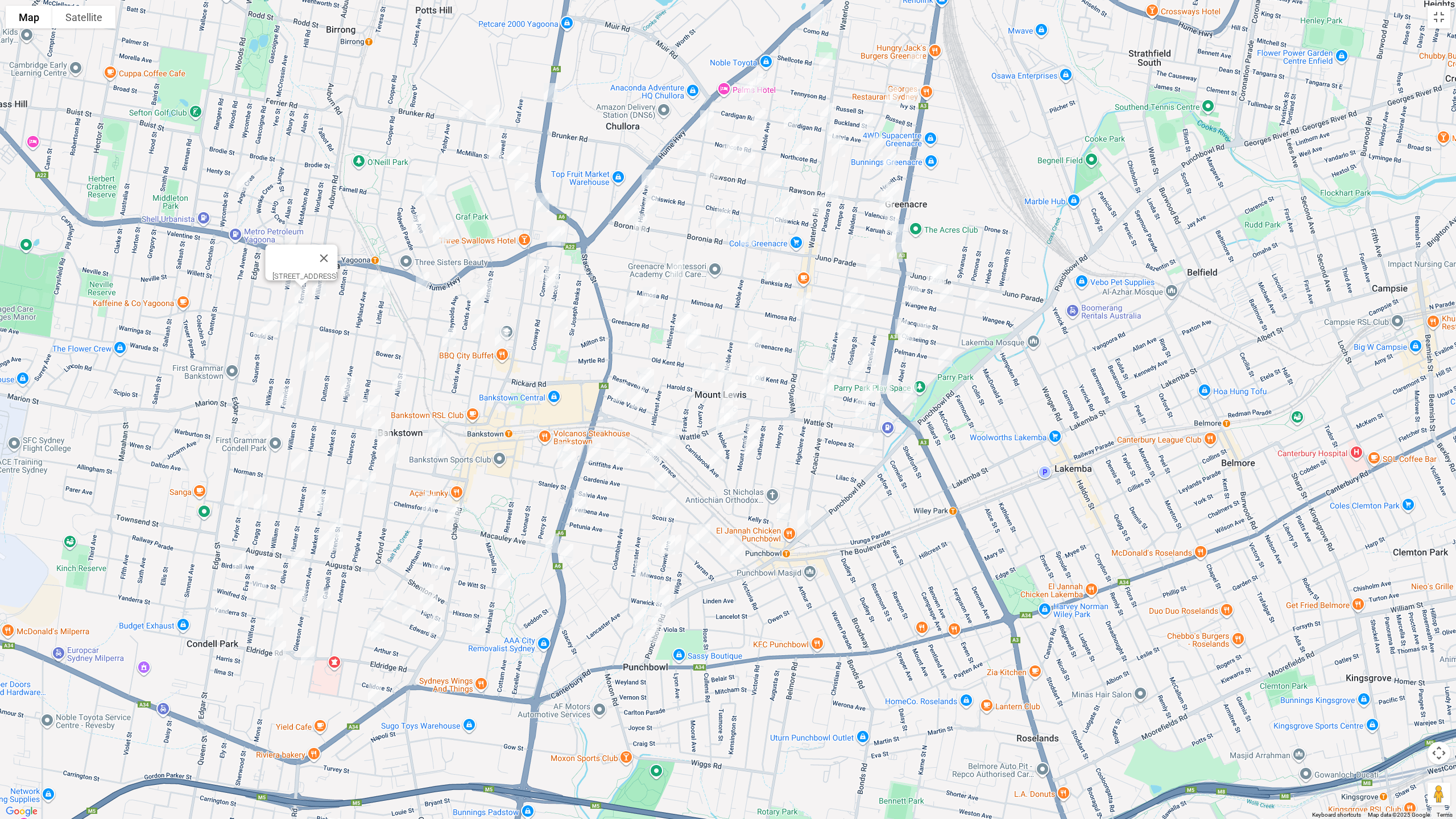
click at [305, 313] on img "2/40 Fenwick Street, BANKSTOWN NSW 2200" at bounding box center [298, 312] width 23 height 28
click at [284, 303] on img "43 Wilkins Street, BANKSTOWN NSW 2200" at bounding box center [290, 315] width 23 height 28
click at [289, 327] on img "49 Wilkins Street, BANKSTOWN NSW 2200" at bounding box center [289, 322] width 23 height 28
click at [728, 410] on div at bounding box center [1455, 410] width 1456 height 0
click at [273, 327] on img "5 Gould Street, BANKSTOWN NSW 2200" at bounding box center [270, 327] width 23 height 28
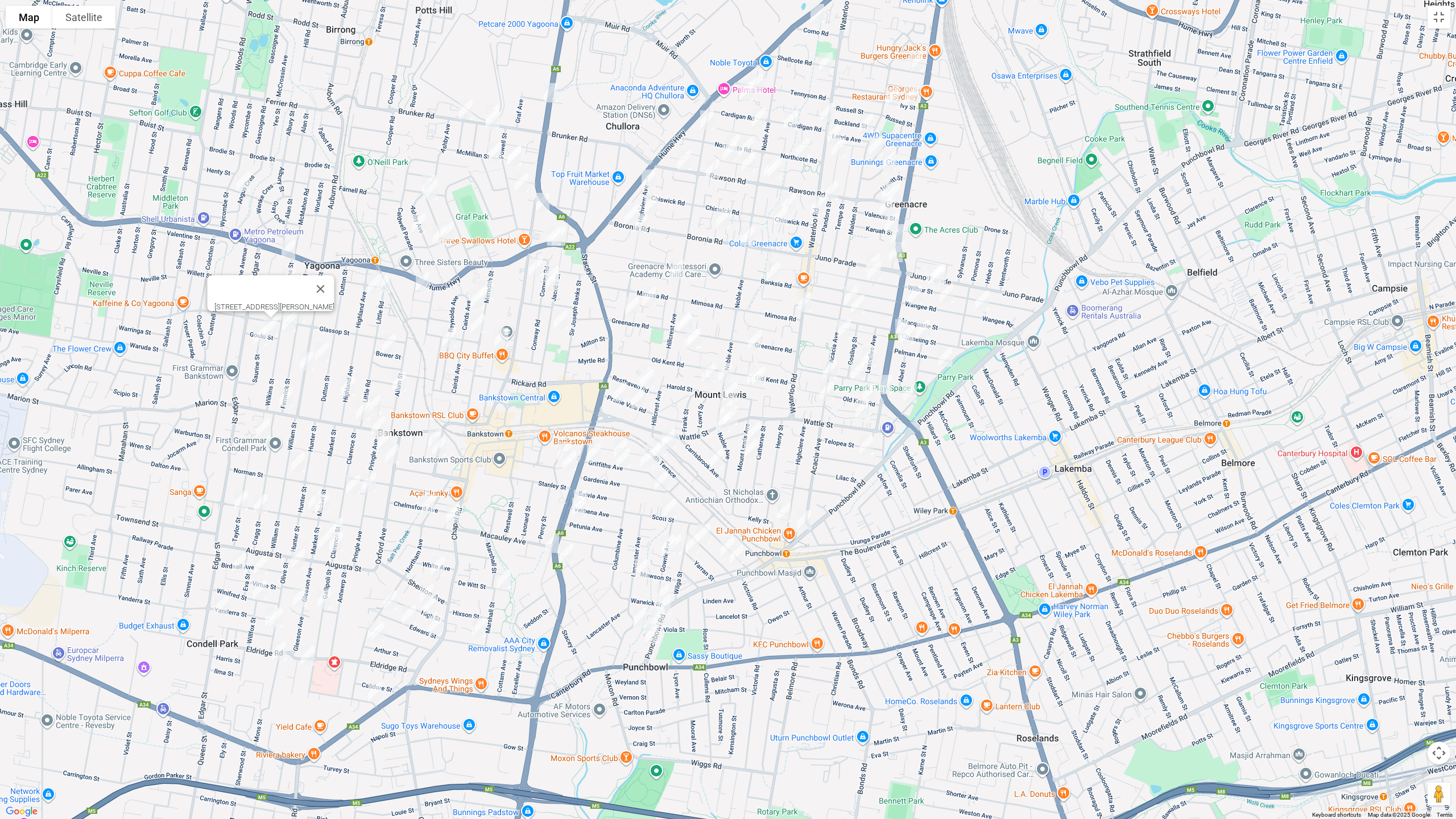
click at [259, 340] on img "8 Saurine Street, BANKSTOWN NSW 2200" at bounding box center [260, 336] width 23 height 28
click at [370, 287] on img "131 Highland Avenue, YAGOONA NSW 2199" at bounding box center [375, 284] width 23 height 28
click at [387, 288] on img "104 Little Road, YAGOONA NSW 2199" at bounding box center [383, 283] width 23 height 28
click at [420, 285] on img "7 Mulla Road, YAGOONA NSW 2199" at bounding box center [422, 281] width 23 height 28
drag, startPoint x: 531, startPoint y: 264, endPoint x: 542, endPoint y: 263, distance: 11.0
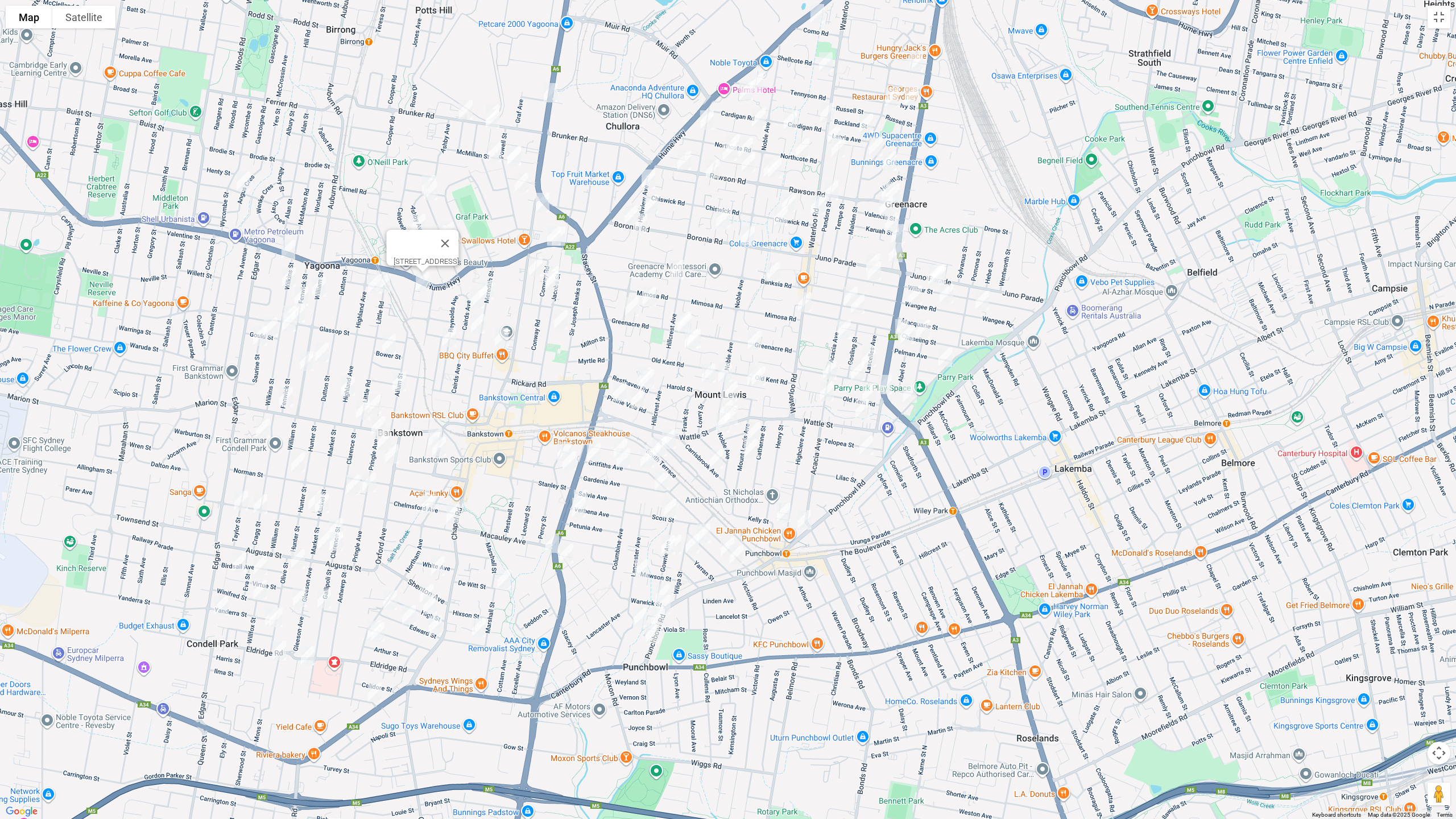
click at [531, 263] on img "535 Chapel Road, BANKSTOWN NSW 2200" at bounding box center [535, 266] width 23 height 28
click at [554, 262] on img "53 Conway Road, BANKSTOWN NSW 2200" at bounding box center [552, 276] width 23 height 28
click at [554, 281] on img "49 Conway Road, BANKSTOWN NSW 2200" at bounding box center [551, 281] width 23 height 28
click at [560, 319] on img "45 Jacobs Street, BANKSTOWN NSW 2200" at bounding box center [561, 319] width 23 height 28
click at [472, 297] on img "67 Cairds Avenue, BANKSTOWN NSW 2200" at bounding box center [477, 298] width 23 height 28
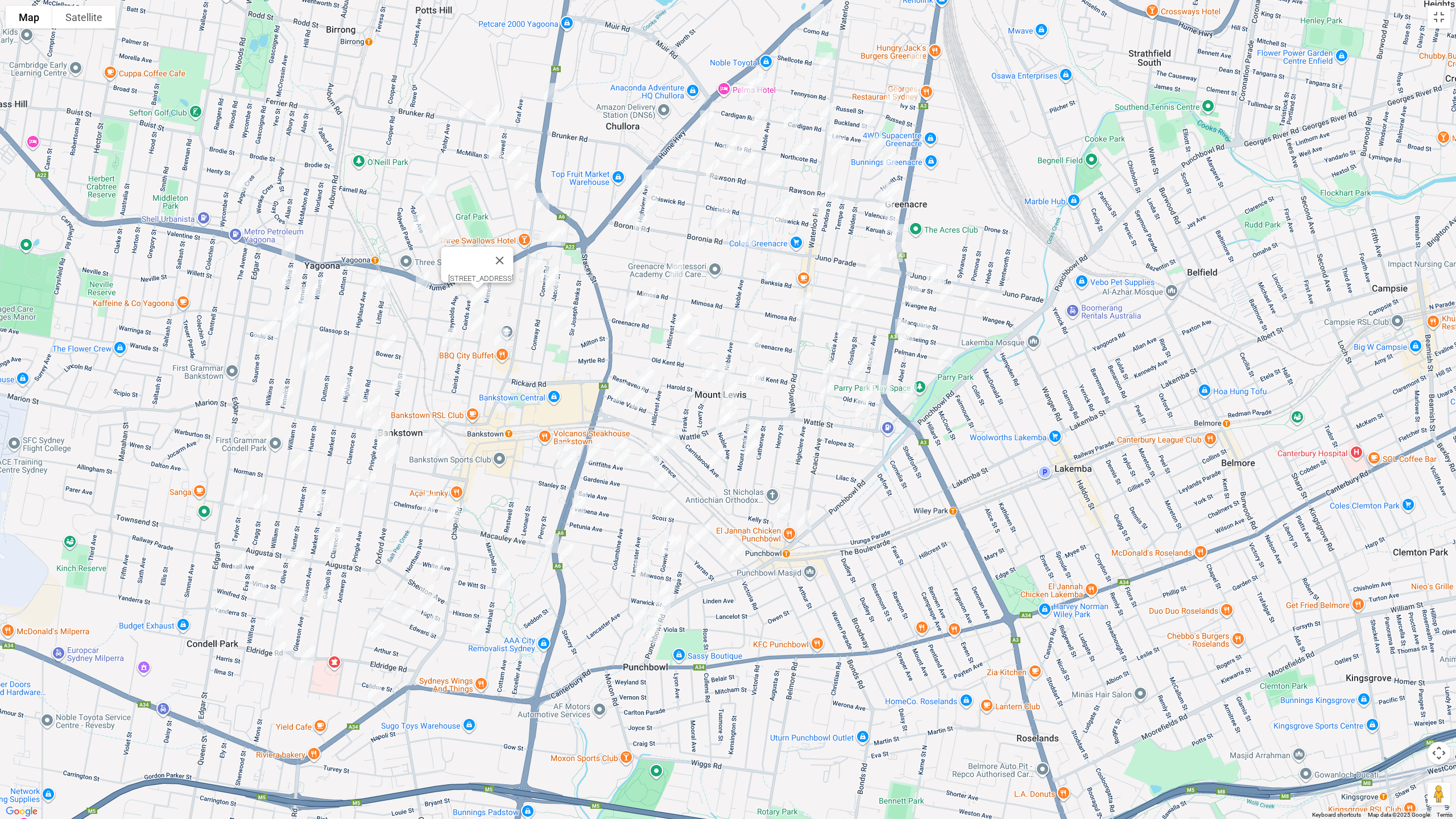
click at [494, 289] on img "122 Meredith Street, BANKSTOWN NSW 2200" at bounding box center [486, 290] width 23 height 28
click at [478, 323] on img "1A Carmen Street, BANKSTOWN NSW 2200" at bounding box center [477, 324] width 23 height 28
click at [506, 336] on img "25 French Avenue, BANKSTOWN NSW 2200" at bounding box center [501, 337] width 23 height 28
click at [450, 338] on img "34 Reynolds Avenue, BANKSTOWN NSW 2200" at bounding box center [449, 337] width 23 height 28
click at [384, 344] on img "12 Bower Street, BANKSTOWN NSW 2200" at bounding box center [389, 344] width 23 height 28
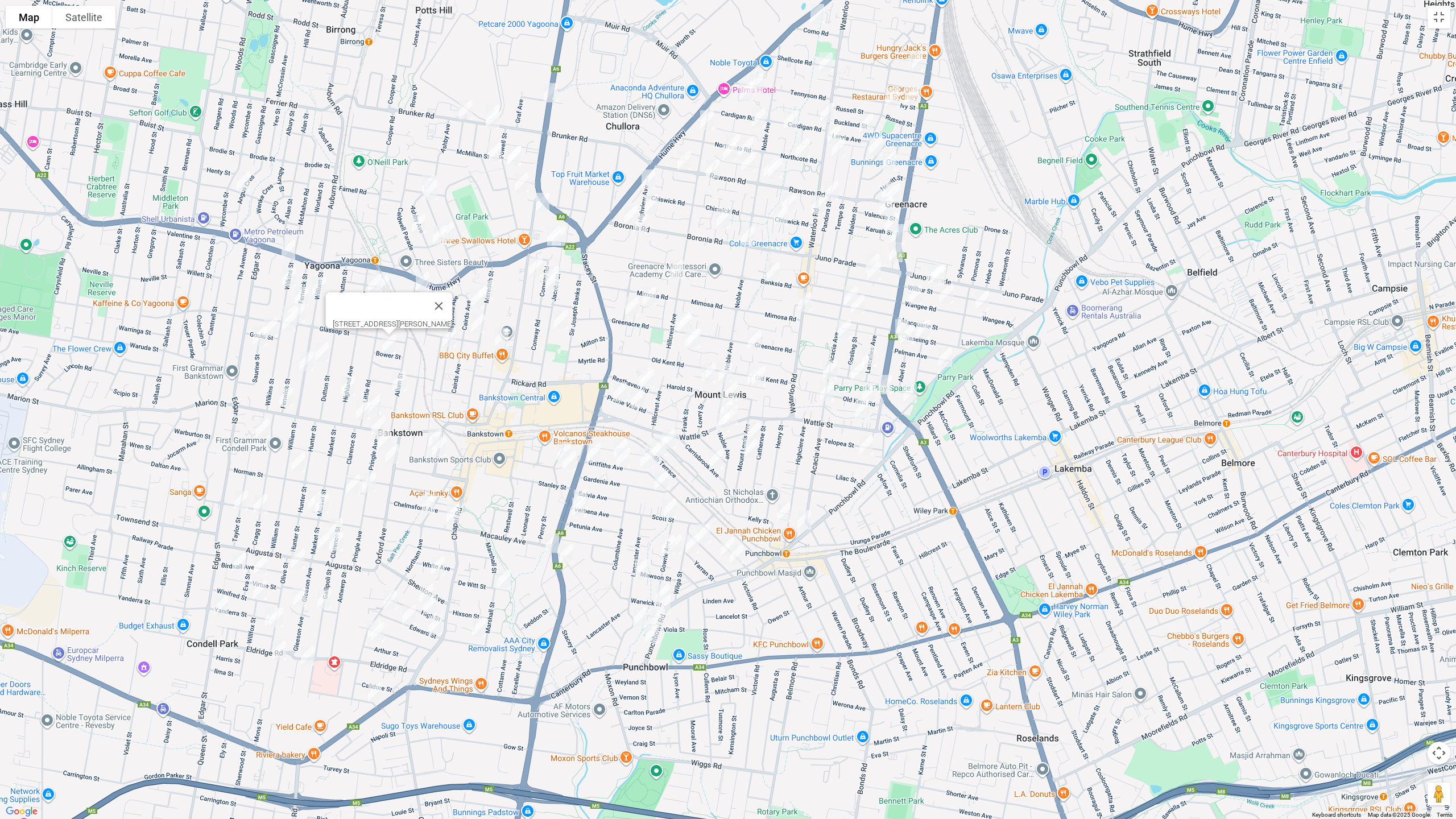
click at [326, 351] on img "3/171 William Street, BANKSTOWN NSW 2200" at bounding box center [322, 352] width 23 height 28
click at [306, 359] on img "5/154 William Street, BANKSTOWN NSW 2200" at bounding box center [306, 361] width 23 height 28
click at [285, 392] on img "201 Marion Street, BANKSTOWN NSW 2200" at bounding box center [286, 397] width 23 height 28
click at [265, 427] on img "1/24 Taylor Street, CONDELL PARK NSW 2200" at bounding box center [262, 428] width 23 height 28
click at [1439, 24] on button "Toggle fullscreen view" at bounding box center [1438, 17] width 23 height 23
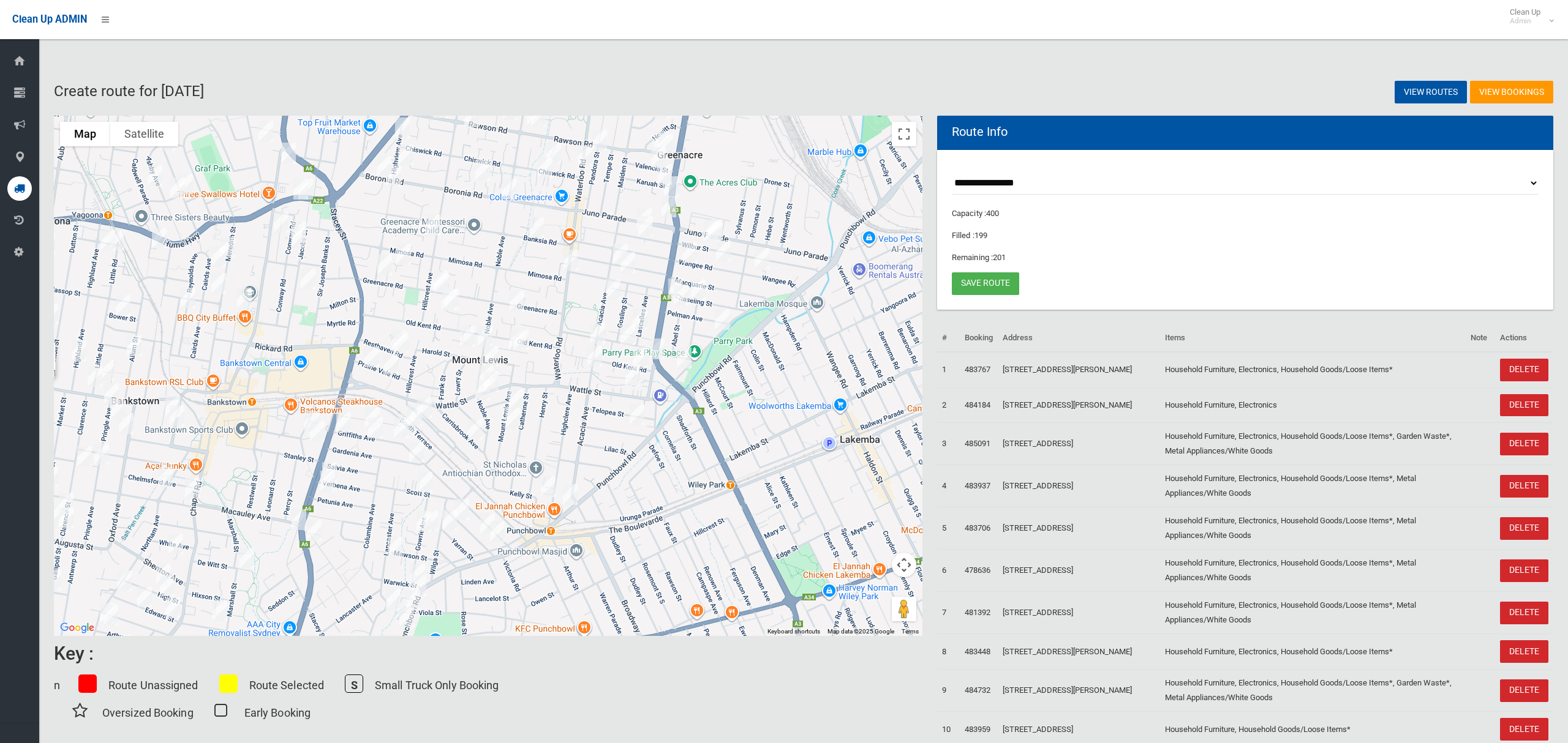
click at [429, 227] on img "17 Stiller Place, GREENACRE NSW 2190" at bounding box center [433, 225] width 24 height 30
click at [403, 245] on img "151 Greenacre Road, GREENACRE NSW 2190" at bounding box center [403, 254] width 24 height 30
click at [381, 266] on img "161 Greenacre Road, GREENACRE NSW 2190" at bounding box center [384, 265] width 24 height 30
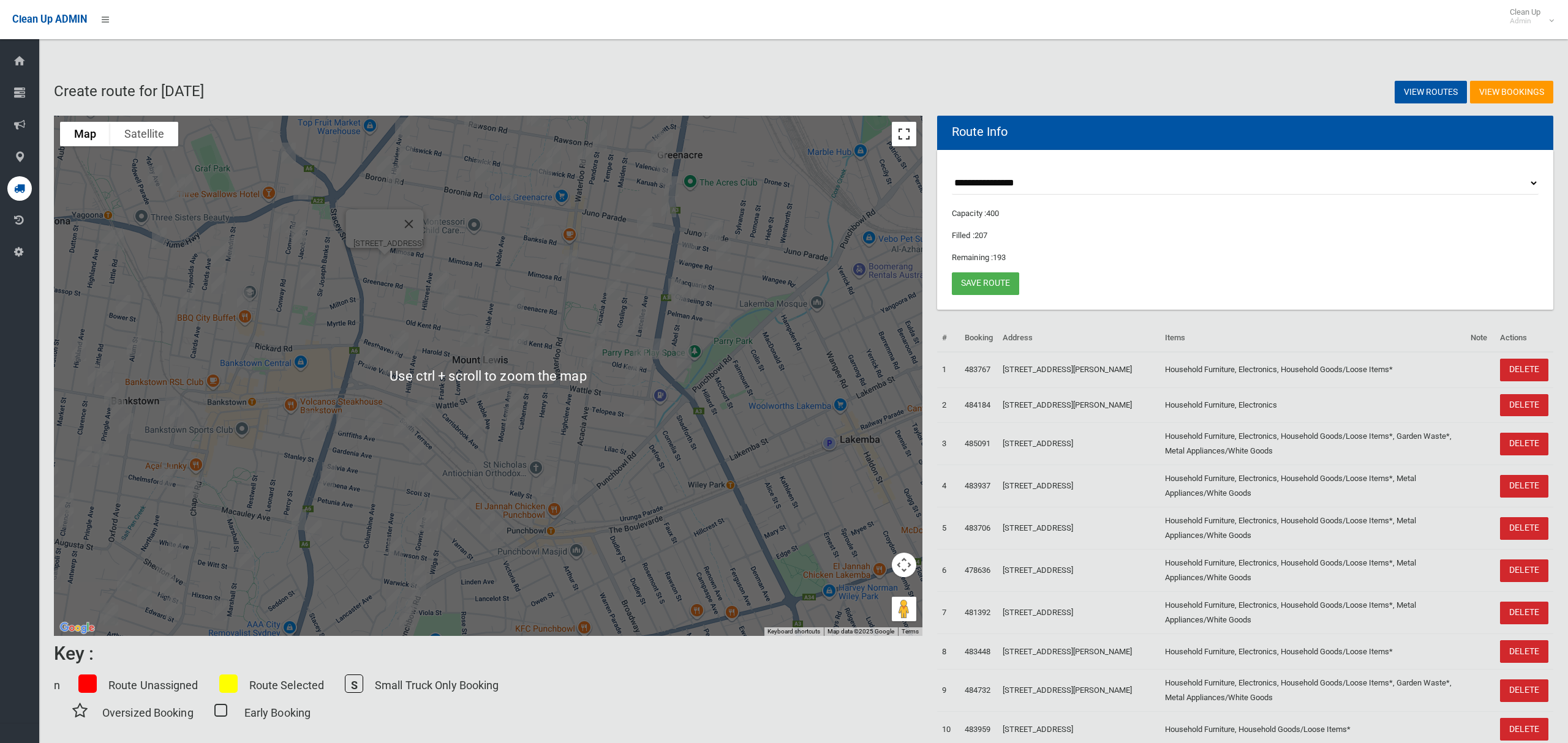
click at [913, 132] on button "Toggle fullscreen view" at bounding box center [903, 134] width 24 height 24
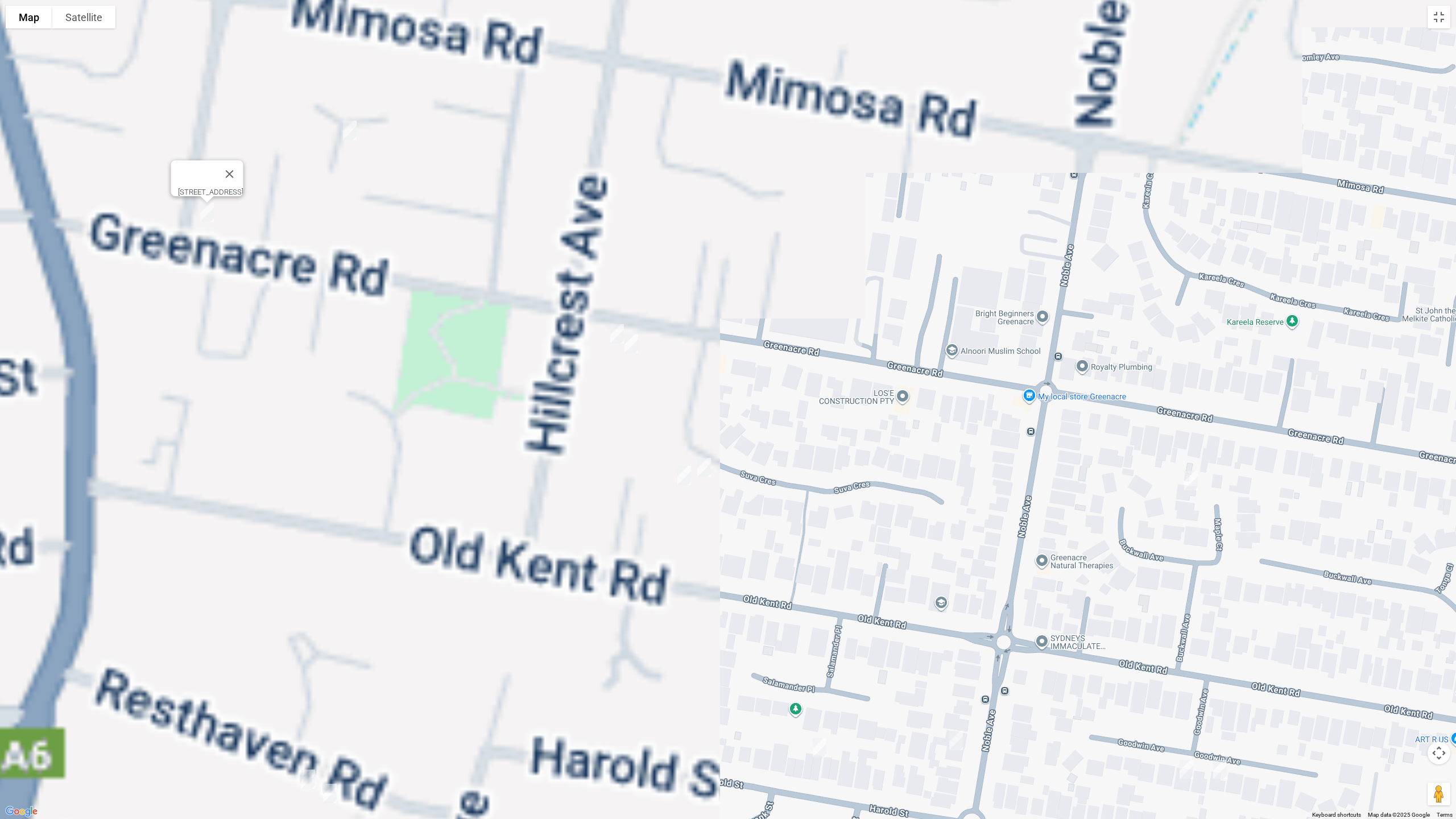
click at [613, 335] on img "104 Greenacre Road, GREENACRE NSW 2190" at bounding box center [617, 333] width 23 height 28
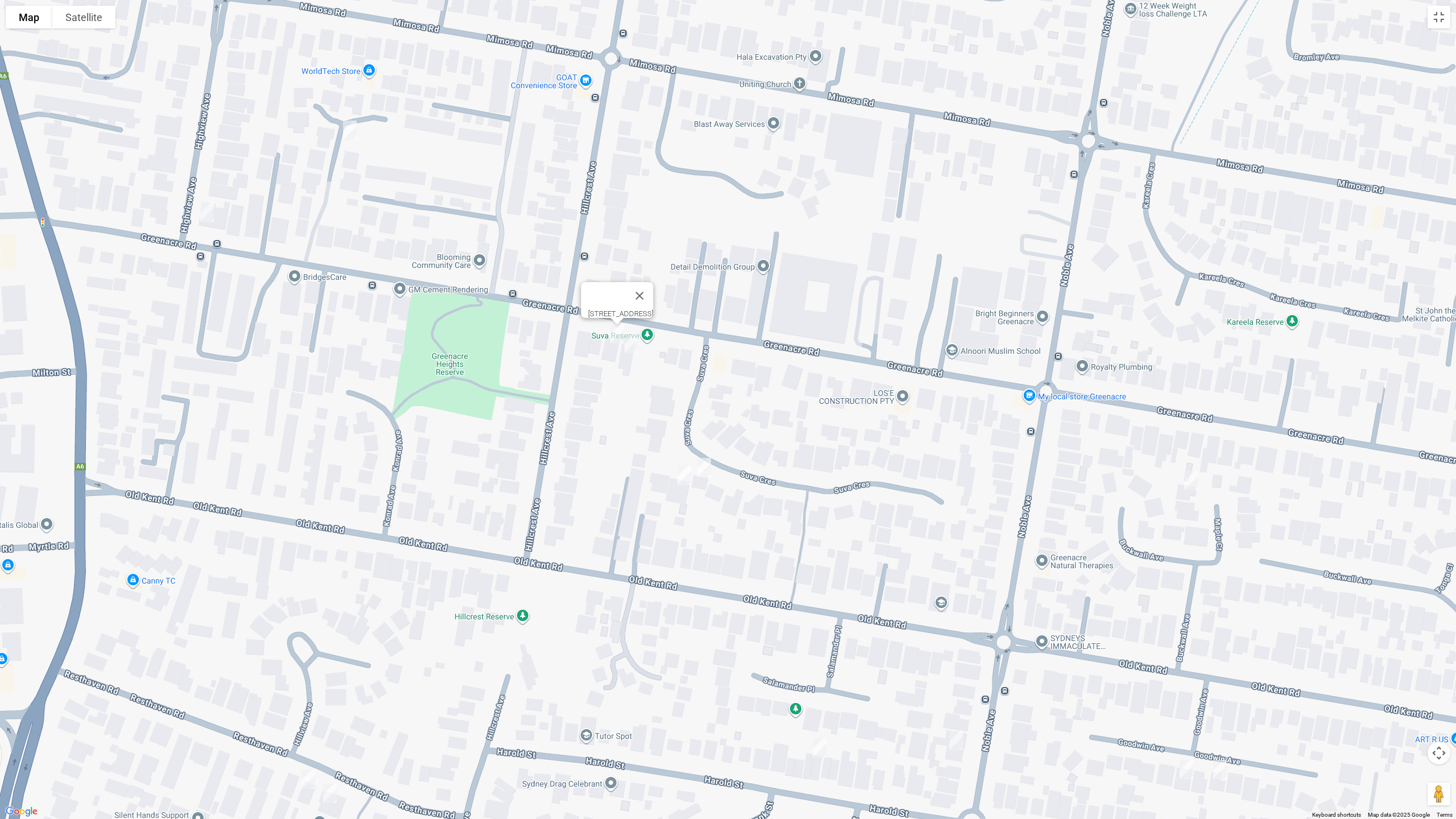
click at [633, 342] on img "102 Greenacre Road, GREENACRE NSW 2190" at bounding box center [631, 343] width 23 height 28
click at [709, 464] on img "30 Suva Crescent, GREENACRE NSW 2190" at bounding box center [704, 467] width 23 height 28
click at [680, 477] on img "31 Suva Crescent, GREENACRE NSW 2190" at bounding box center [684, 475] width 23 height 28
click at [957, 689] on img "38 Noble Avenue, MOUNT LEWIS NSW 2190" at bounding box center [956, 740] width 23 height 28
click at [819, 689] on img "14A Harold Street, MOUNT LEWIS NSW 2190" at bounding box center [819, 748] width 23 height 28
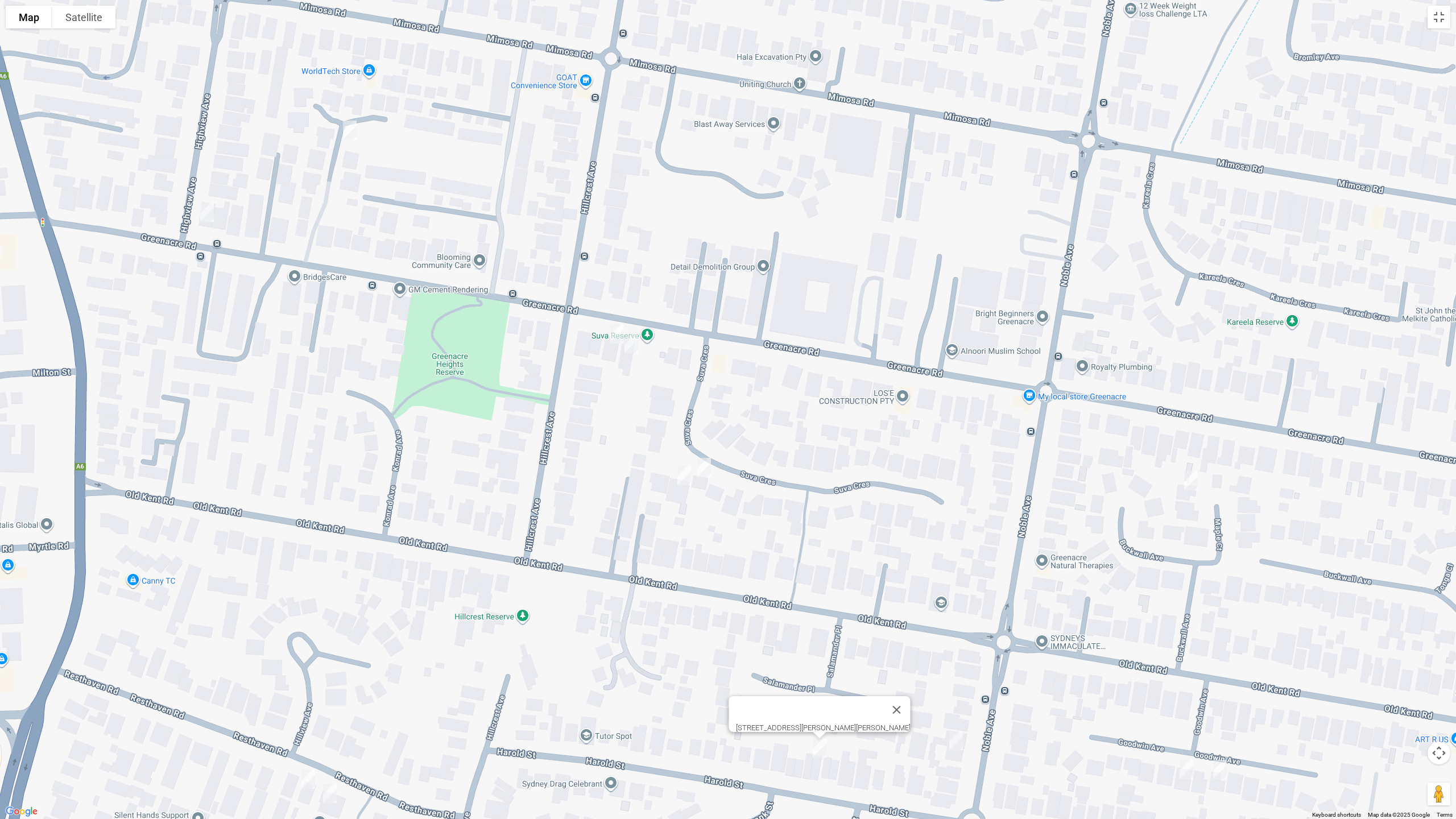
drag, startPoint x: 302, startPoint y: 775, endPoint x: 325, endPoint y: 791, distance: 28.0
click at [302, 689] on img "21 Resthaven Road, BANKSTOWN NSW 2200" at bounding box center [308, 779] width 23 height 28
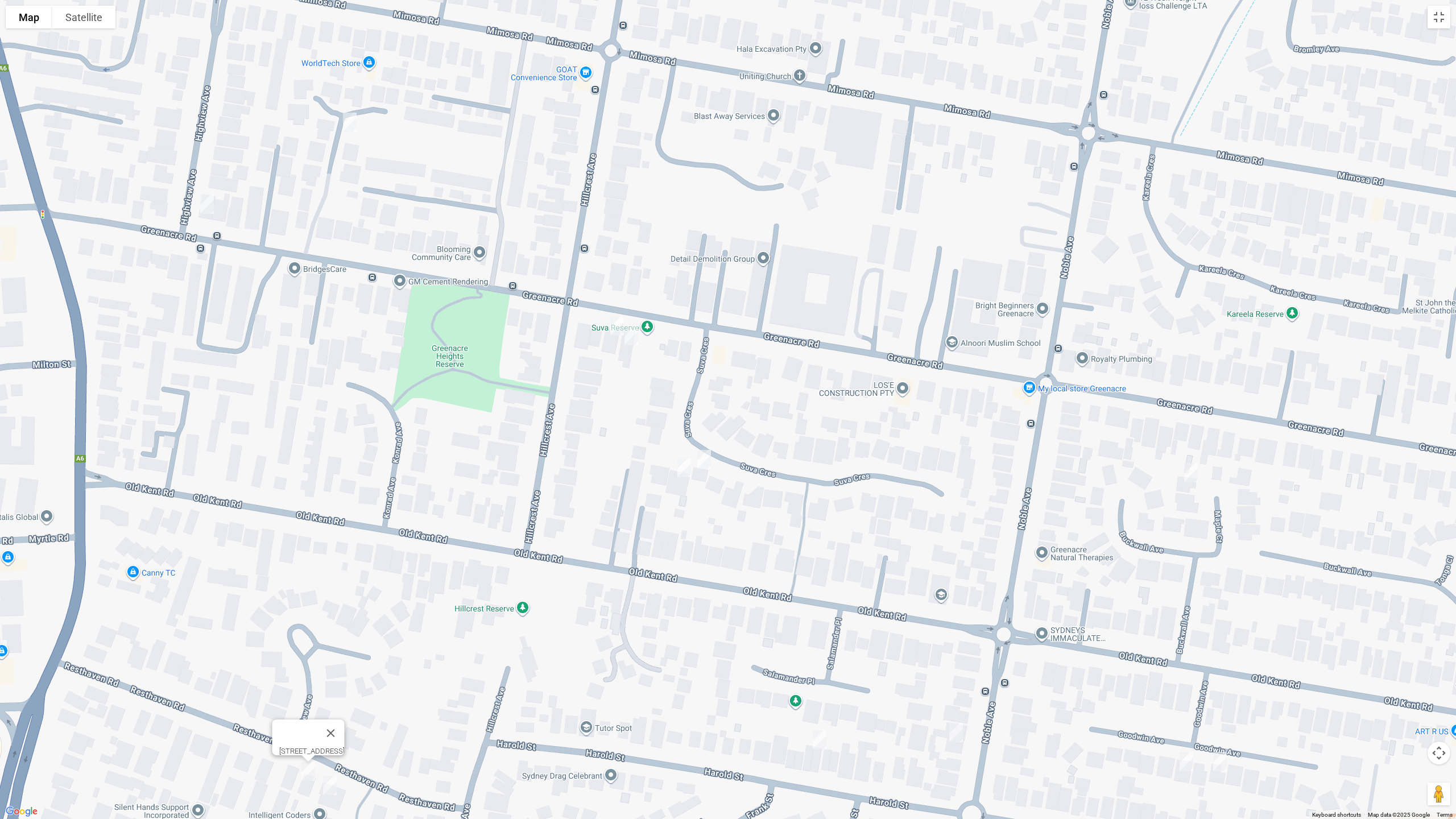
click at [337, 689] on img "23 Resthaven Road, BANKSTOWN NSW 2200" at bounding box center [330, 785] width 23 height 28
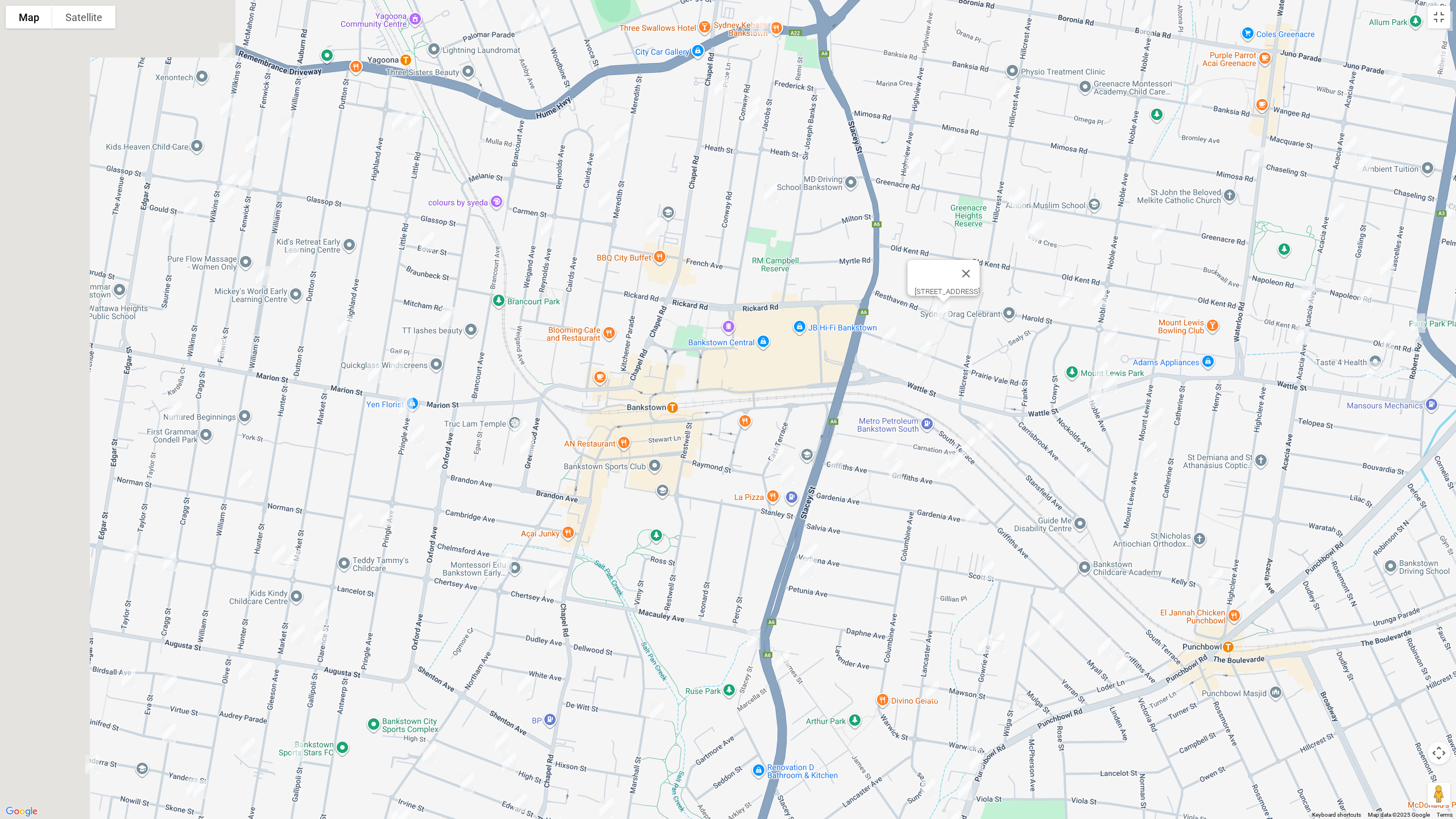
drag, startPoint x: 523, startPoint y: 472, endPoint x: 1011, endPoint y: 343, distance: 504.8
click at [1011, 343] on div "[STREET_ADDRESS]" at bounding box center [728, 410] width 1456 height 819
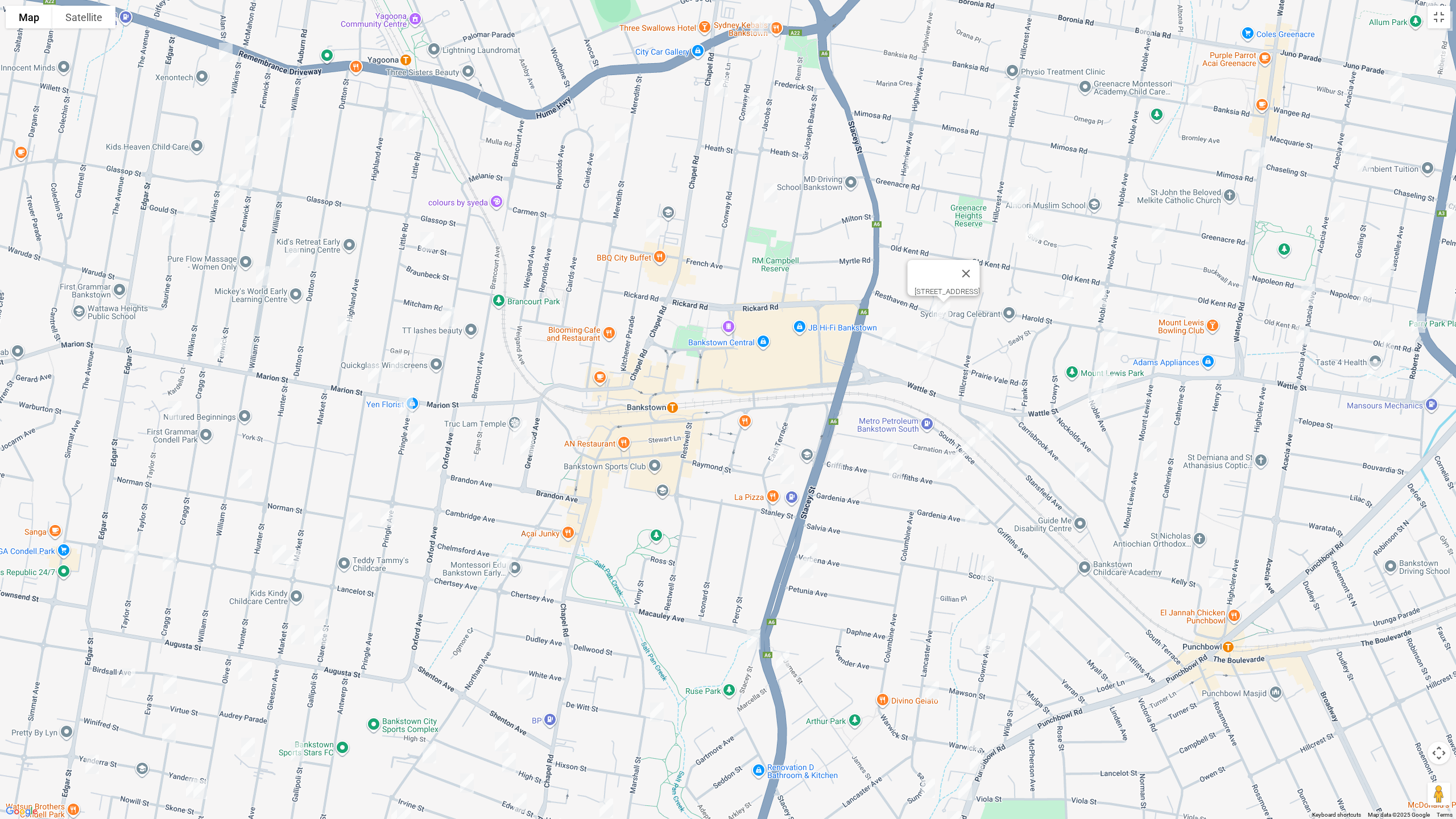
click at [890, 338] on img "11 Prairie Vale Road, BANKSTOWN NSW 2200" at bounding box center [889, 336] width 23 height 28
click at [924, 351] on img "2/27 Prairie Vale Road, BANKSTOWN NSW 2200" at bounding box center [924, 351] width 23 height 28
click at [1116, 335] on img "51A Noble Avenue, MOUNT LEWIS NSW 2190" at bounding box center [1110, 336] width 23 height 28
click at [1372, 371] on img "23 Wattle Street, PUNCHBOWL NSW 2196" at bounding box center [1373, 371] width 23 height 28
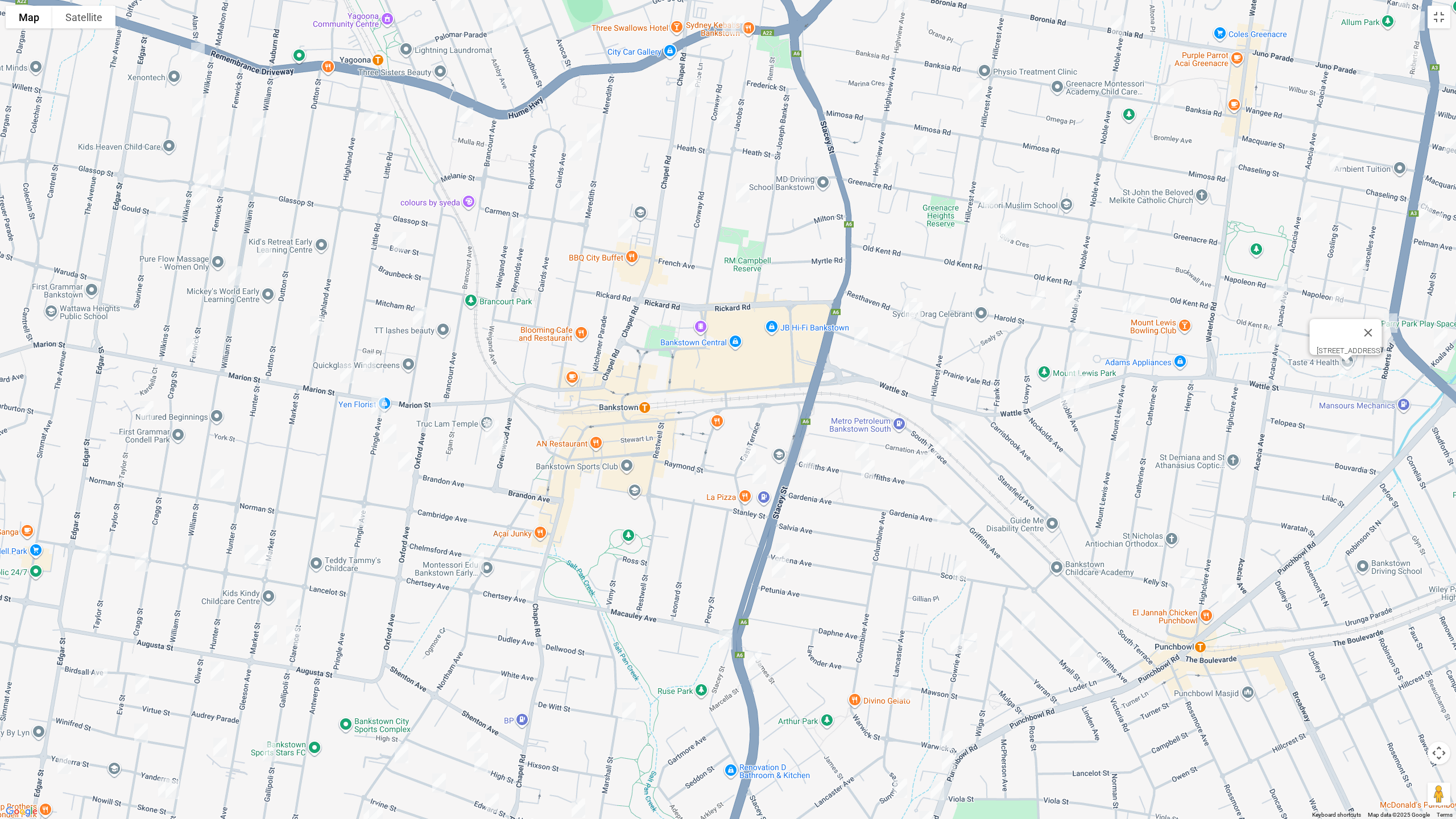
click at [1350, 446] on img "27 Bouvardia Street, PUNCHBOWL NSW 2196" at bounding box center [1353, 443] width 23 height 28
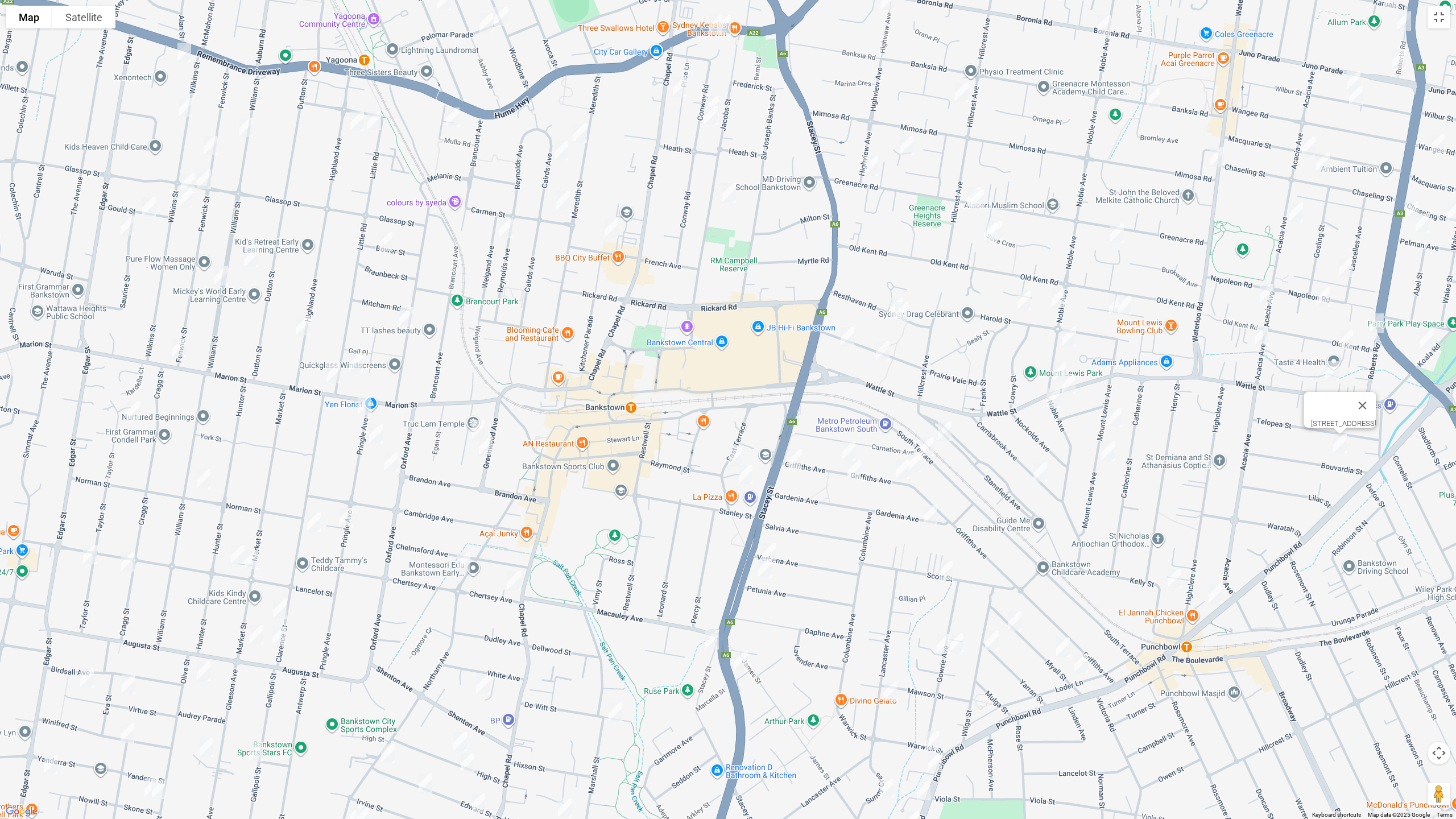
click at [1056, 364] on img "151 Wattle Street, PUNCHBOWL NSW 2196" at bounding box center [1059, 371] width 23 height 28
click at [1070, 389] on img "126 Wattle Street, PUNCHBOWL NSW 2196" at bounding box center [1069, 384] width 23 height 28
click at [1051, 398] on img "26 Noble Avenue, PUNCHBOWL NSW 2196" at bounding box center [1053, 398] width 23 height 28
click at [1115, 414] on img "79 Mount Lewis Avenue, PUNCHBOWL NSW 2196" at bounding box center [1115, 417] width 23 height 28
click at [1108, 450] on img "59 Mount Lewis Avenue, PUNCHBOWL NSW 2196" at bounding box center [1108, 451] width 23 height 28
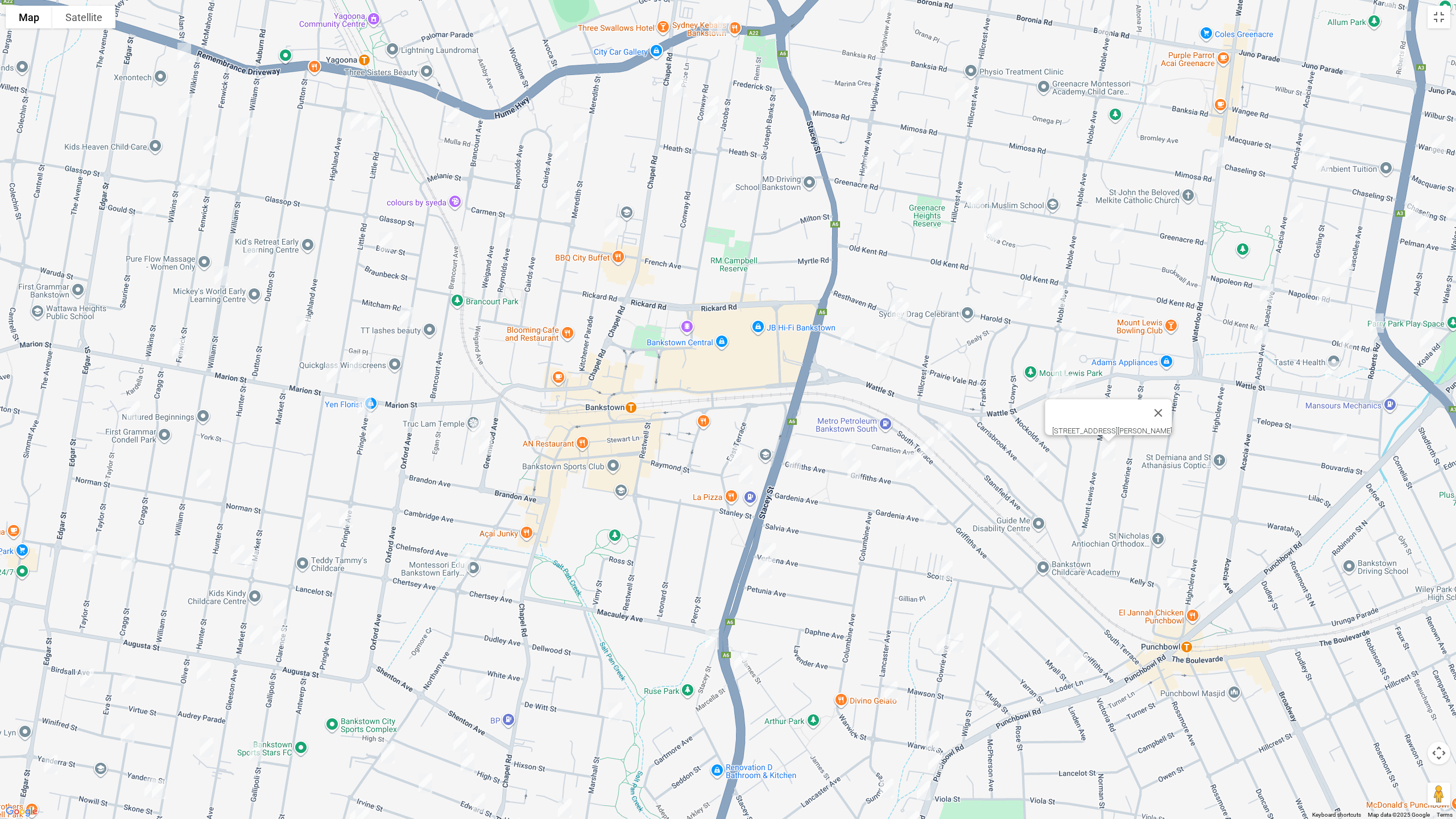
click at [1177, 580] on img "31 Kelly Street, PUNCHBOWL NSW 2196" at bounding box center [1174, 578] width 23 height 28
click at [1223, 598] on img "689 Punchbowl Road, PUNCHBOWL NSW 2196" at bounding box center [1215, 594] width 23 height 28
click at [1041, 467] on img "40 Carrisbrook Avenue, PUNCHBOWL NSW 2196" at bounding box center [1040, 472] width 23 height 28
click at [944, 428] on img "17 Stansfield Avenue, BANKSTOWN NSW 2200" at bounding box center [944, 431] width 23 height 28
click at [1035, 467] on img "40 Carrisbrook Avenue, PUNCHBOWL NSW 2196" at bounding box center [1040, 472] width 23 height 28
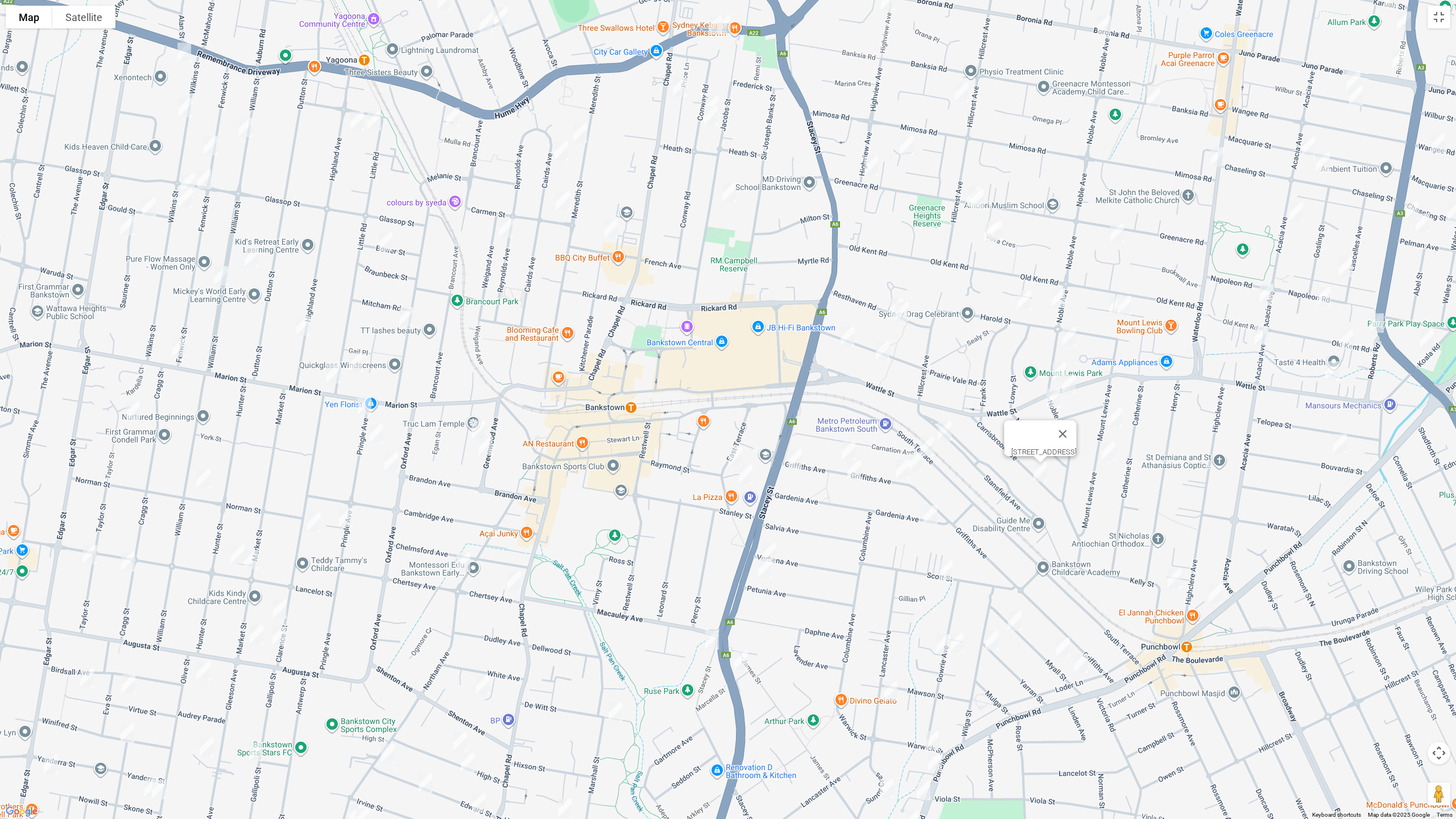
click at [927, 447] on img "2 Carnation Avenue, BANKSTOWN NSW 2200" at bounding box center [927, 446] width 23 height 28
drag, startPoint x: 917, startPoint y: 464, endPoint x: 914, endPoint y: 472, distance: 8.5
click at [915, 465] on img "127B Griffiths Avenue, BANKSTOWN NSW 2200" at bounding box center [914, 462] width 23 height 28
click at [919, 460] on img "127B Griffiths Avenue, BANKSTOWN NSW 2200" at bounding box center [914, 462] width 23 height 28
click at [900, 470] on img "1/29 Griffiths Avenue, PUNCHBOWL NSW 2196" at bounding box center [902, 469] width 23 height 28
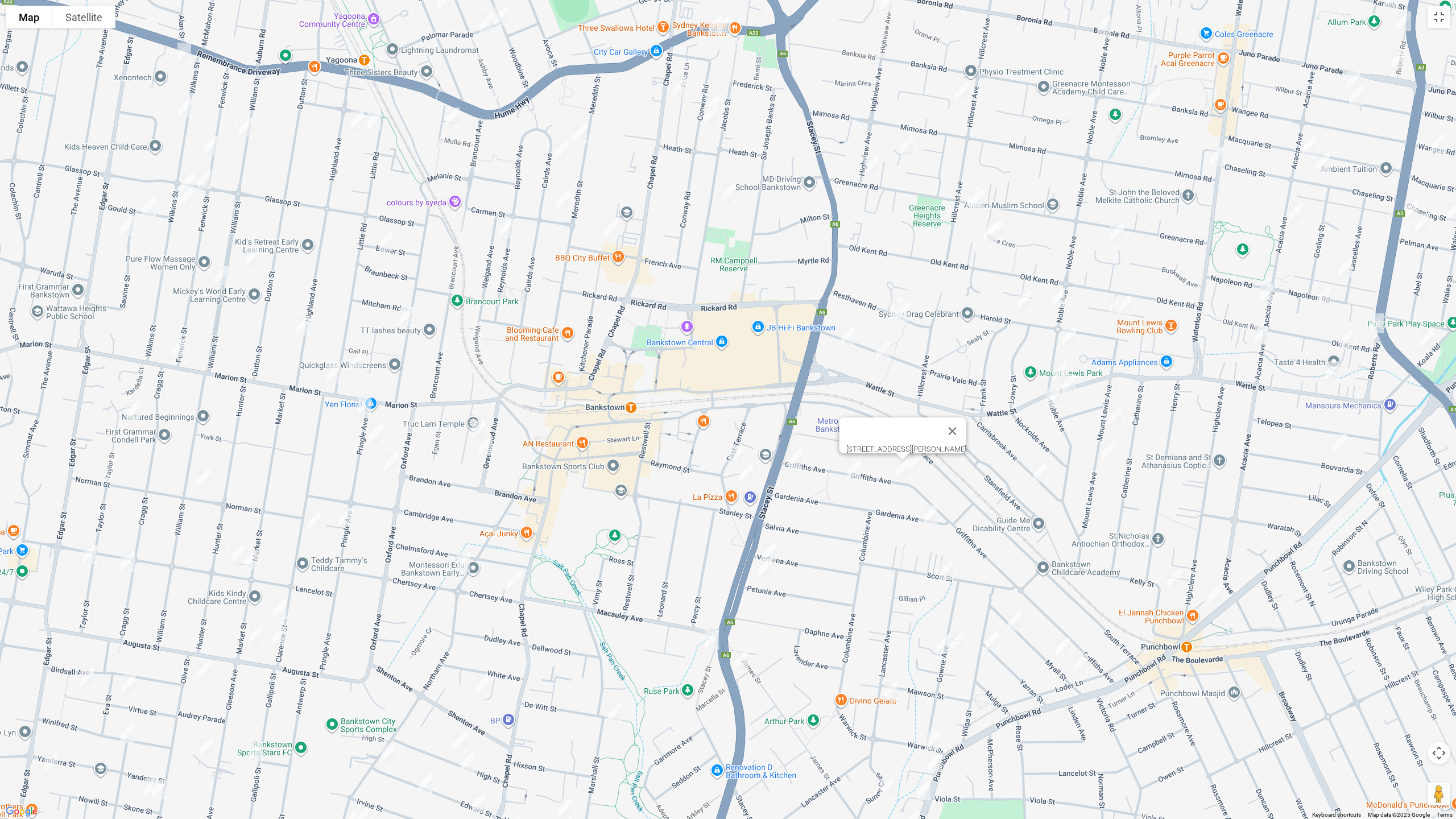
click at [795, 462] on img "170 Griffiths Avenue, BANKSTOWN NSW 2200" at bounding box center [795, 459] width 23 height 28
click at [845, 451] on img "155 Griffiths Avenue, BANKSTOWN NSW 2200" at bounding box center [848, 451] width 23 height 28
click at [855, 470] on img "142 Griffiths Avenue, BANKSTOWN NSW 2200" at bounding box center [854, 470] width 23 height 28
click at [734, 457] on img "21 Cross Street, BANKSTOWN NSW 2200" at bounding box center [735, 456] width 23 height 28
click at [741, 470] on img "13-15 Cross Street, BANKSTOWN NSW 2200" at bounding box center [746, 474] width 23 height 28
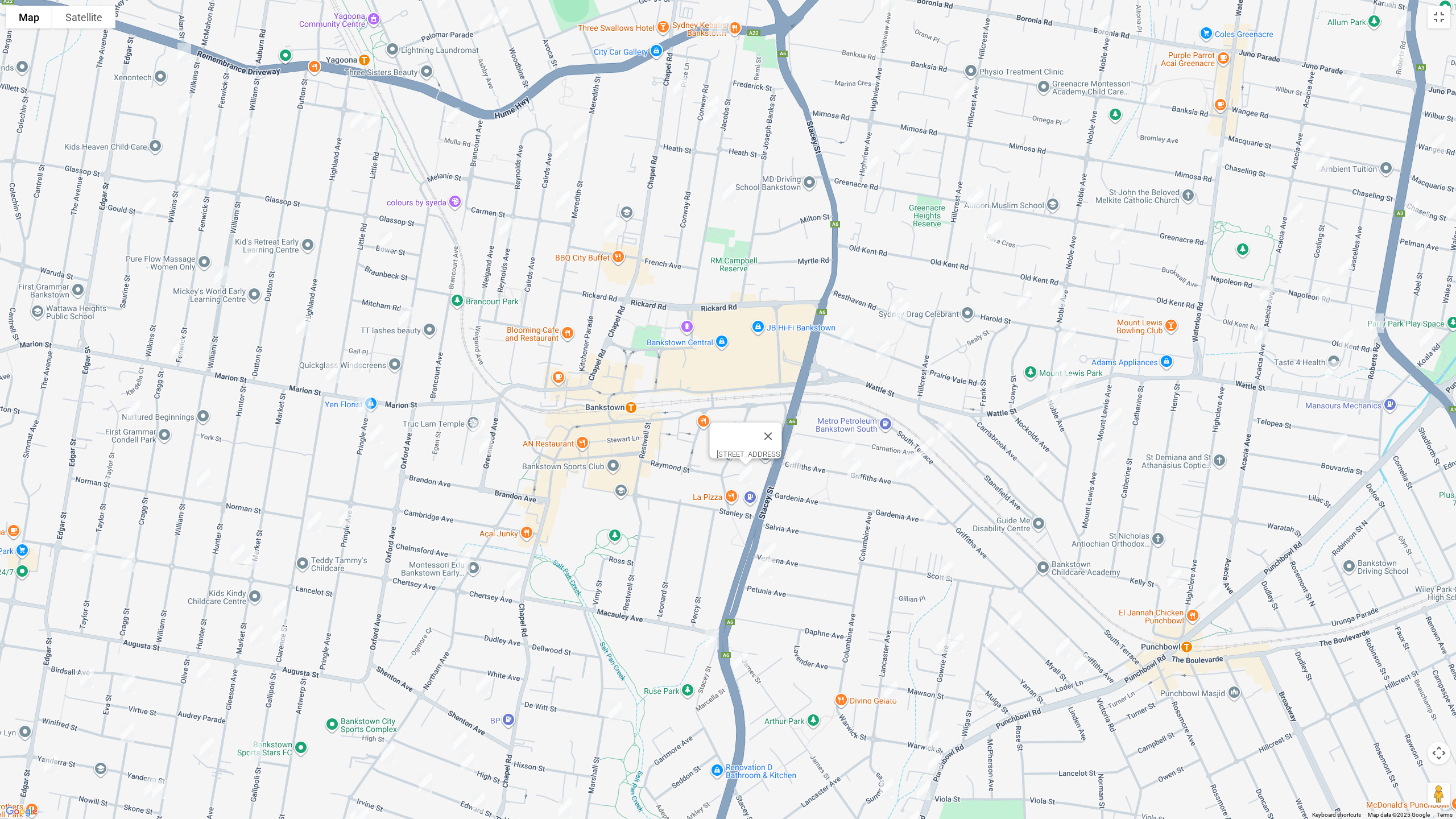
click at [774, 547] on img "40 Verbena Avenue, BANKSTOWN NSW 2200" at bounding box center [769, 553] width 23 height 28
click at [765, 567] on img "39 Petunia Avenue, BANKSTOWN NSW 2200" at bounding box center [765, 568] width 23 height 28
click at [930, 514] on img "26 Gardenia Avenue, BANKSTOWN NSW 2200" at bounding box center [930, 514] width 23 height 28
click at [944, 571] on img "22 Scott Street, PUNCHBOWL NSW 2196" at bounding box center [946, 570] width 23 height 28
click at [1013, 619] on img "34 Myall Street, PUNCHBOWL NSW 2196" at bounding box center [1014, 621] width 23 height 28
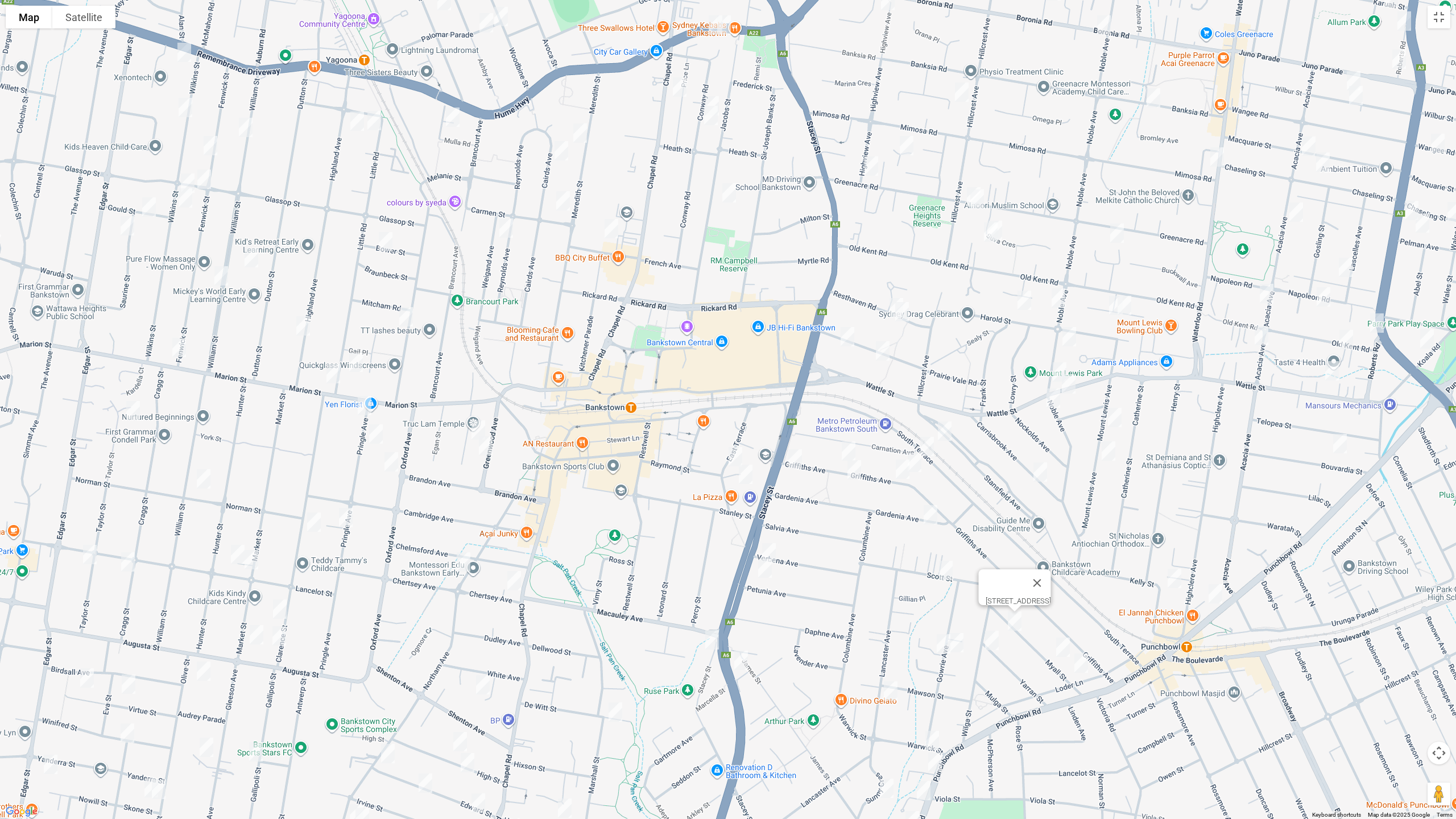
click at [1059, 643] on img "13 Myall Street, PUNCHBOWL NSW 2196" at bounding box center [1062, 647] width 23 height 28
click at [1080, 661] on img "3 Myall Street, PUNCHBOWL NSW 2196" at bounding box center [1081, 663] width 23 height 28
click at [988, 638] on img "28 Yarran Street, PUNCHBOWL NSW 2196" at bounding box center [992, 640] width 23 height 28
click at [952, 641] on img "29 Gowrie Avenue, PUNCHBOWL NSW 2196" at bounding box center [943, 643] width 23 height 28
click at [957, 644] on img "30 Gowrie Avenue, PUNCHBOWL NSW 2196" at bounding box center [956, 642] width 23 height 28
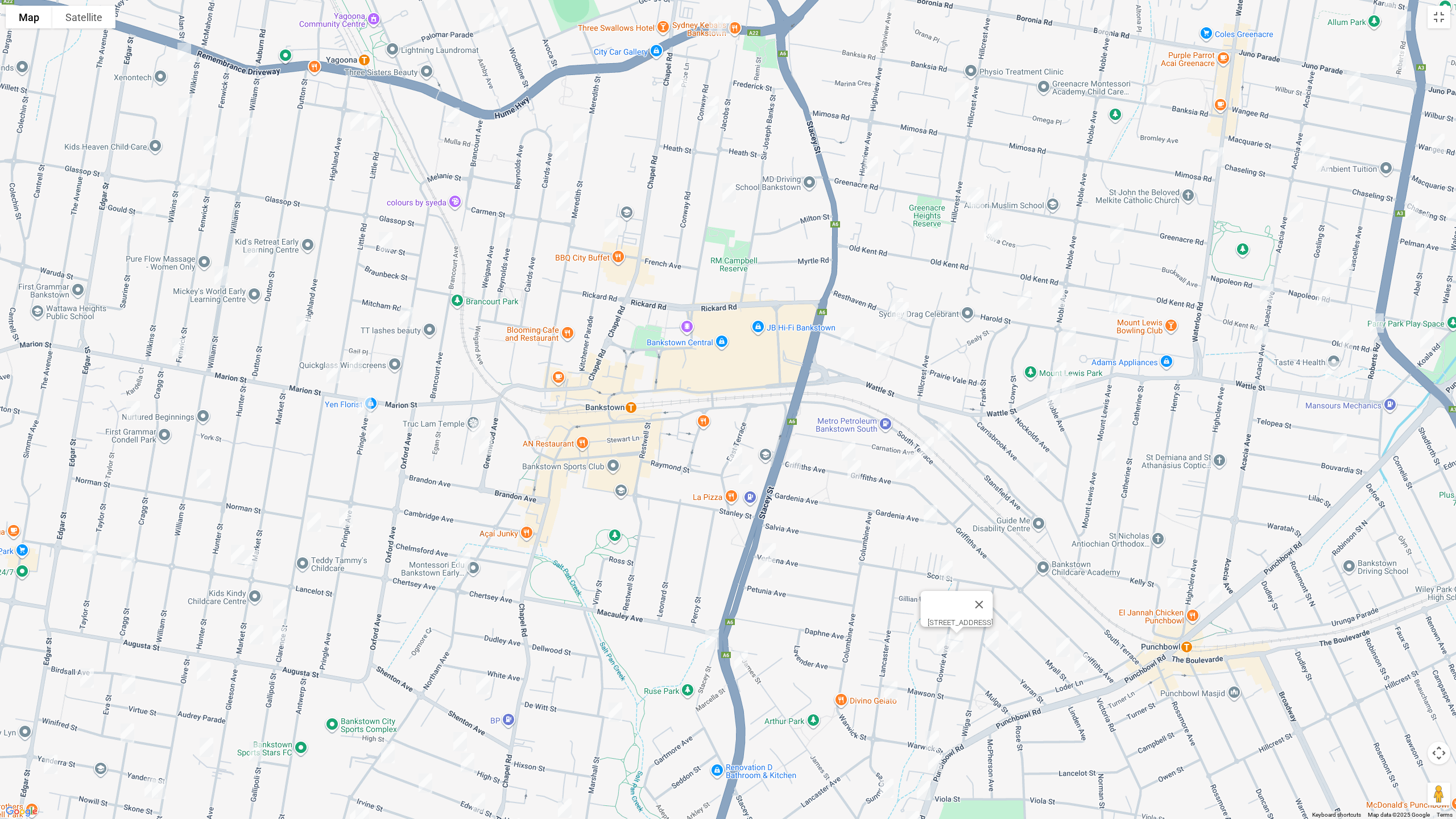
click at [887, 689] on img "48 Lancaster Avenue, PUNCHBOWL NSW 2196" at bounding box center [890, 691] width 23 height 28
click at [930, 689] on img "8A Warwick Street, PUNCHBOWL NSW 2196" at bounding box center [932, 740] width 23 height 28
click at [935, 689] on img "887 Punchbowl Road, PUNCHBOWL NSW 2196" at bounding box center [935, 762] width 23 height 28
click at [890, 689] on img "24 Sunny Crescent, PUNCHBOWL NSW 2196" at bounding box center [886, 788] width 23 height 28
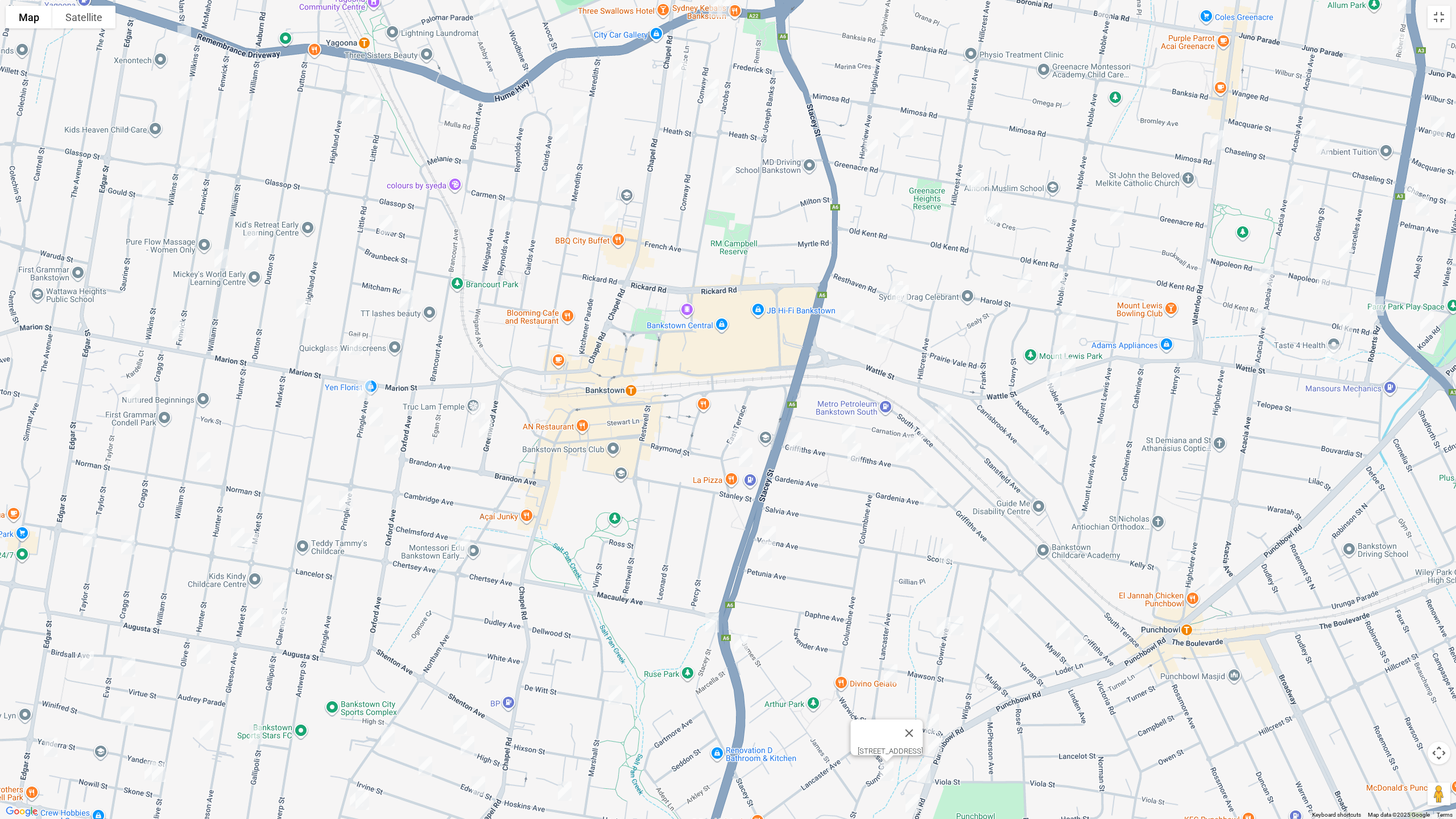
drag, startPoint x: 922, startPoint y: 772, endPoint x: 932, endPoint y: 777, distance: 11.2
click at [923, 689] on img "903 Punchbowl Road, PUNCHBOWL NSW 2196" at bounding box center [923, 773] width 23 height 28
drag, startPoint x: 1032, startPoint y: 758, endPoint x: 1079, endPoint y: 540, distance: 223.0
click at [1078, 526] on div "[STREET_ADDRESS]" at bounding box center [728, 410] width 1456 height 819
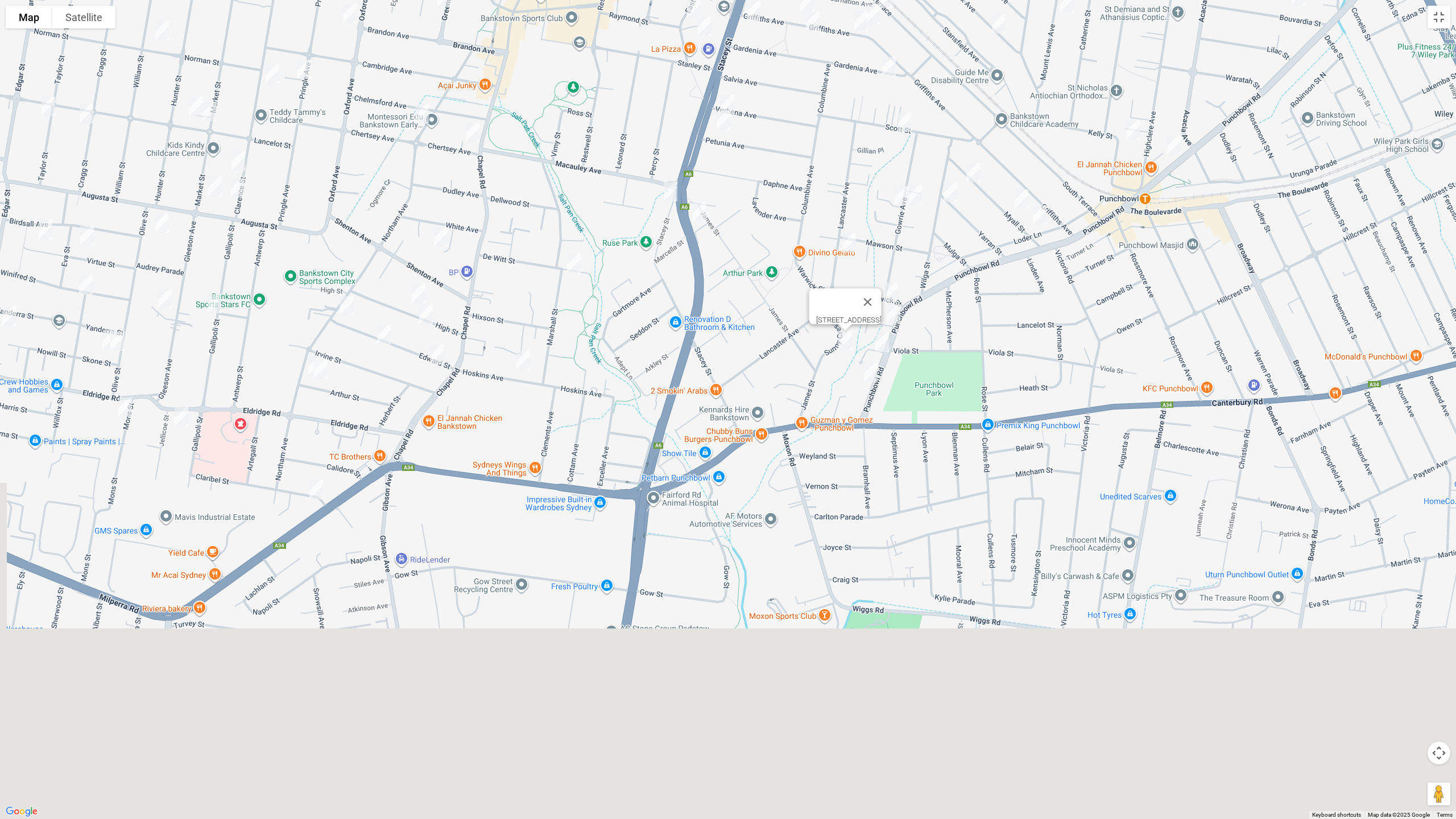
drag, startPoint x: 1091, startPoint y: 680, endPoint x: 1044, endPoint y: 268, distance: 414.7
click at [1047, 259] on div "[STREET_ADDRESS]" at bounding box center [728, 410] width 1456 height 819
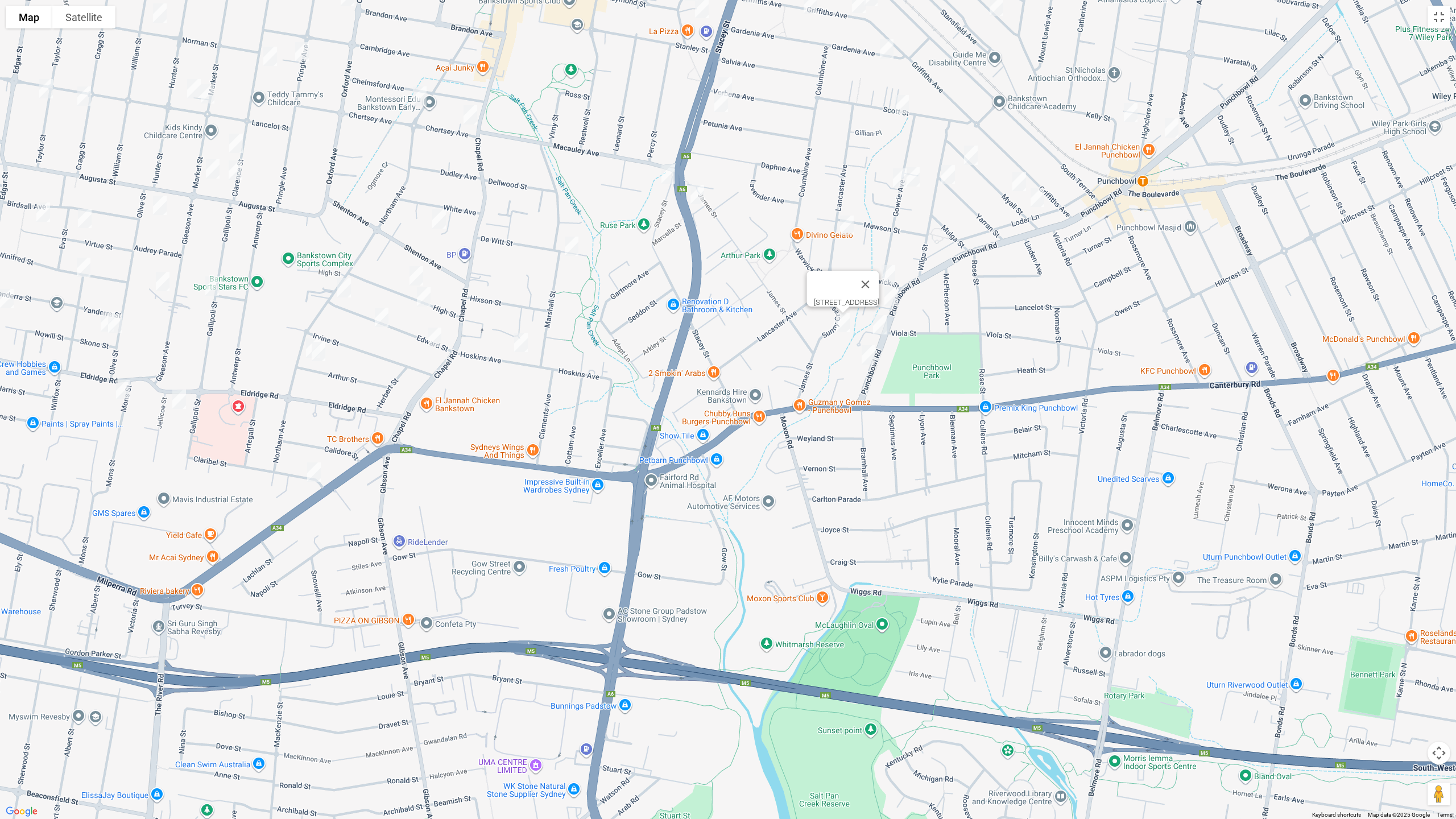
click at [882, 324] on img "903 Punchbowl Road, PUNCHBOWL NSW 2196" at bounding box center [879, 325] width 23 height 28
click at [868, 357] on img "919 Punchbowl Road, PUNCHBOWL NSW 2196" at bounding box center [868, 355] width 23 height 28
click at [696, 191] on img "3 Marcella Street, PUNCHBOWL NSW 2196" at bounding box center [697, 195] width 23 height 28
click at [665, 188] on img "110 Stacey Street, BANKSTOWN NSW 2200" at bounding box center [668, 174] width 23 height 28
click at [576, 246] on img "39 De Witt Street, BANKSTOWN NSW 2200" at bounding box center [571, 246] width 23 height 28
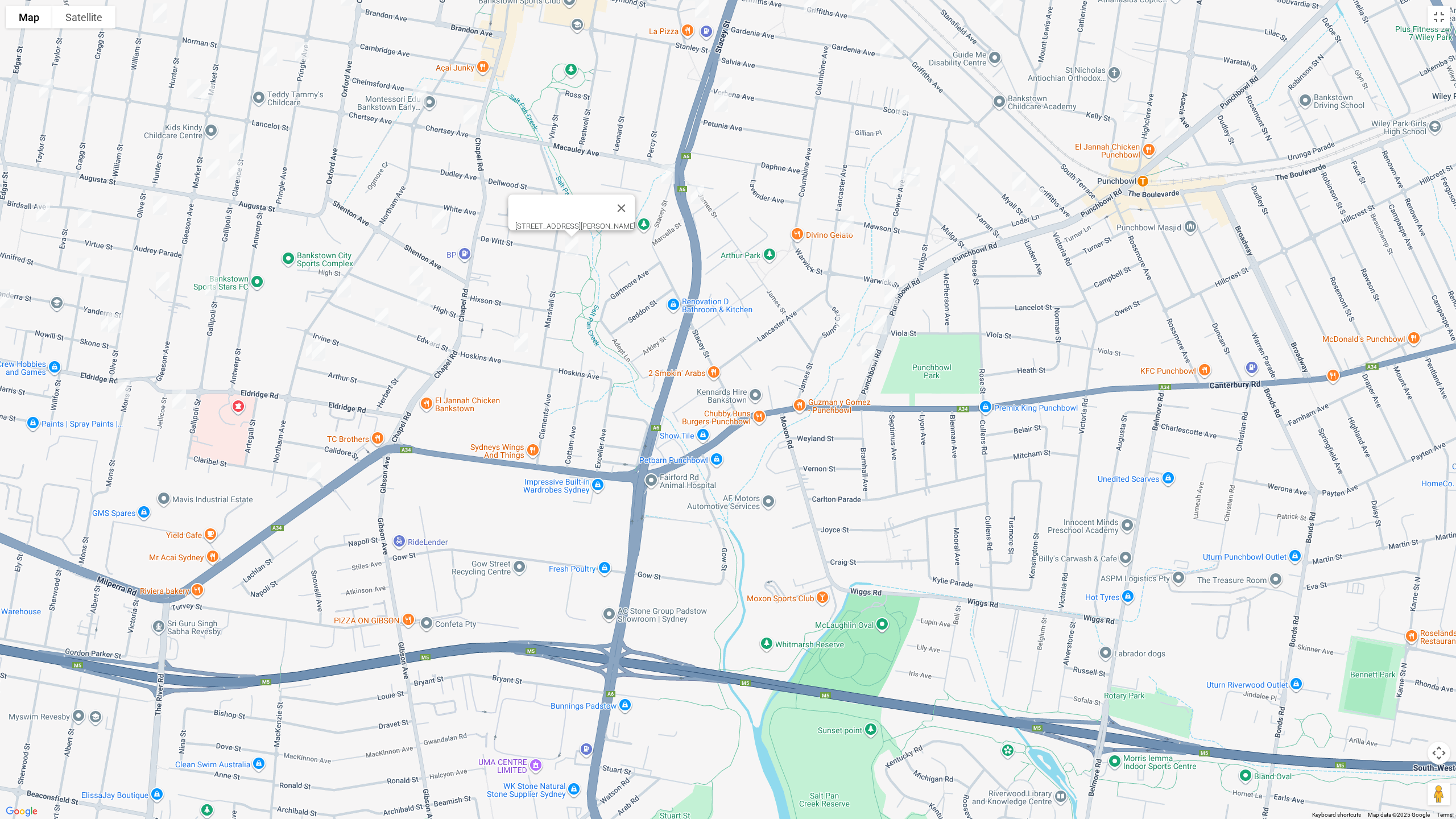
click at [526, 337] on img "28 Hoskins Avenue, BANKSTOWN NSW 2200" at bounding box center [521, 342] width 23 height 28
click at [313, 469] on img "2 Claribel Street, BANKSTOWN NSW 2200" at bounding box center [314, 472] width 23 height 28
click at [412, 85] on img "85 Northam Avenue, BANKSTOWN NSW 2200" at bounding box center [419, 96] width 23 height 28
click at [471, 116] on img "1A Chertsey Avenue, BANKSTOWN NSW 2200" at bounding box center [470, 115] width 23 height 28
click at [444, 217] on img "7 June Street, BANKSTOWN NSW 2200" at bounding box center [438, 219] width 23 height 28
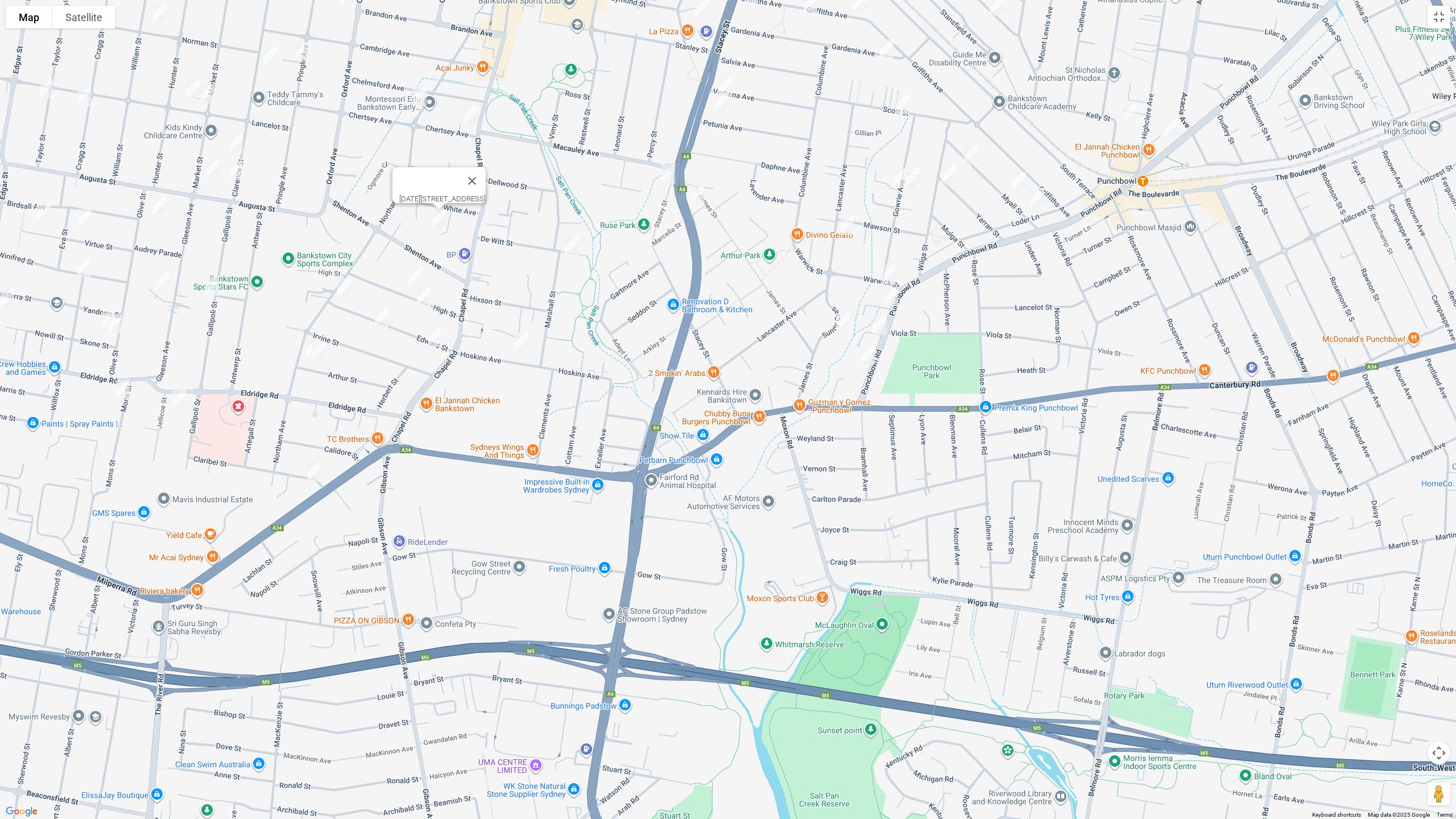
click at [415, 274] on img "21 High Street, BANKSTOWN NSW 2200" at bounding box center [416, 276] width 23 height 28
click at [423, 292] on img "18 High Street, BANKSTOWN NSW 2200" at bounding box center [423, 297] width 23 height 28
click at [430, 338] on img "4 Edward Street, BANKSTOWN NSW 2200" at bounding box center [434, 337] width 23 height 28
click at [349, 287] on img "146 Northam Avenue, BANKSTOWN NSW 2200" at bounding box center [344, 287] width 23 height 28
drag, startPoint x: 382, startPoint y: 316, endPoint x: 329, endPoint y: 328, distance: 54.3
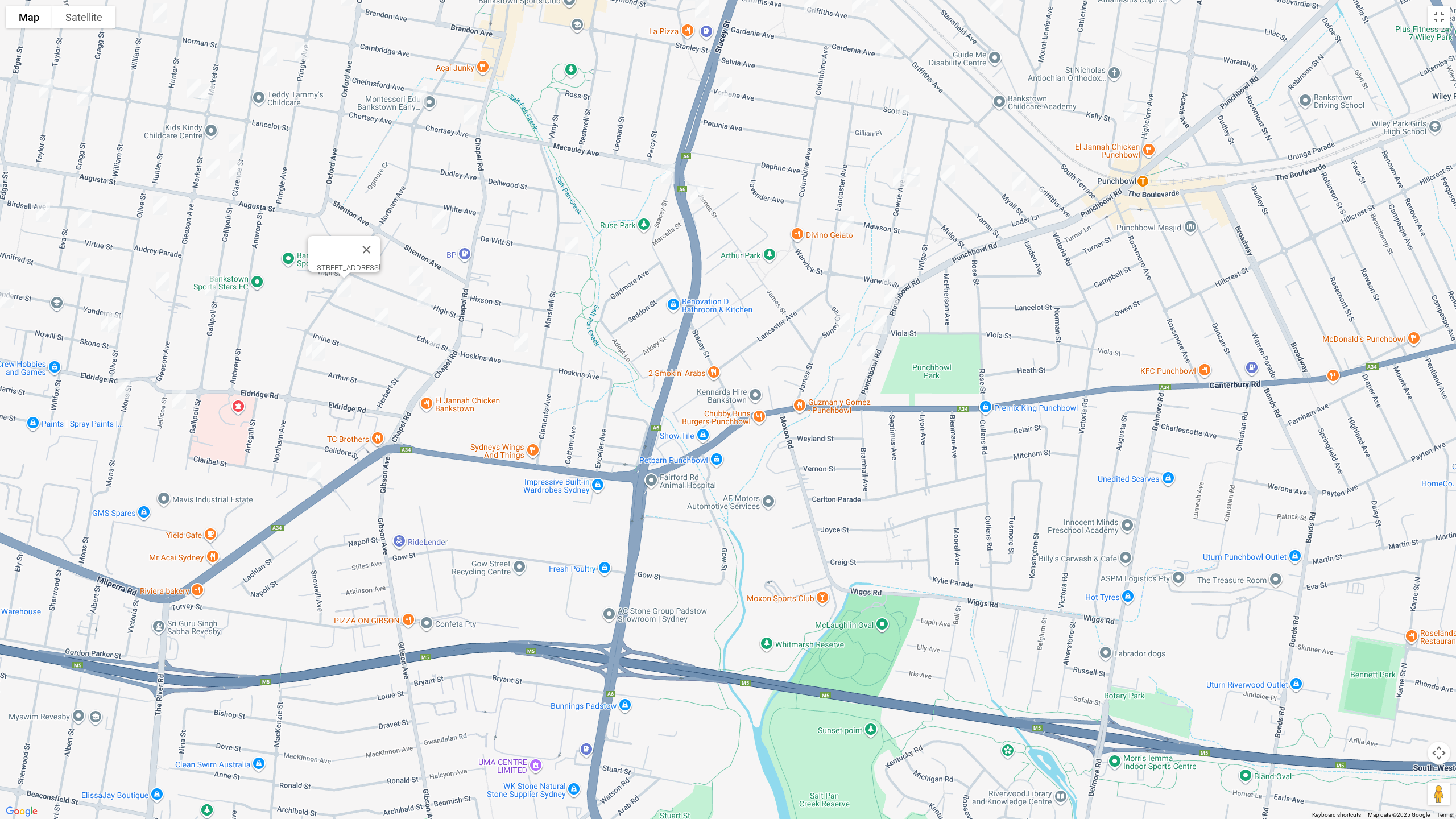
click at [382, 316] on img "32 Edward Street, BANKSTOWN NSW 2200" at bounding box center [381, 317] width 23 height 28
click at [307, 338] on img "38 Arthur Street, BANKSTOWN NSW 2200" at bounding box center [318, 351] width 23 height 28
click at [319, 352] on img "38 Arthur Street, BANKSTOWN NSW 2200" at bounding box center [318, 351] width 23 height 28
click at [304, 349] on img "176 Northam Avenue, BANKSTOWN NSW 2200" at bounding box center [313, 348] width 23 height 28
click at [1442, 15] on button "Toggle fullscreen view" at bounding box center [1438, 17] width 23 height 23
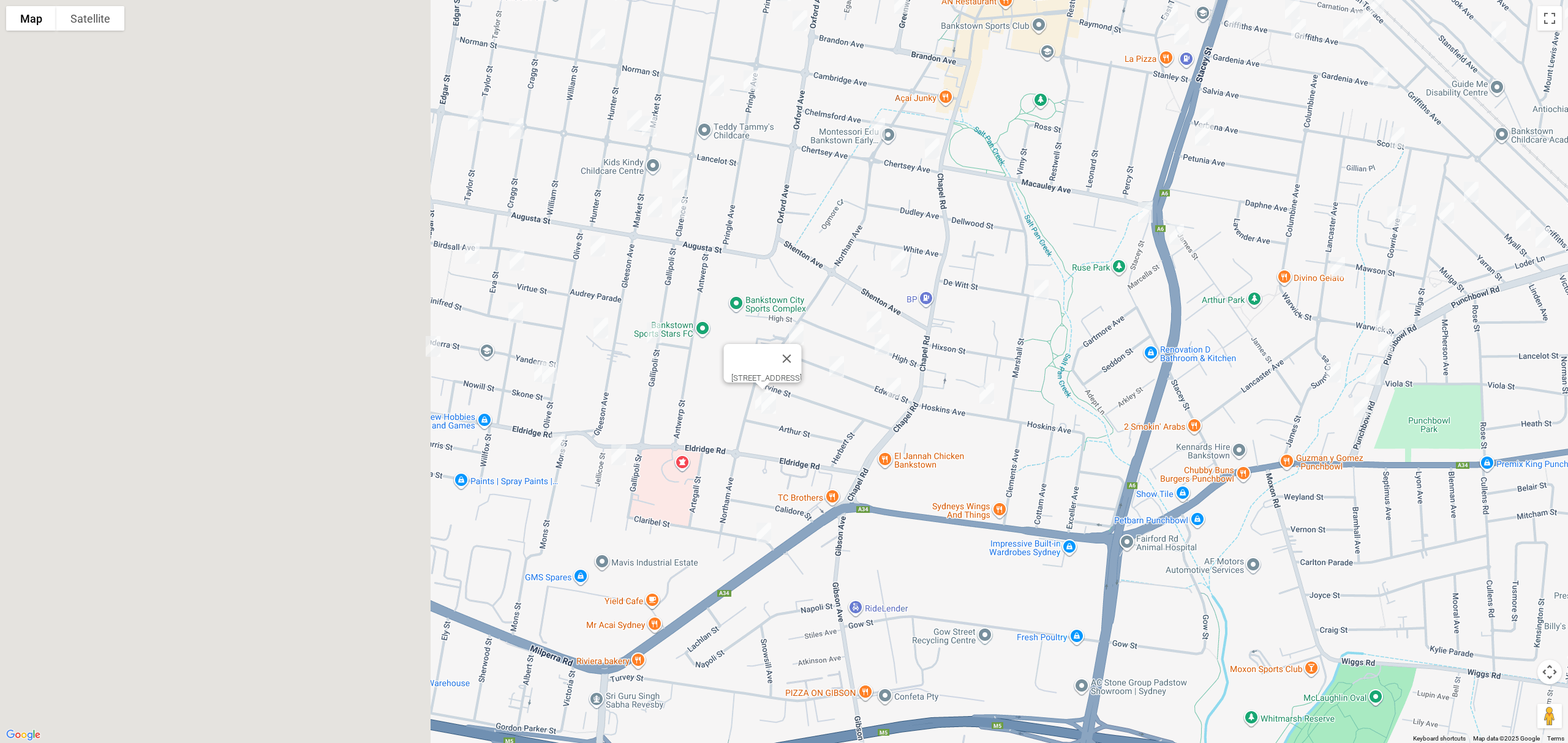
drag, startPoint x: 368, startPoint y: 385, endPoint x: 824, endPoint y: 466, distance: 463.1
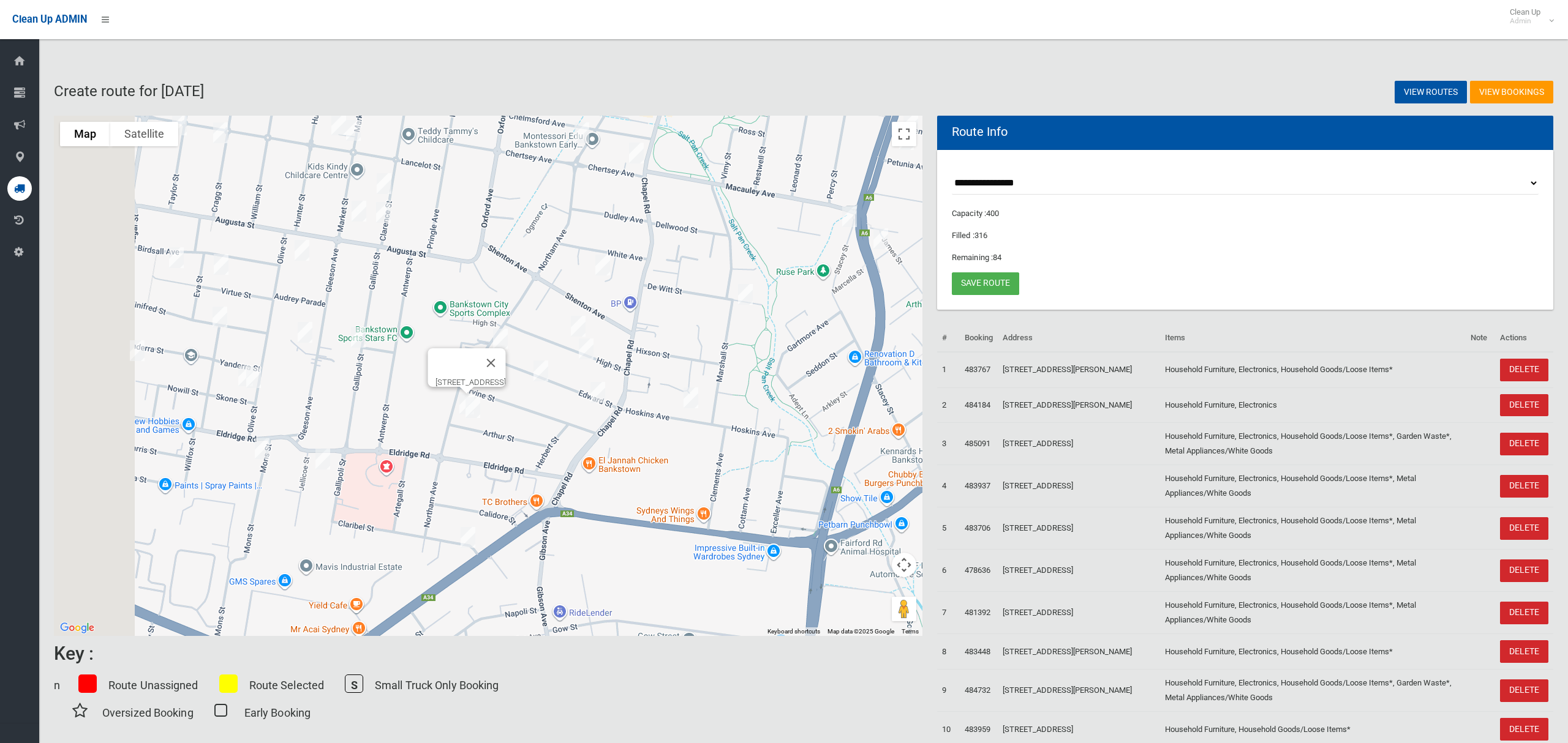
click at [833, 466] on div "[STREET_ADDRESS]" at bounding box center [487, 375] width 868 height 520
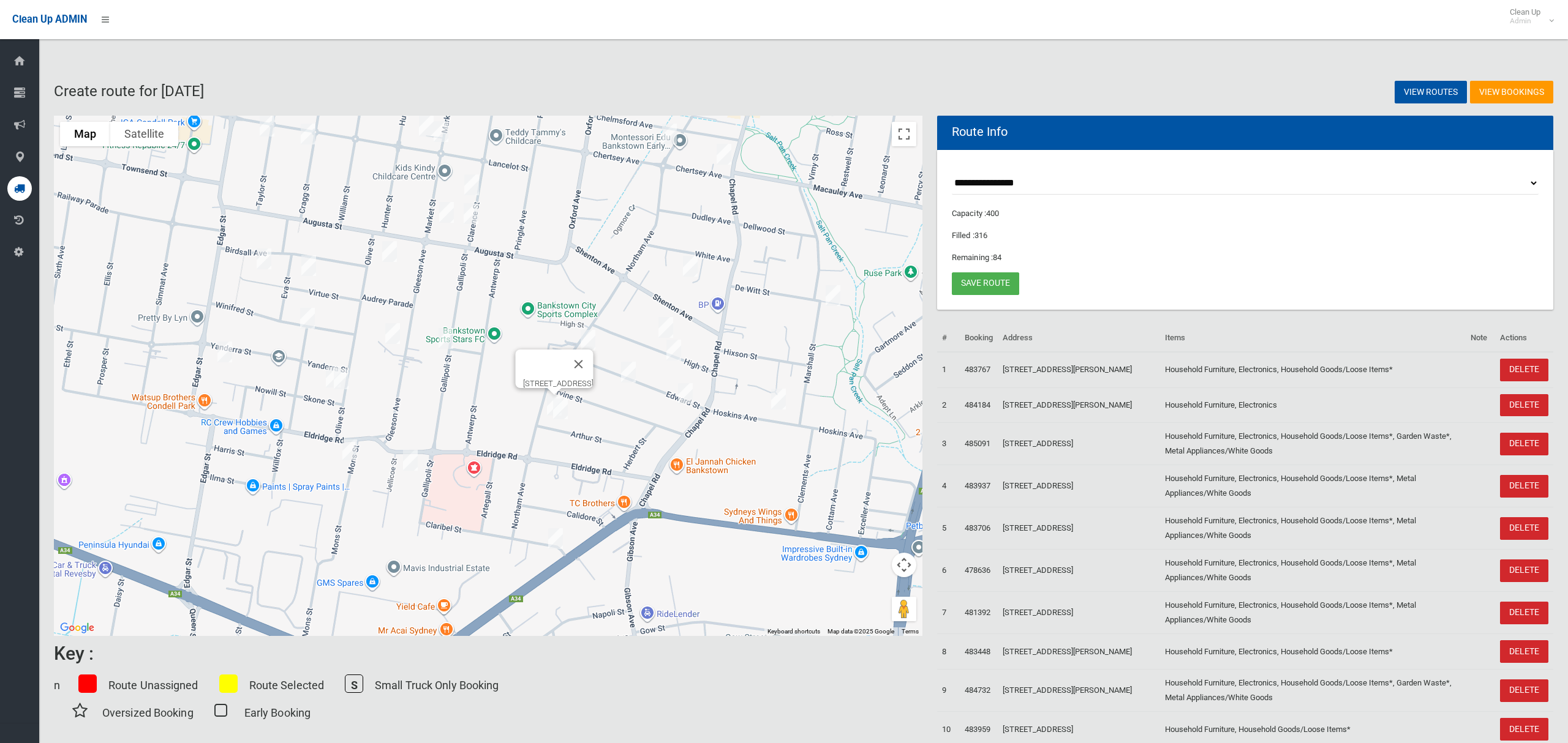
click at [559, 412] on img "38 Arthur Street, BANKSTOWN NSW 2200" at bounding box center [560, 409] width 24 height 30
click at [899, 137] on button "Toggle fullscreen view" at bounding box center [903, 134] width 24 height 24
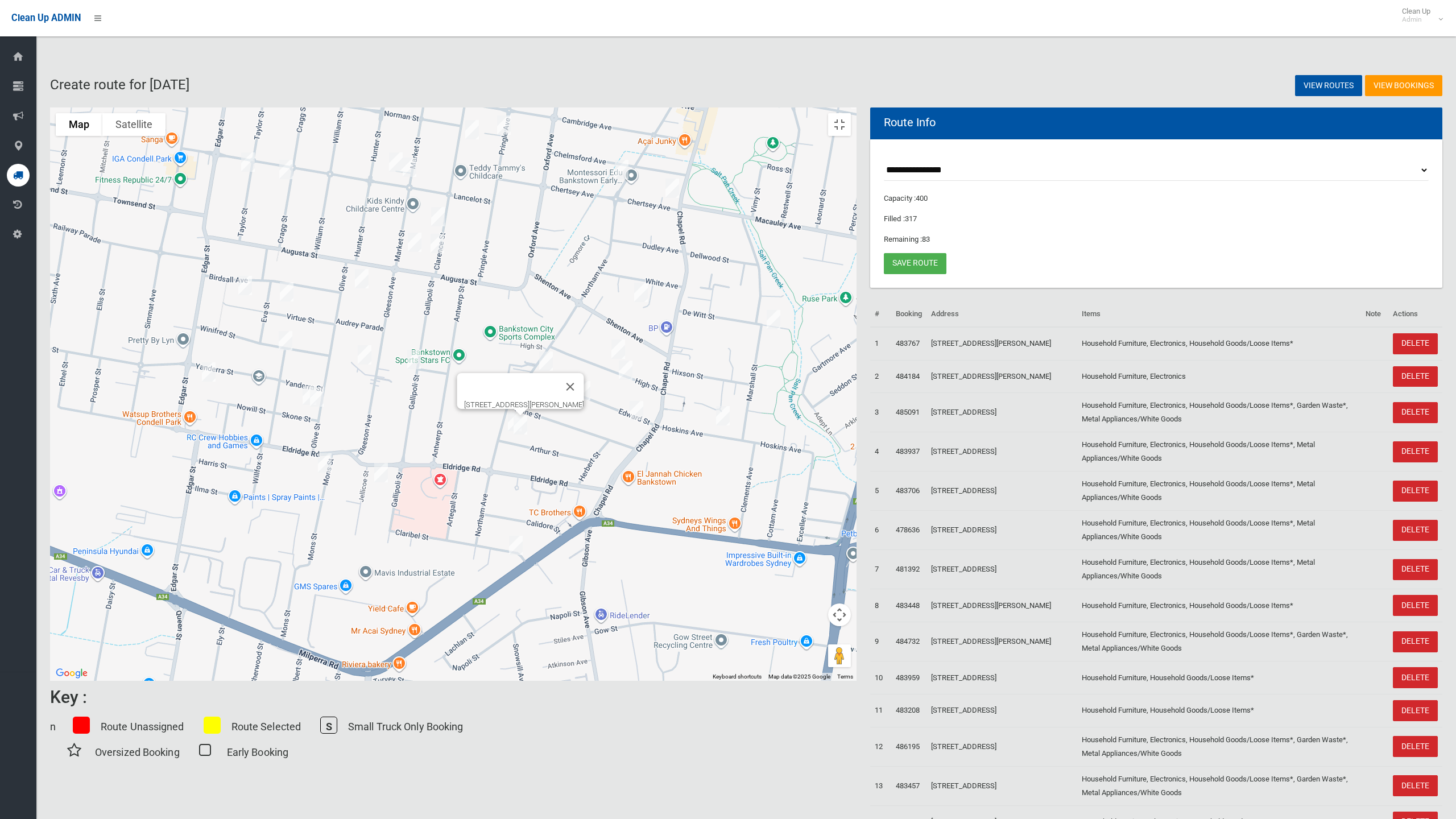
click at [259, 176] on img "93 Taylor Street, CONDELL PARK NSW 2200" at bounding box center [247, 162] width 23 height 28
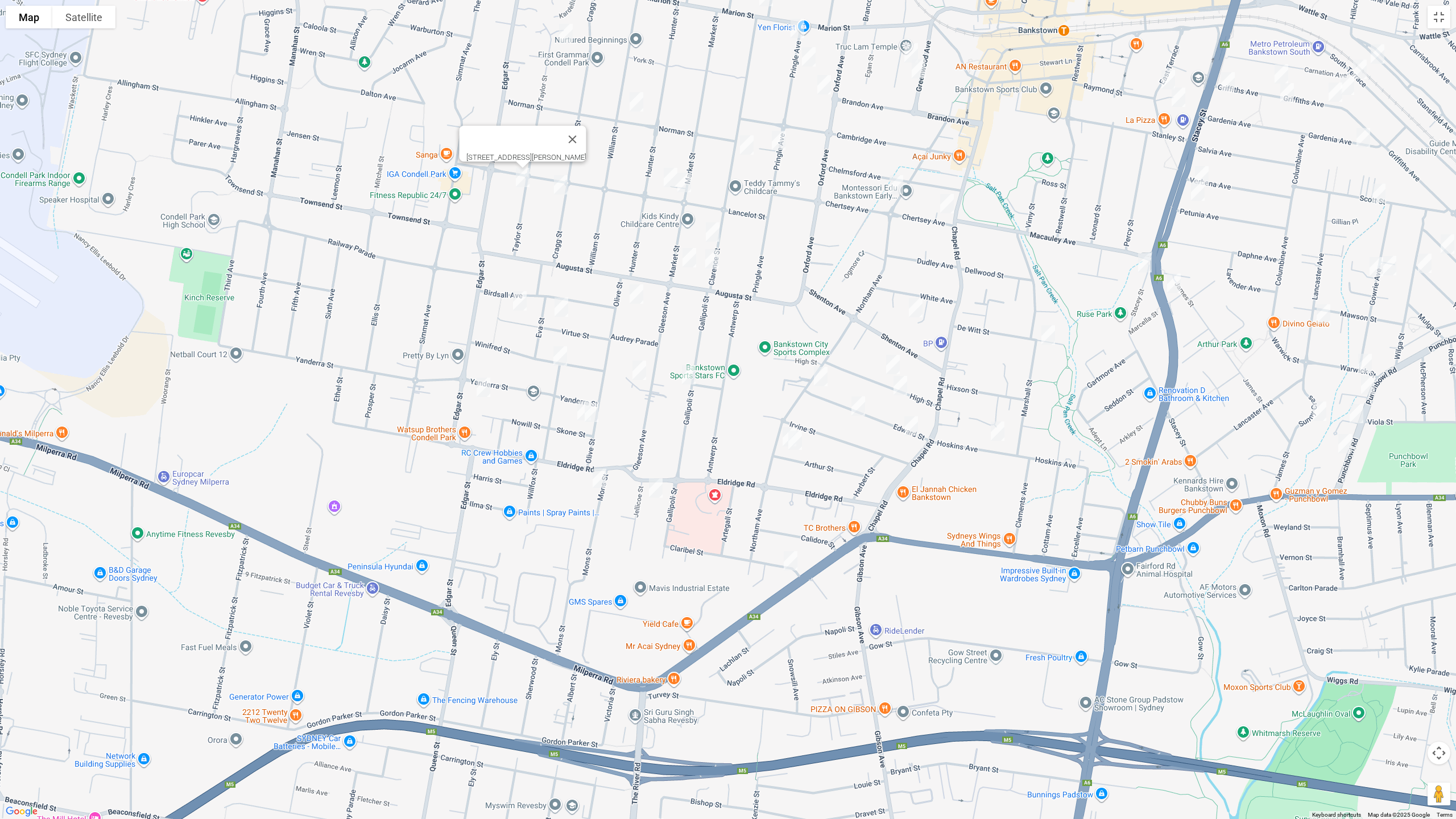
click at [561, 185] on img "87 Cragg Street, CONDELL PARK NSW 2200" at bounding box center [561, 185] width 23 height 28
drag, startPoint x: 516, startPoint y: 297, endPoint x: 542, endPoint y: 297, distance: 26.0
click at [516, 297] on img "44 Virtue Street, CONDELL PARK NSW 2200" at bounding box center [520, 301] width 23 height 28
click at [556, 301] on img "26 Virtue Street, CONDELL PARK NSW 2200" at bounding box center [561, 307] width 23 height 28
click at [562, 354] on img "19 Winifred Street, CONDELL PARK NSW 2200" at bounding box center [560, 356] width 23 height 28
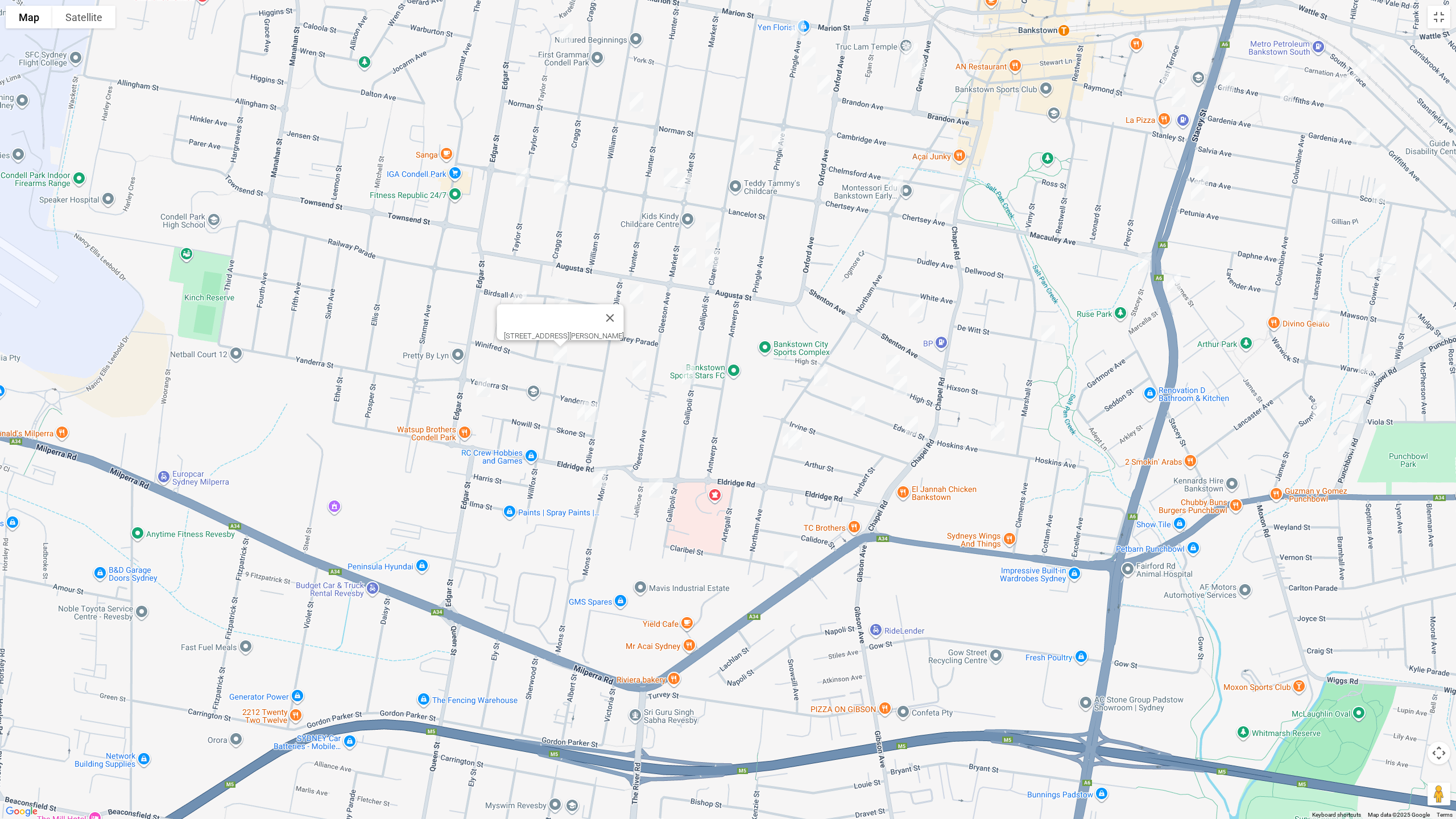
click at [574, 408] on img "8 Skone Street, CONDELL PARK NSW 2200" at bounding box center [584, 410] width 23 height 28
click at [598, 413] on img "4 Skone Street, CONDELL PARK NSW 2200" at bounding box center [591, 412] width 23 height 28
click at [485, 389] on img "249A Edgar Street, CONDELL PARK NSW 2200" at bounding box center [483, 387] width 23 height 28
click at [600, 477] on img "3 Mons Street, CONDELL PARK NSW 2200" at bounding box center [599, 478] width 23 height 28
click at [653, 489] on img "8A Jellicoe Street, CONDELL PARK NSW 2200" at bounding box center [655, 487] width 23 height 28
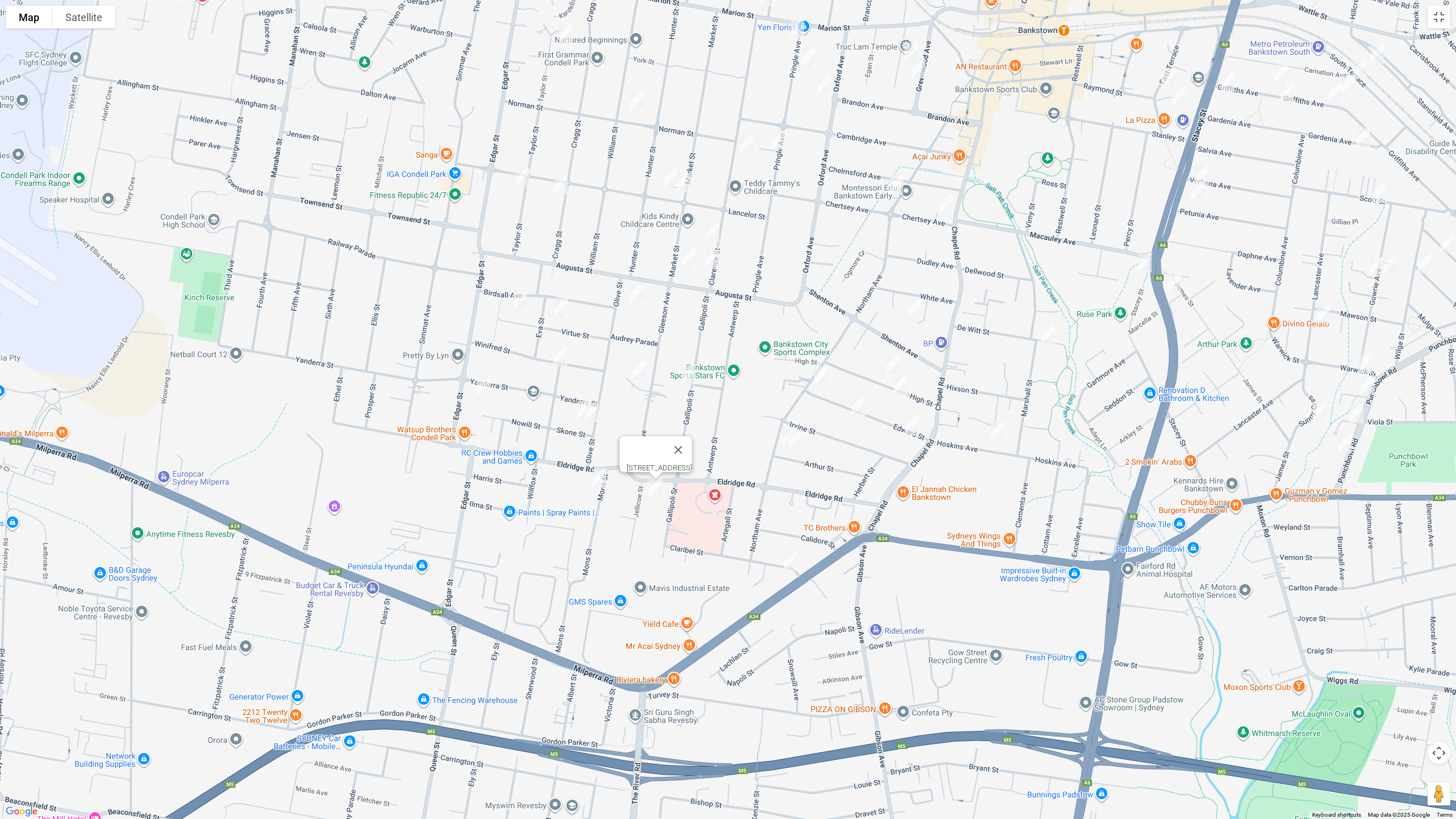
click at [637, 369] on img "41 Gleeson Avenue, CONDELL PARK NSW 2200" at bounding box center [639, 370] width 23 height 28
click at [687, 378] on img "43 Gallipoli Street, CONDELL PARK NSW 2200" at bounding box center [688, 375] width 23 height 28
click at [634, 297] on img "2/10 Olive Street, CONDELL PARK NSW 2200" at bounding box center [636, 294] width 23 height 28
click at [637, 101] on img "22 Norman Street, CONDELL PARK NSW 2200" at bounding box center [636, 102] width 23 height 28
drag, startPoint x: 558, startPoint y: 181, endPoint x: 577, endPoint y: 187, distance: 19.9
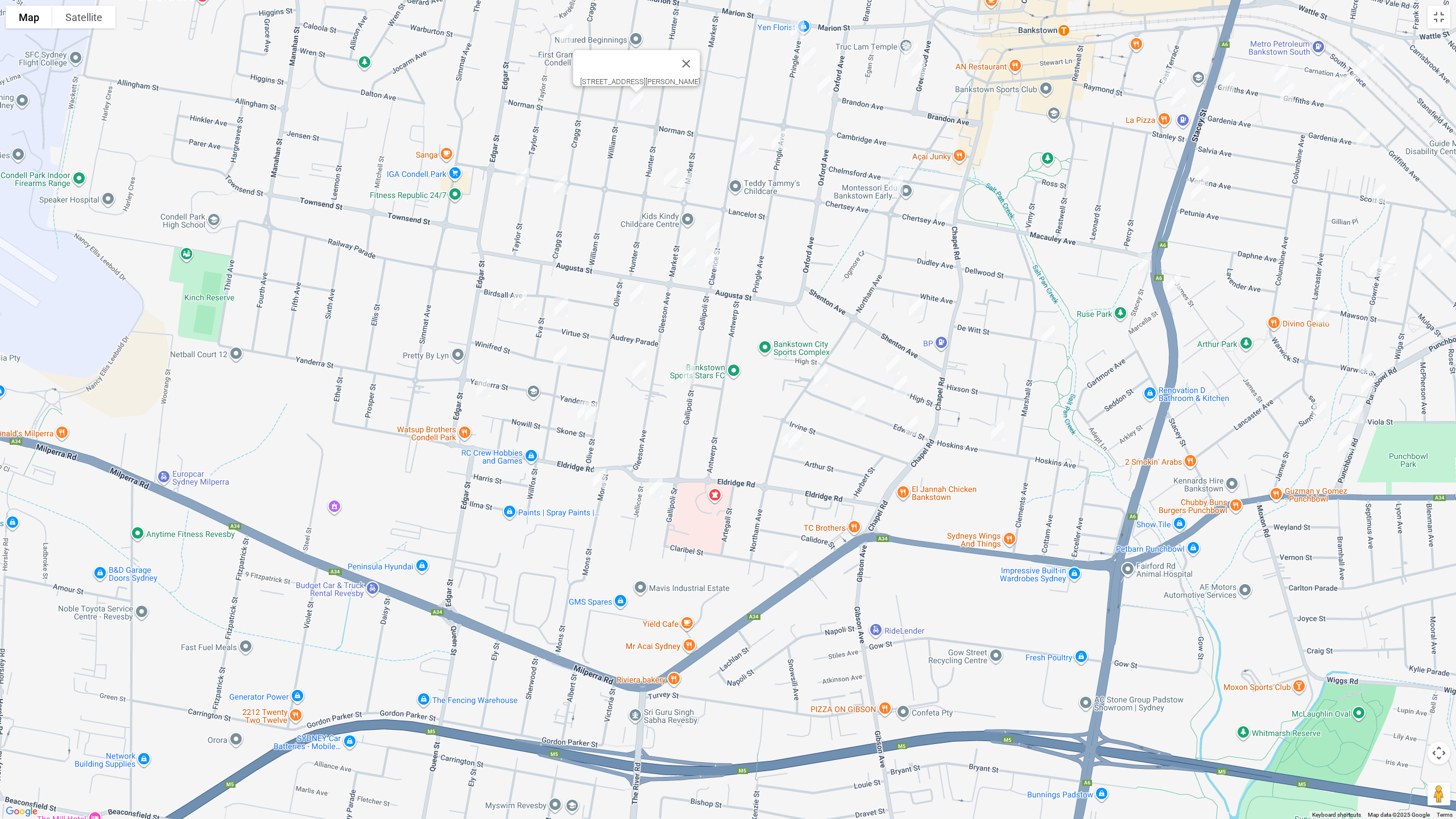
click at [558, 180] on img "87 Cragg Street, CONDELL PARK NSW 2200" at bounding box center [561, 185] width 23 height 28
click at [666, 174] on img "17 Lancelot Street, CONDELL PARK NSW 2200" at bounding box center [670, 177] width 23 height 28
click at [685, 181] on img "77 Market Street, CONDELL PARK NSW 2200" at bounding box center [684, 182] width 23 height 28
click at [710, 219] on img "99A Clarence Street, CONDELL PARK NSW 2200" at bounding box center [712, 232] width 23 height 28
click at [710, 252] on img "111 Clarence Street, CONDELL PARK NSW 2200" at bounding box center [712, 258] width 23 height 28
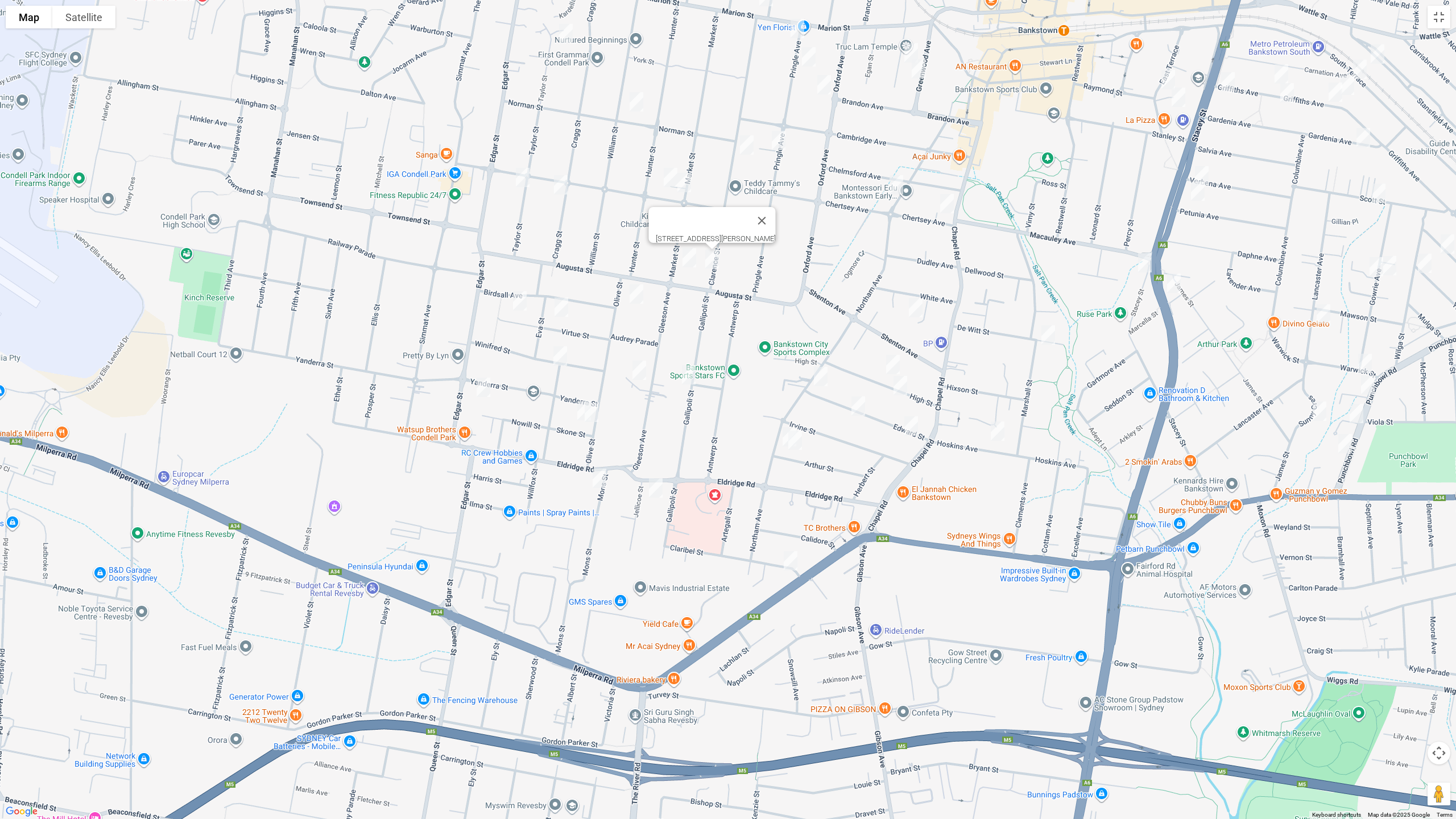
click at [688, 260] on img "112A Market Street, CONDELL PARK NSW 2200" at bounding box center [689, 257] width 23 height 28
click at [745, 149] on img "64 Clarence Street, CONDELL PARK NSW 2200" at bounding box center [746, 145] width 23 height 28
click at [782, 146] on img "55 Pringle Avenue, BANKSTOWN NSW 2200" at bounding box center [778, 141] width 23 height 28
drag, startPoint x: 837, startPoint y: 166, endPoint x: 689, endPoint y: 379, distance: 259.4
click at [642, 416] on div "[STREET_ADDRESS][PERSON_NAME]" at bounding box center [728, 410] width 1456 height 819
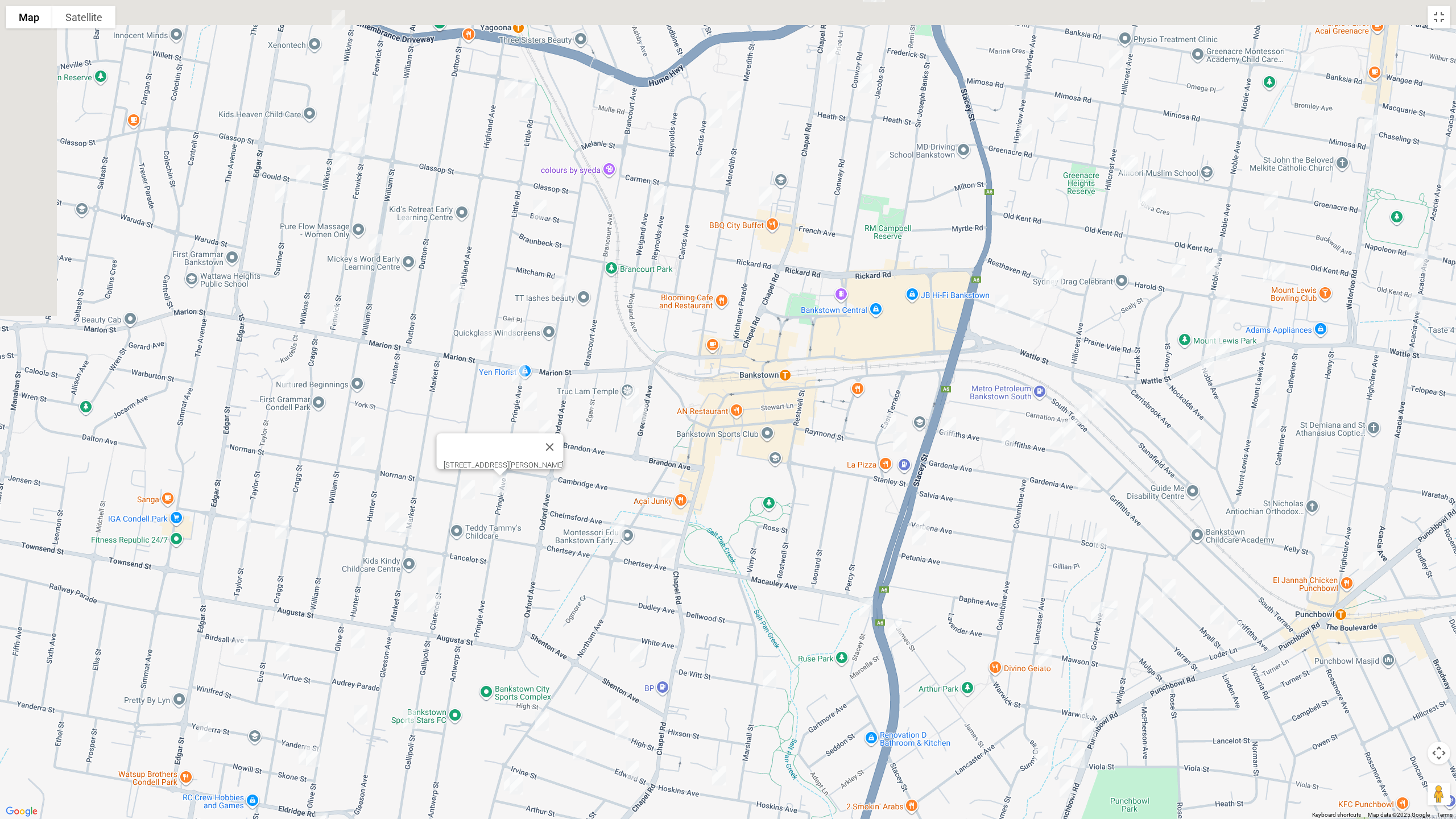
drag, startPoint x: 862, startPoint y: 247, endPoint x: 617, endPoint y: 650, distance: 471.6
click at [617, 650] on div "[STREET_ADDRESS][PERSON_NAME]" at bounding box center [728, 410] width 1456 height 819
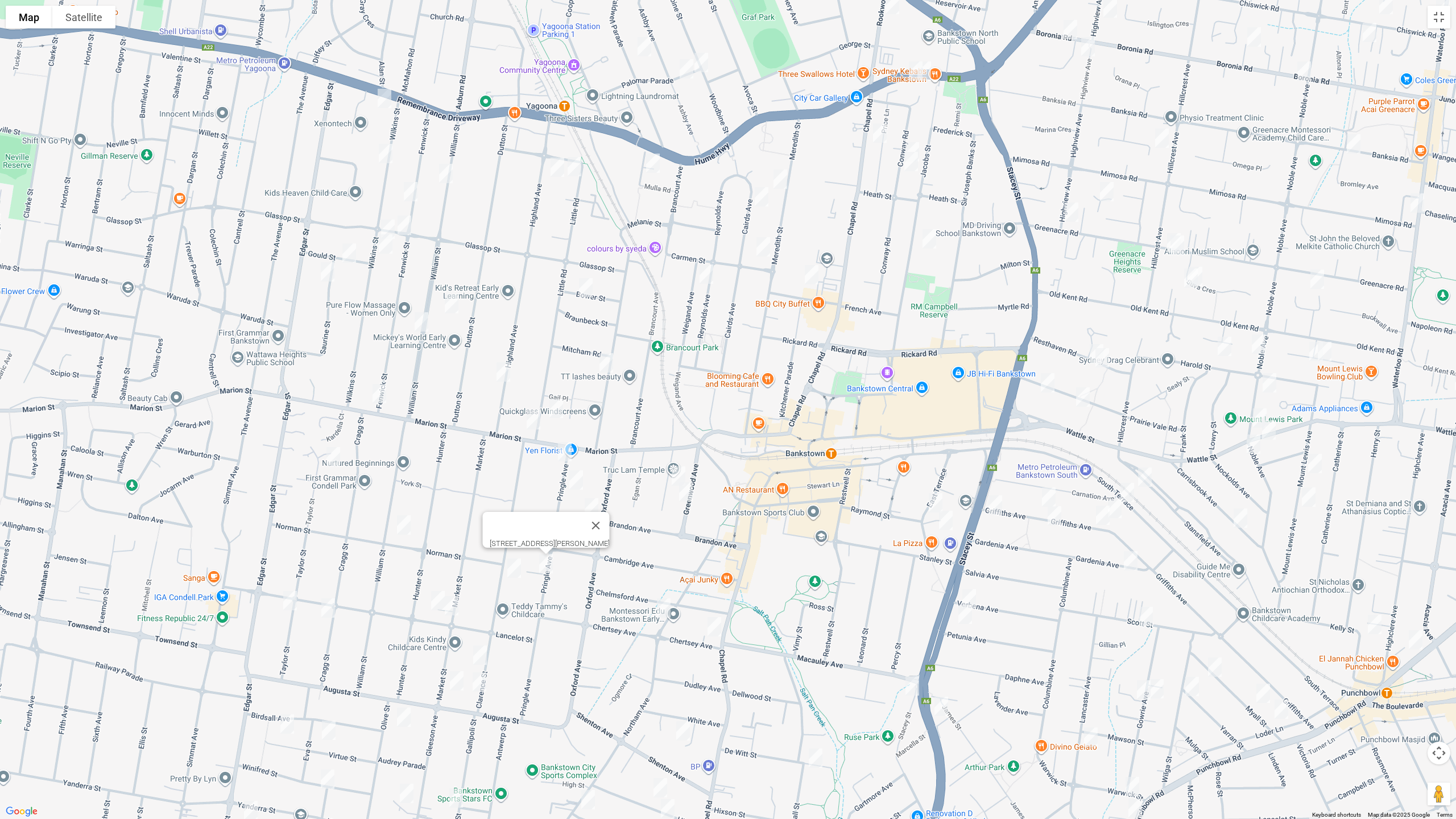
click at [601, 362] on img "28 Allum Street, BANKSTOWN NSW 2200" at bounding box center [606, 363] width 23 height 28
click at [507, 367] on img "14 Highland Avenue, BANKSTOWN NSW 2200" at bounding box center [503, 371] width 23 height 28
click at [556, 405] on img "1C Little Road, BANKSTOWN NSW 2200" at bounding box center [556, 408] width 23 height 28
click at [531, 418] on img "133 Marion Street, BANKSTOWN NSW 2200" at bounding box center [533, 419] width 23 height 28
click at [563, 450] on img "1 Pringle Avenue, BANKSTOWN NSW 2200" at bounding box center [564, 451] width 23 height 28
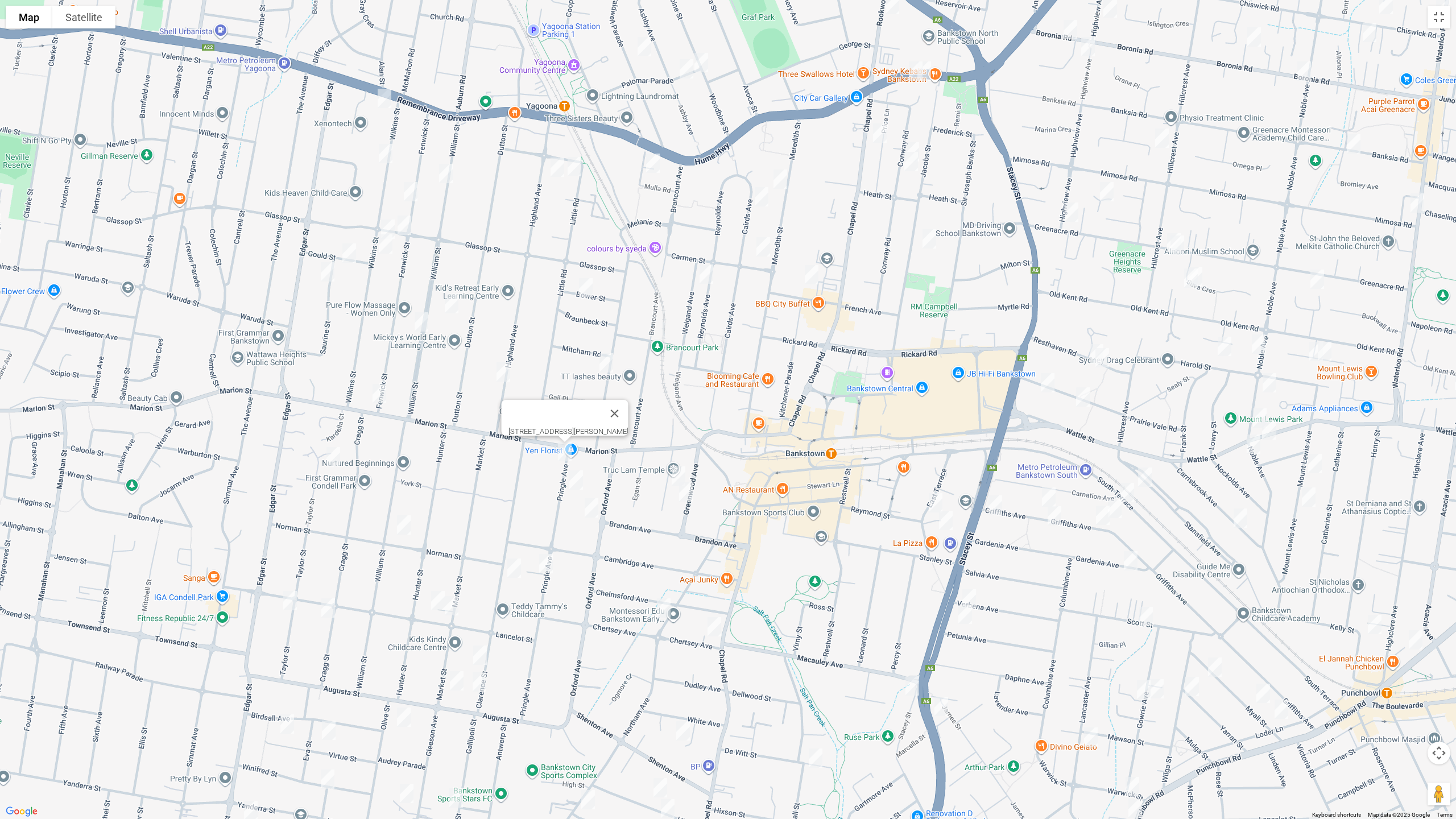
click at [577, 476] on img "14 Pringle Avenue, BANKSTOWN NSW 2200" at bounding box center [576, 479] width 23 height 28
click at [575, 479] on img "14 Pringle Avenue, BANKSTOWN NSW 2200" at bounding box center [576, 479] width 23 height 28
click at [591, 510] on img "29 Oxford Avenue, BANKSTOWN NSW 2200" at bounding box center [591, 507] width 23 height 28
click at [679, 470] on img "19 Winspear Avenue, BANKSTOWN NSW 2200" at bounding box center [679, 475] width 23 height 28
click at [685, 497] on img "8 Greenwood Avenue, BANKSTOWN NSW 2200" at bounding box center [686, 491] width 23 height 28
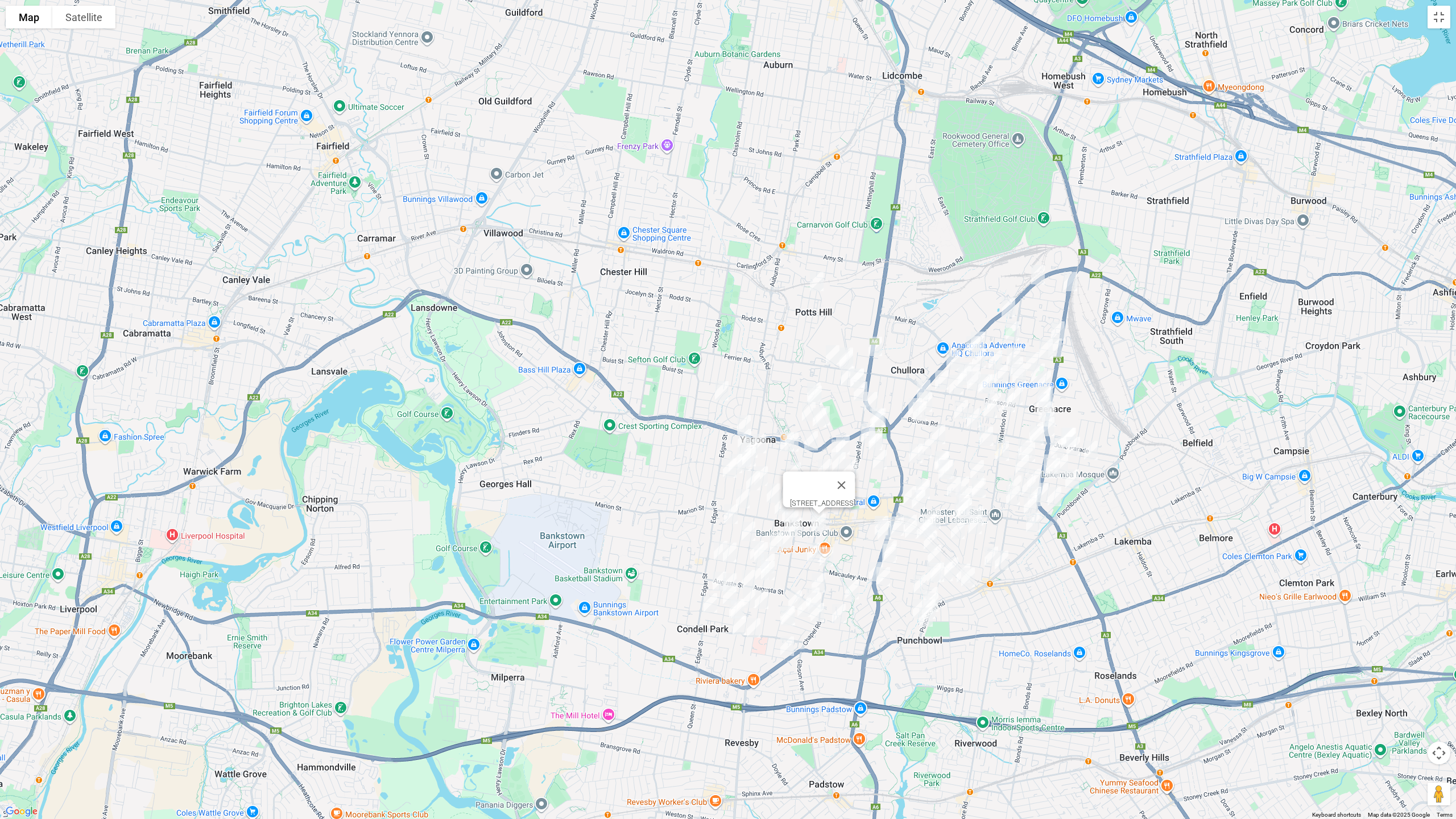
click at [811, 281] on img "84 Jones Avenue, POTTS HILL NSW 2143" at bounding box center [816, 281] width 23 height 28
click at [1443, 20] on button "Toggle fullscreen view" at bounding box center [1438, 17] width 23 height 23
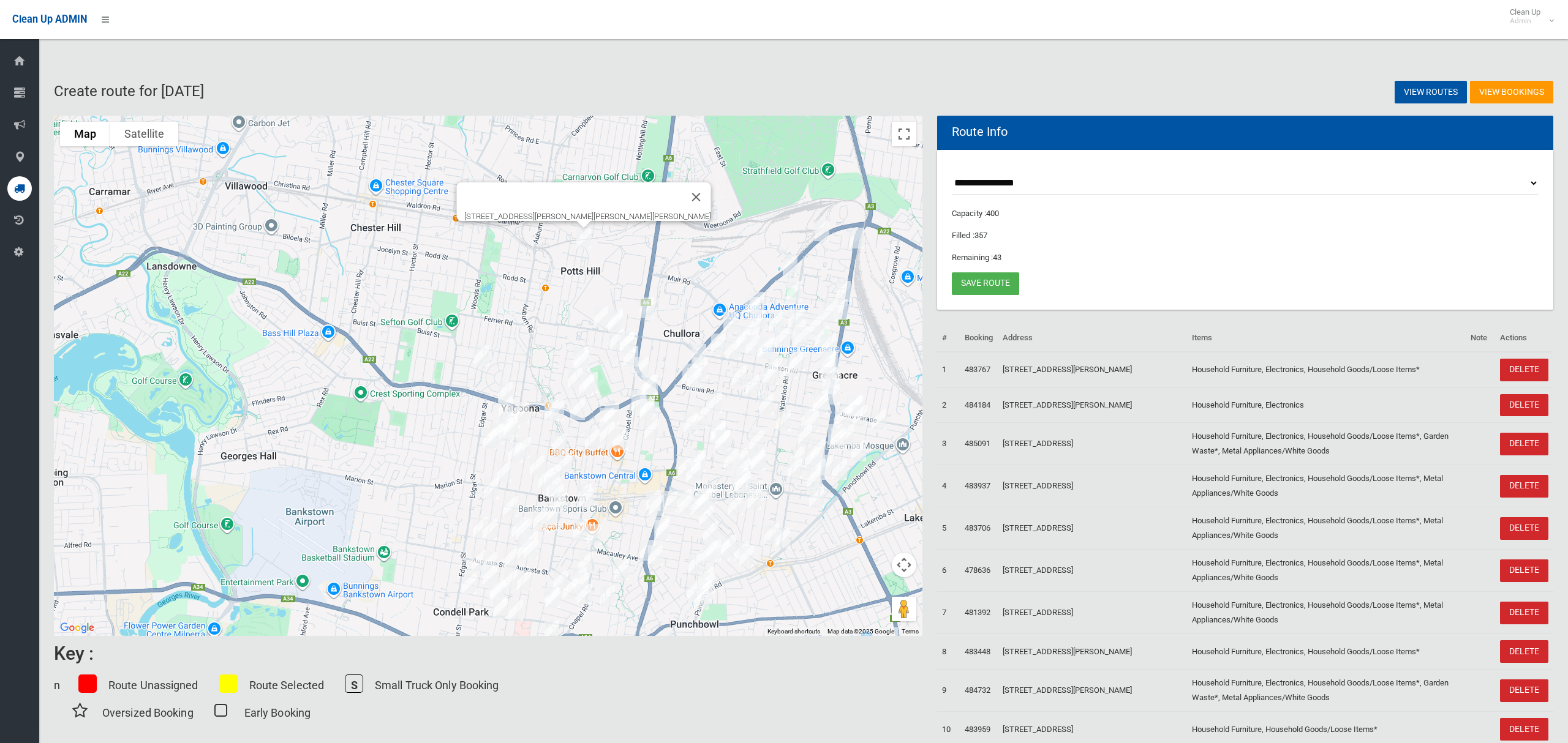
select select "*****"
